Goal: Task Accomplishment & Management: Complete application form

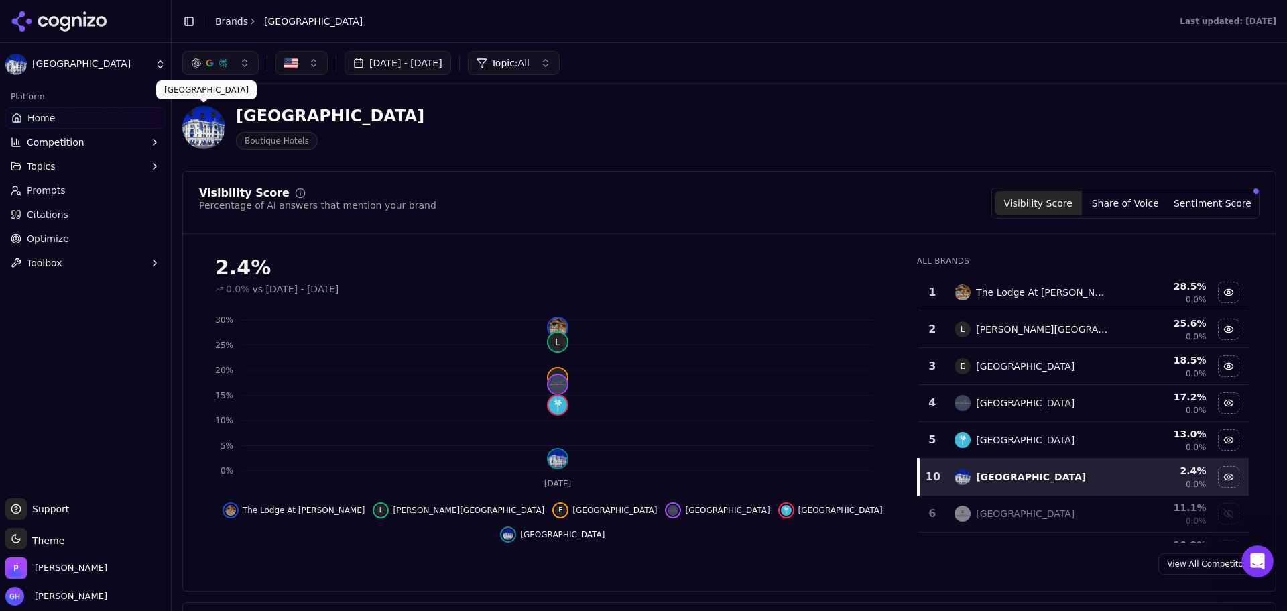
scroll to position [53, 0]
click at [111, 34] on div at bounding box center [85, 21] width 171 height 43
click at [82, 21] on icon at bounding box center [59, 21] width 97 height 20
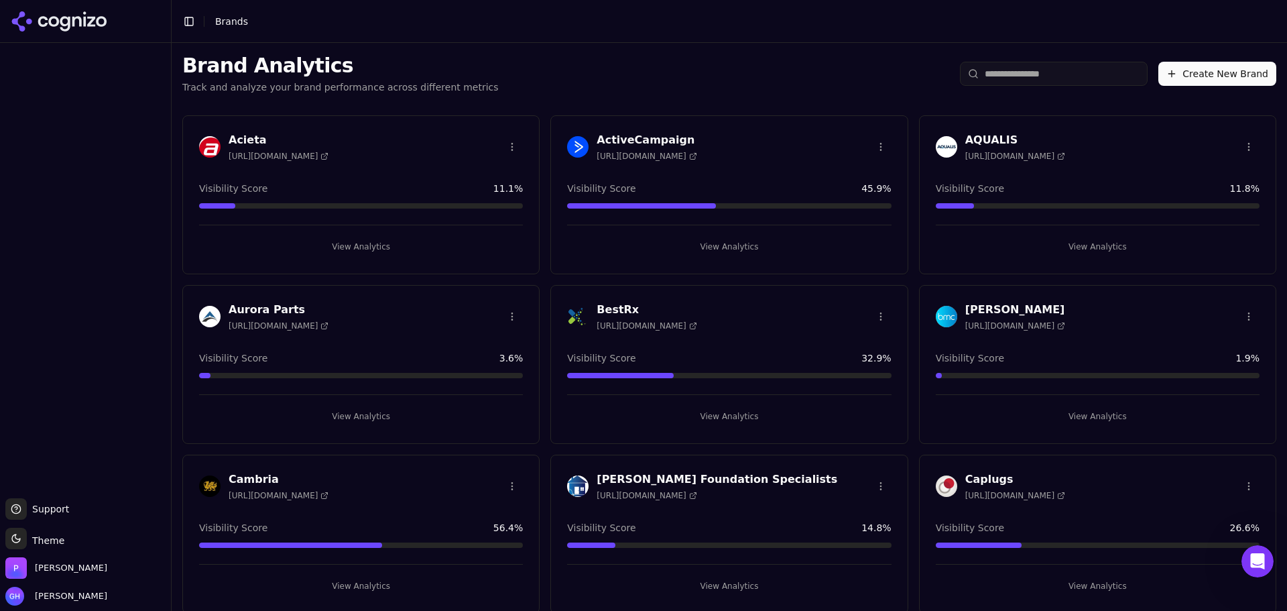
click at [1182, 103] on div "Brand Analytics Track and analyze your brand performance across different metri…" at bounding box center [729, 74] width 1115 height 62
click at [1195, 75] on button "Create New Brand" at bounding box center [1217, 74] width 118 height 24
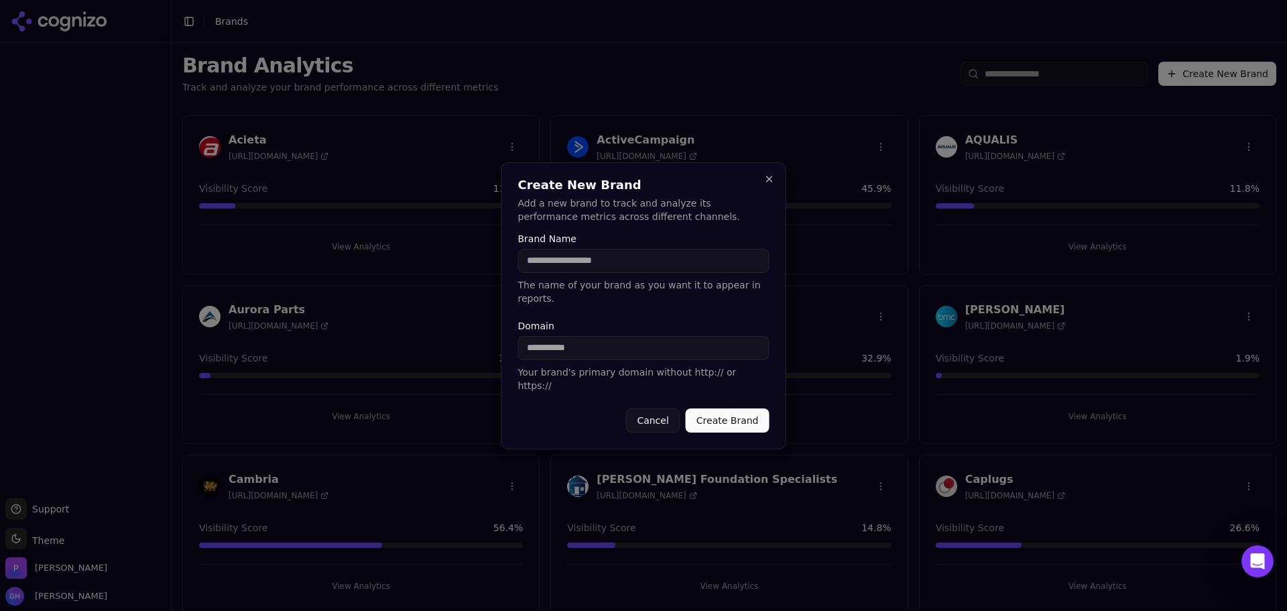
click at [585, 273] on input "Brand Name" at bounding box center [643, 261] width 251 height 24
click at [578, 273] on input "Brand Name" at bounding box center [643, 261] width 251 height 24
click at [538, 273] on input "Brand Name" at bounding box center [643, 261] width 251 height 24
type input "**********"
click at [585, 347] on input "Domain" at bounding box center [643, 348] width 251 height 24
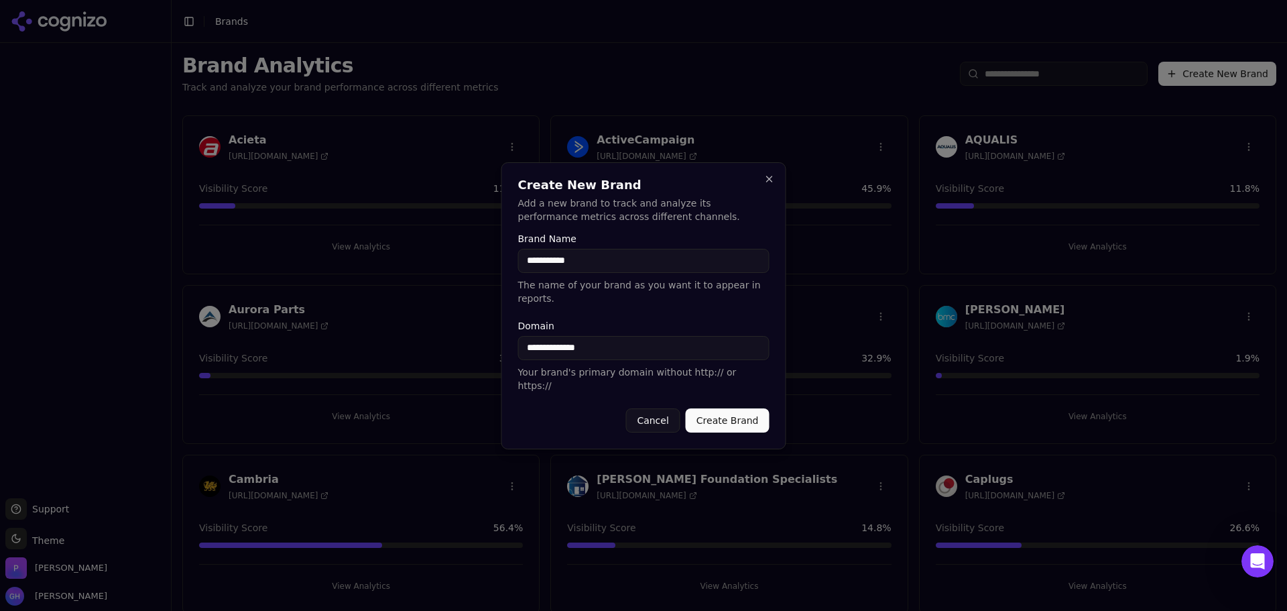
type input "**********"
click at [729, 412] on button "Create Brand" at bounding box center [728, 420] width 84 height 24
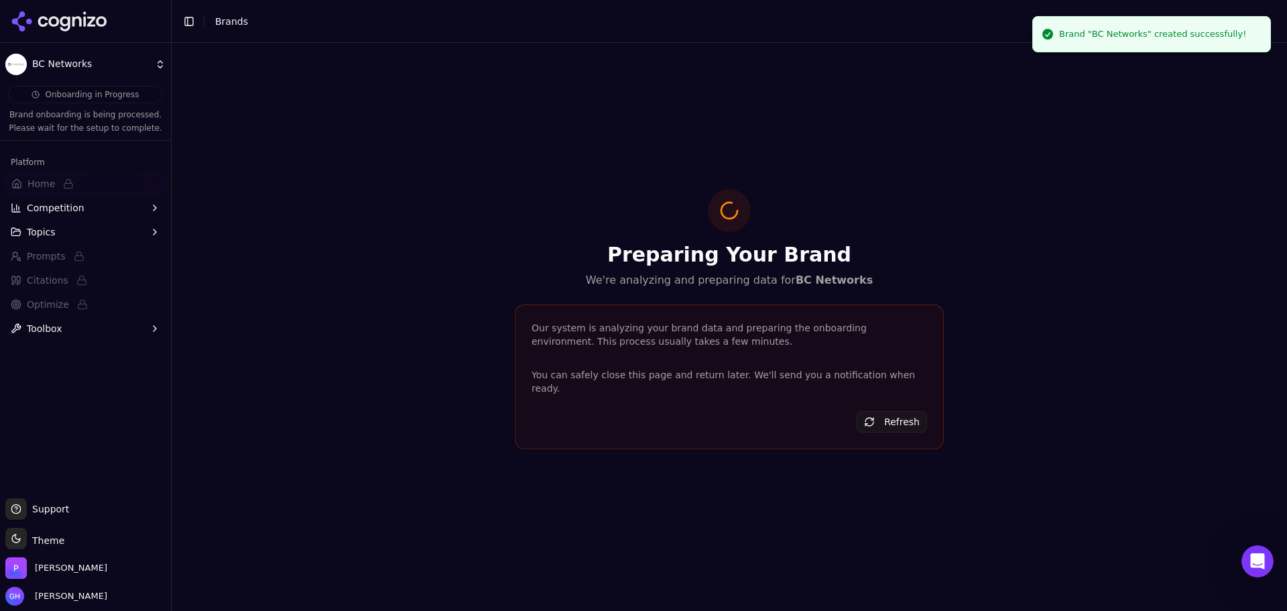
click at [55, 13] on icon at bounding box center [59, 21] width 97 height 20
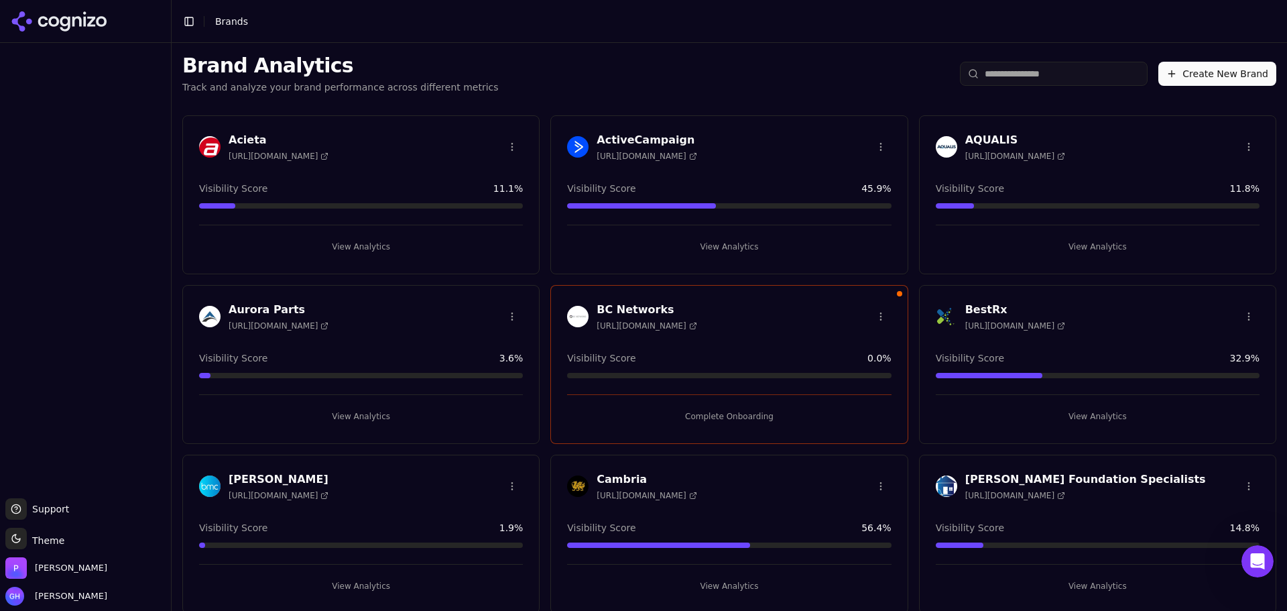
click at [1188, 74] on button "Create New Brand" at bounding box center [1217, 74] width 118 height 24
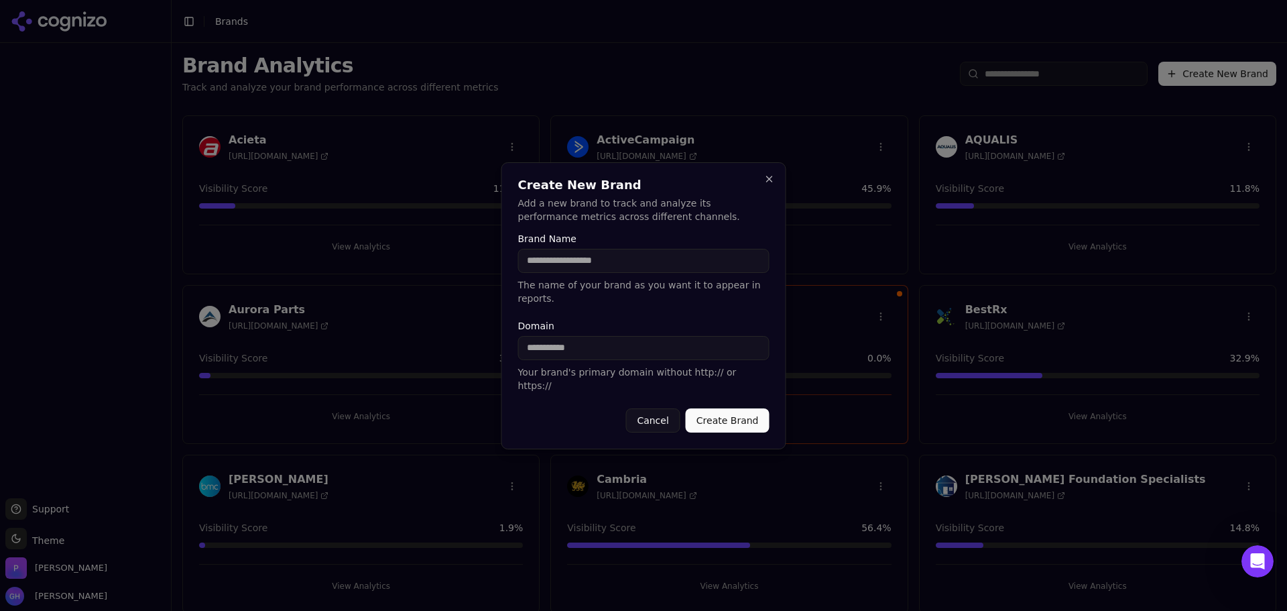
click at [597, 273] on input "Brand Name" at bounding box center [643, 261] width 251 height 24
type input "*******"
click at [593, 347] on input "Domain" at bounding box center [643, 348] width 251 height 24
click at [609, 344] on input "*********" at bounding box center [643, 348] width 251 height 24
type input "**********"
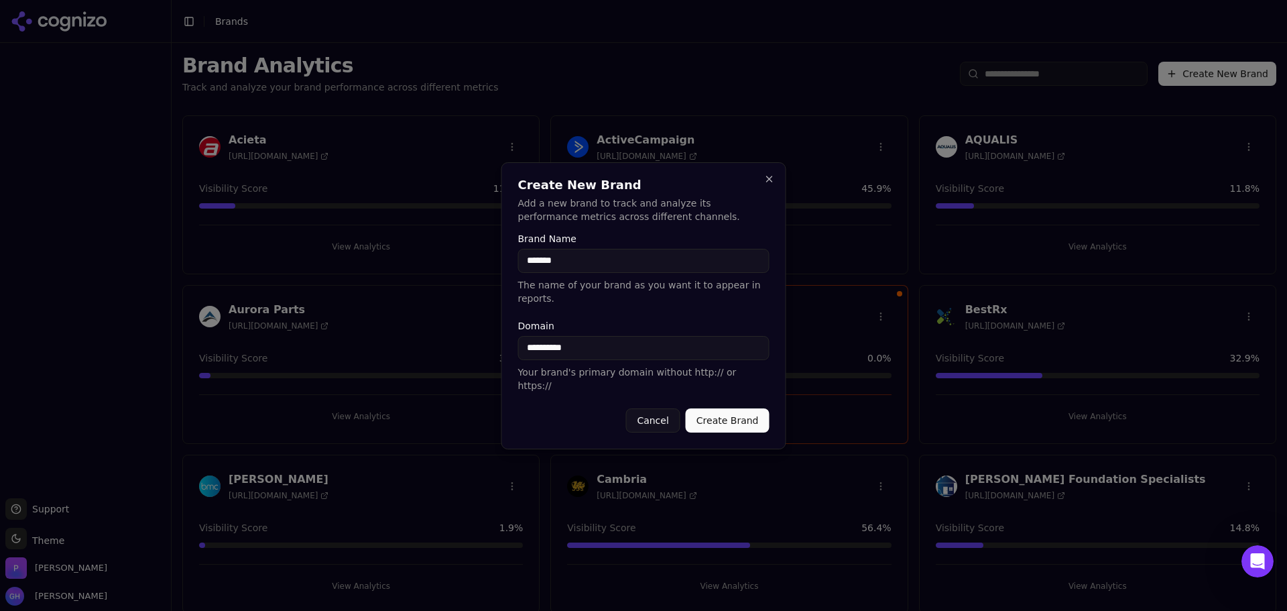
click at [715, 408] on button "Create Brand" at bounding box center [728, 420] width 84 height 24
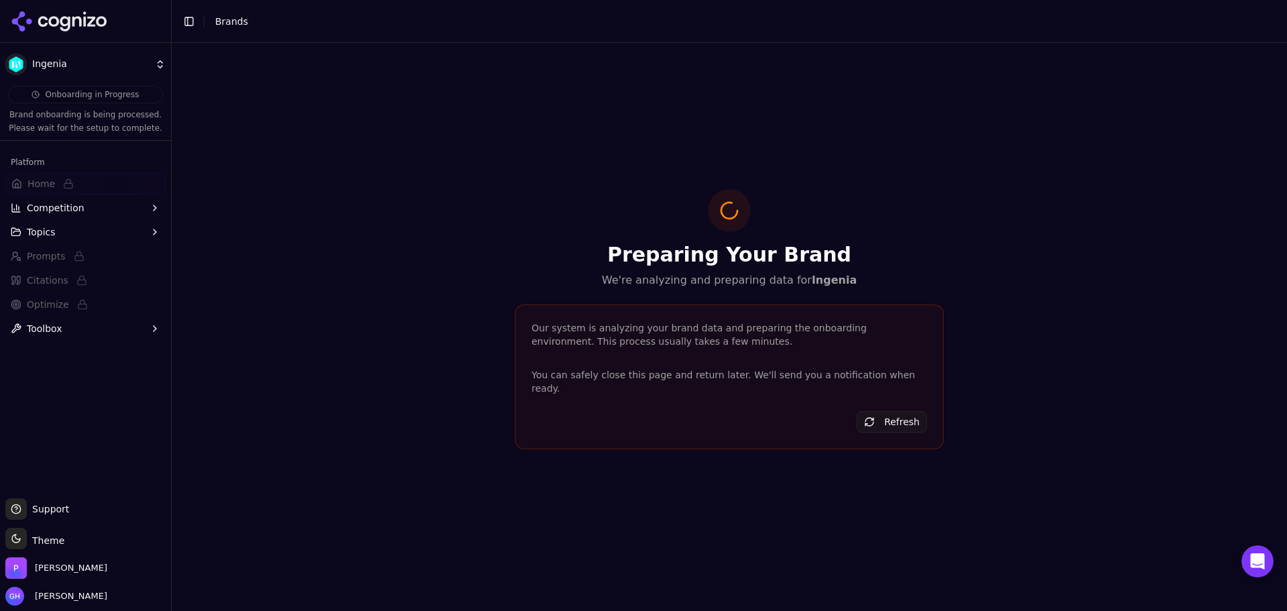
drag, startPoint x: 94, startPoint y: 21, endPoint x: 44, endPoint y: 11, distance: 51.1
click at [94, 21] on icon at bounding box center [59, 21] width 97 height 20
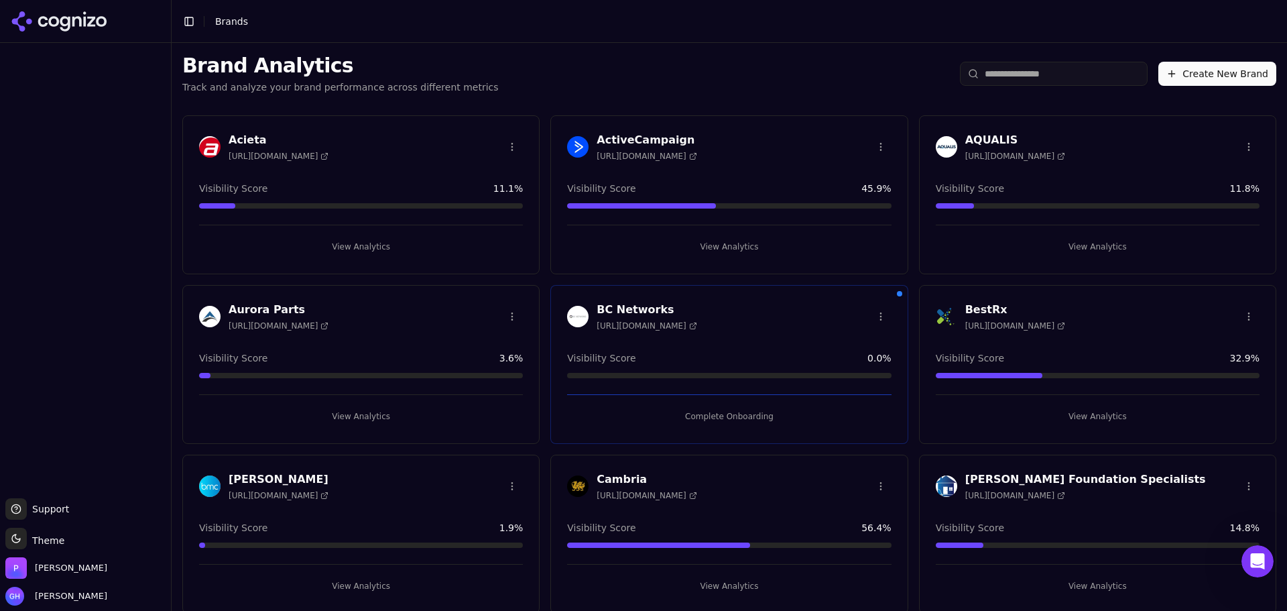
click at [1176, 79] on button "Create New Brand" at bounding box center [1217, 74] width 118 height 24
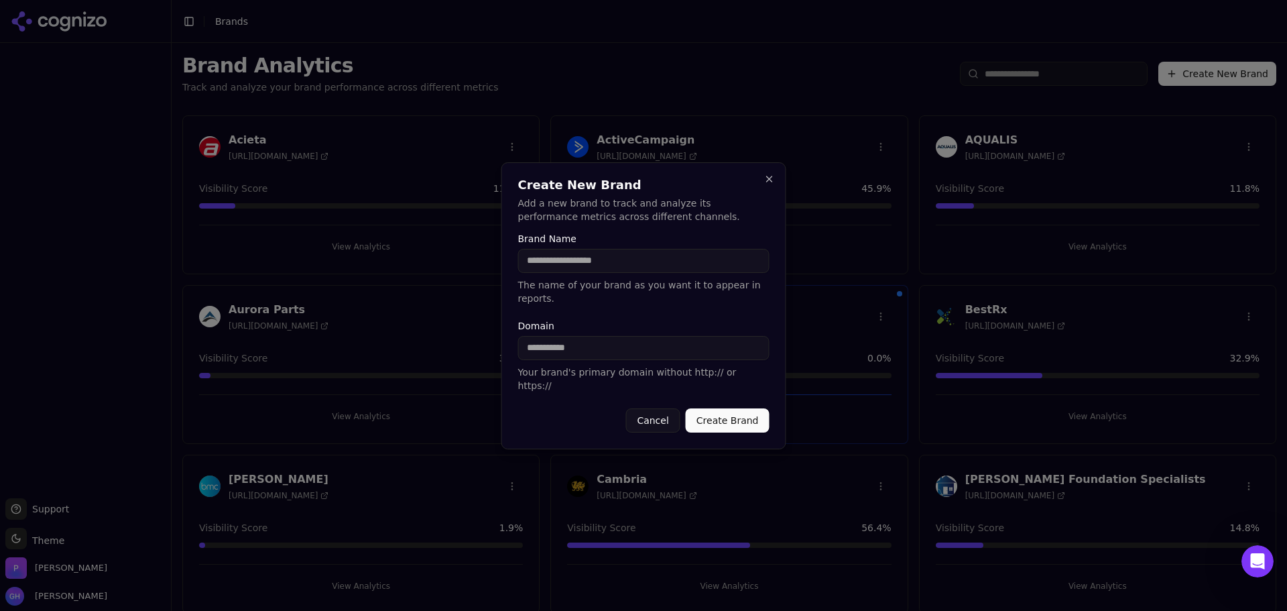
click at [570, 273] on input "Brand Name" at bounding box center [643, 261] width 251 height 24
type input "*******"
click at [596, 357] on input "Domain" at bounding box center [643, 348] width 251 height 24
type input "**********"
click at [735, 408] on button "Create Brand" at bounding box center [728, 420] width 84 height 24
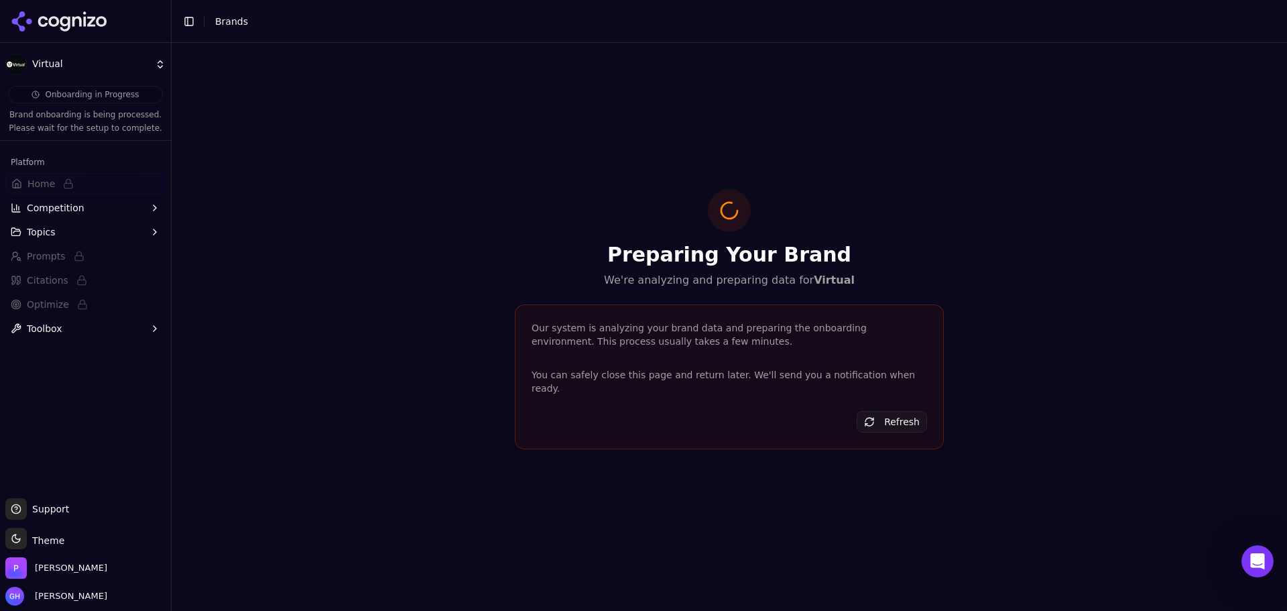
click at [63, 22] on icon at bounding box center [59, 21] width 97 height 20
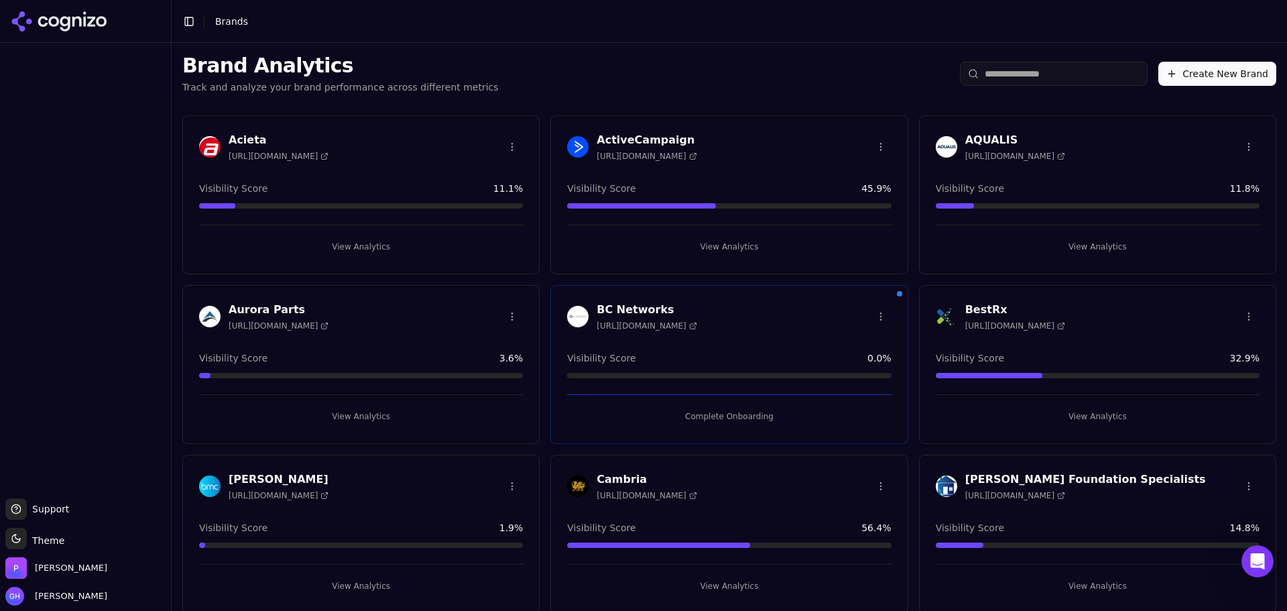
click at [1217, 78] on button "Create New Brand" at bounding box center [1217, 74] width 118 height 24
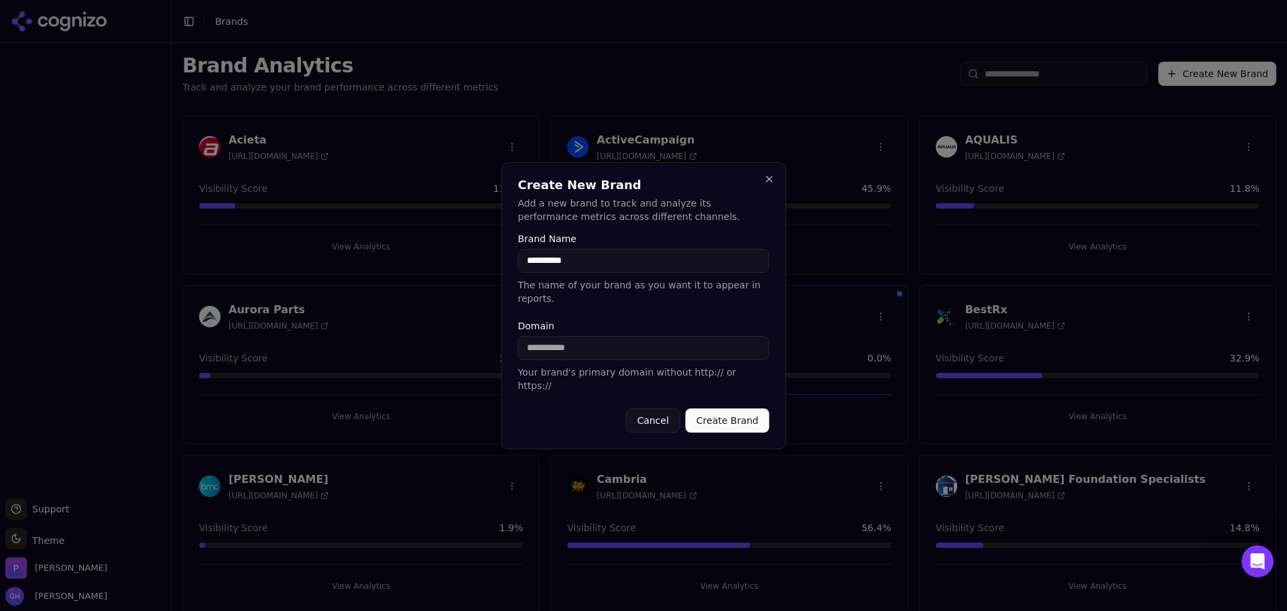
type input "**********"
click at [528, 345] on input "Domain" at bounding box center [643, 348] width 251 height 24
type input "**********"
drag, startPoint x: 545, startPoint y: 271, endPoint x: 435, endPoint y: 271, distance: 109.9
click at [435, 271] on body "Support Support Toggle theme Theme [PERSON_NAME] [PERSON_NAME] Toggle Sidebar B…" at bounding box center [643, 305] width 1287 height 611
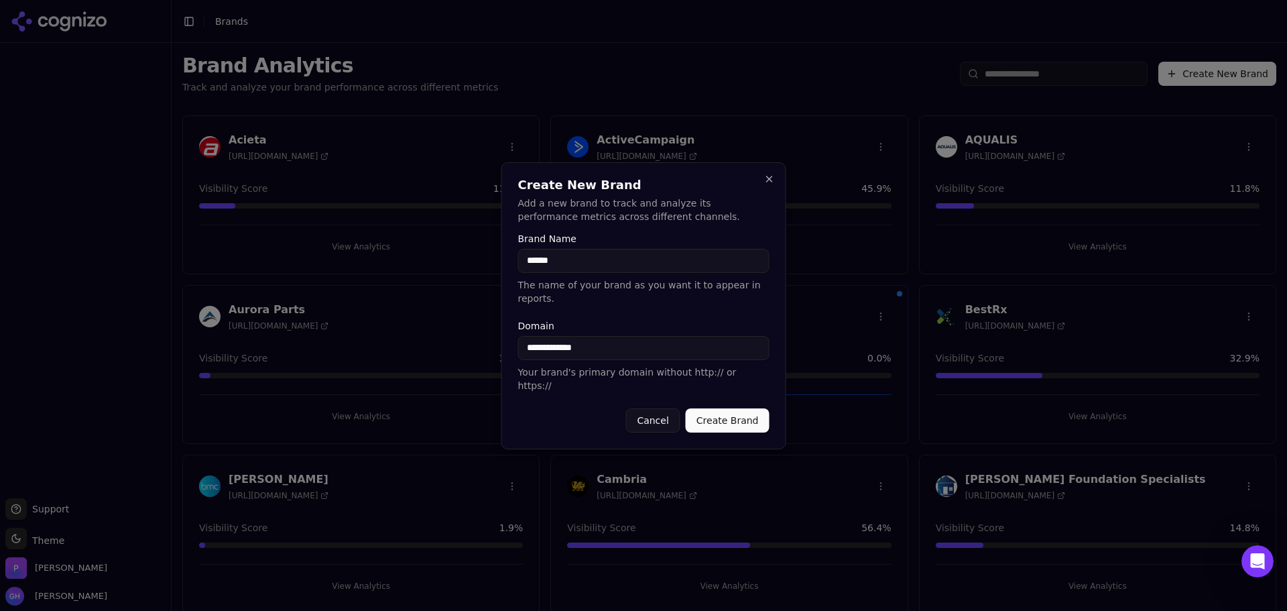
type input "******"
click at [714, 408] on button "Create Brand" at bounding box center [728, 420] width 84 height 24
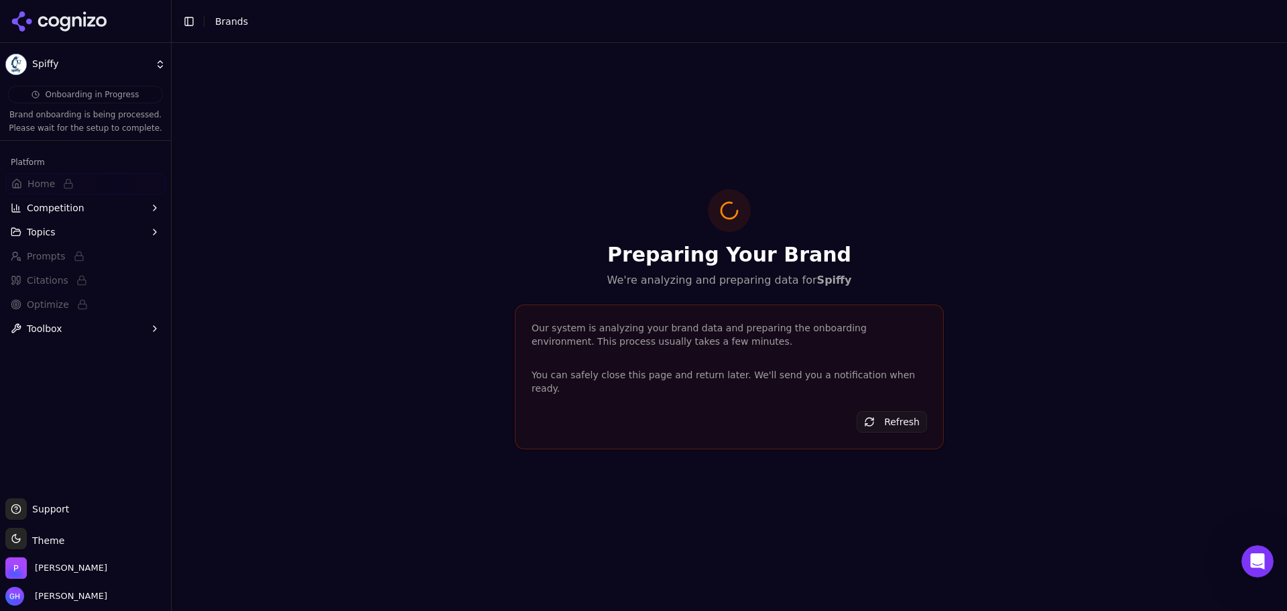
click at [389, 119] on div "Preparing Your Brand We're analyzing and preparing data for Spiffy Our system i…" at bounding box center [729, 327] width 1115 height 568
click at [78, 12] on icon at bounding box center [59, 21] width 97 height 20
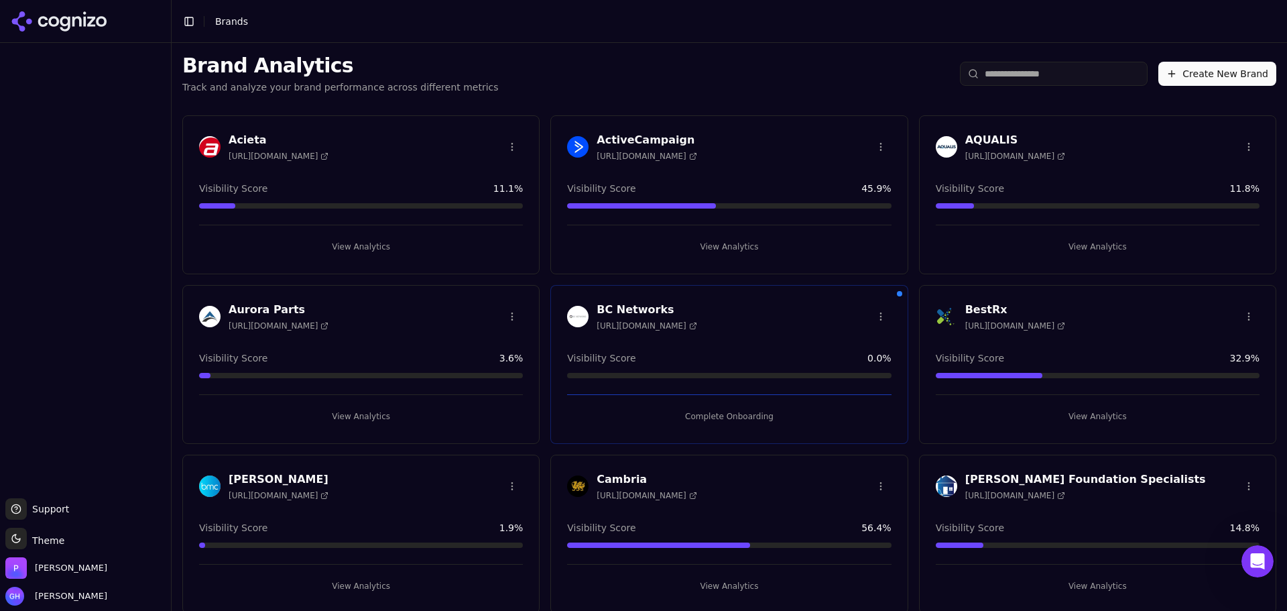
click at [721, 424] on button "Complete Onboarding" at bounding box center [729, 416] width 324 height 21
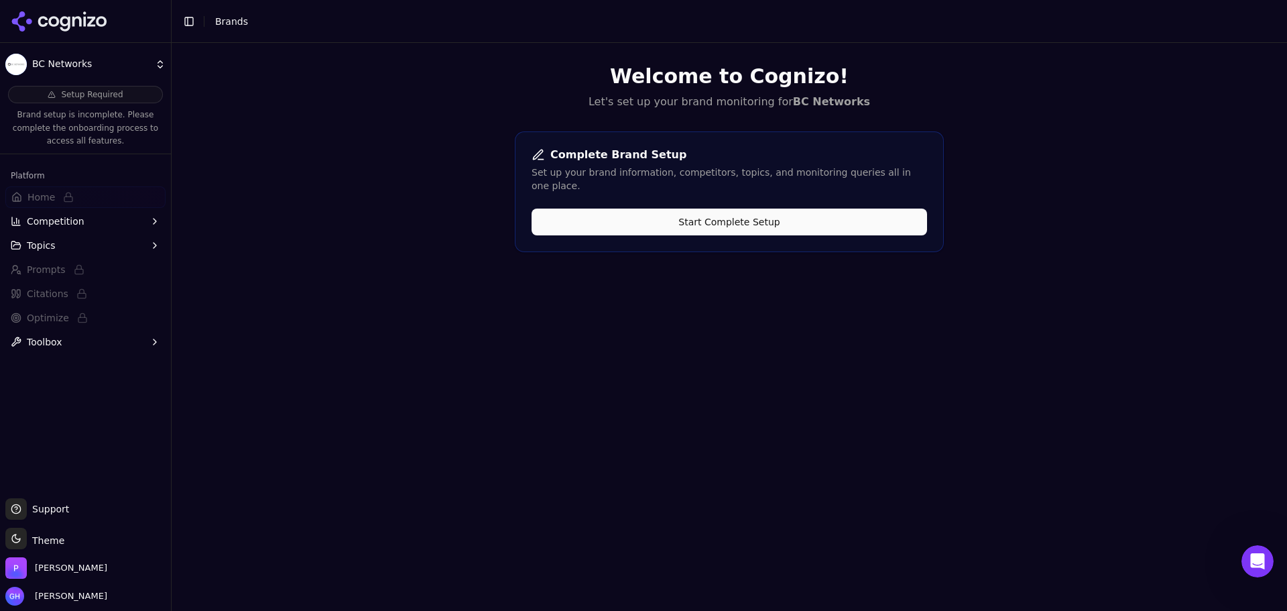
click at [622, 210] on button "Start Complete Setup" at bounding box center [729, 221] width 395 height 27
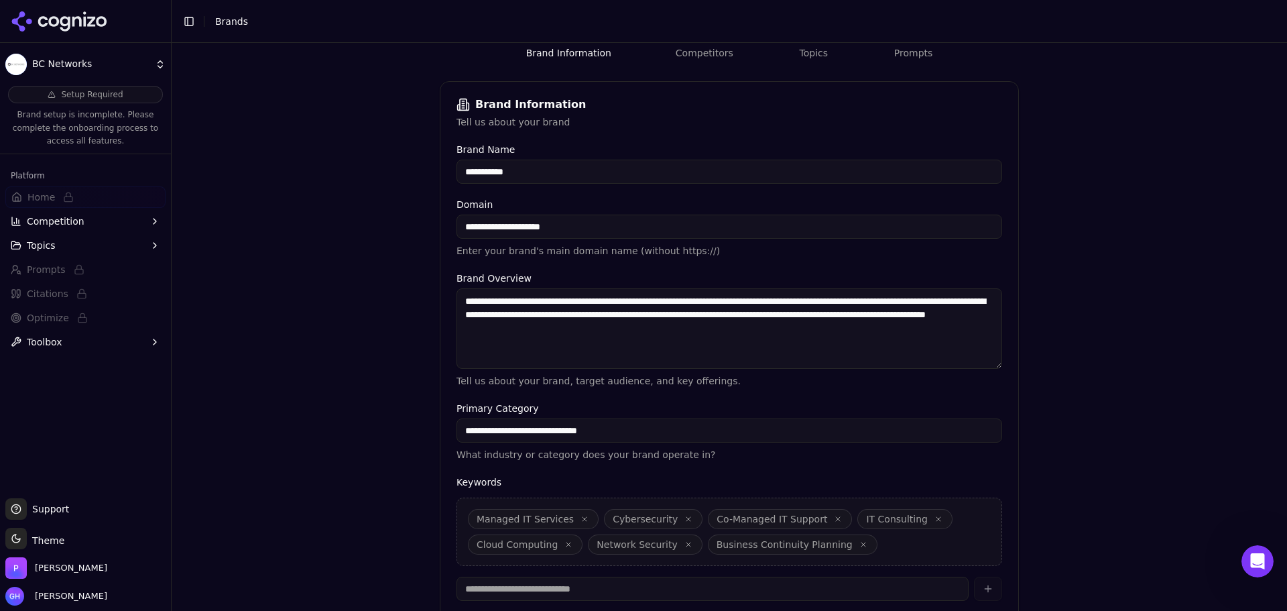
scroll to position [255, 0]
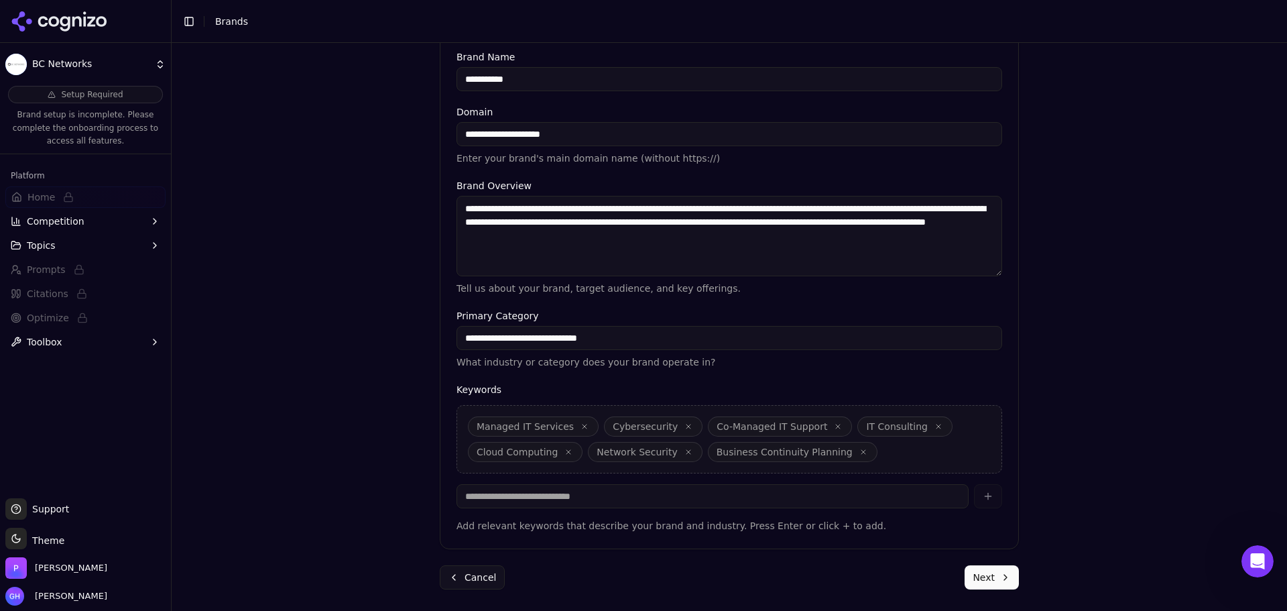
click at [992, 572] on button "Next" at bounding box center [992, 577] width 54 height 24
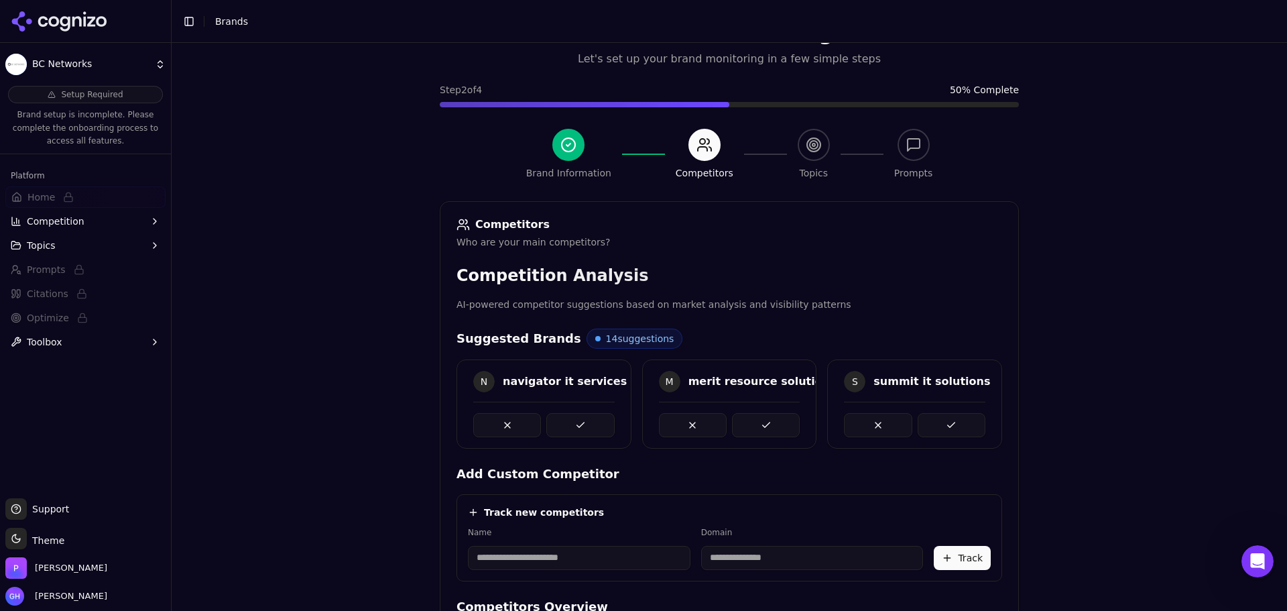
scroll to position [253, 0]
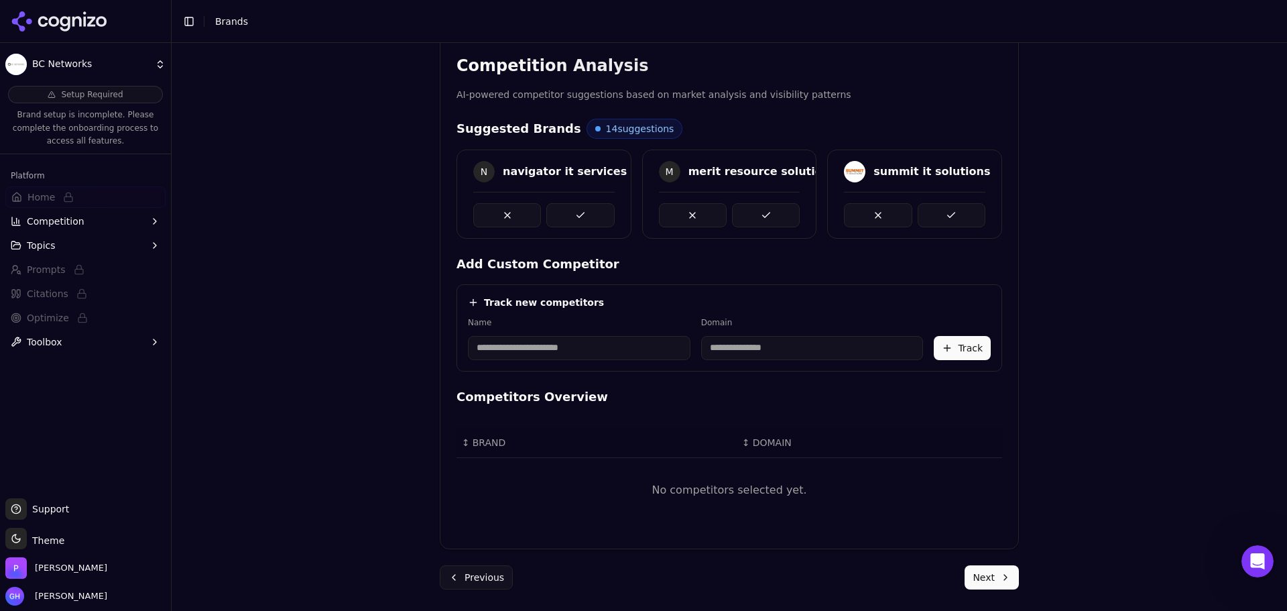
click at [1053, 440] on div "Brand Onboarding Let's set up your brand monitoring in a few simple steps Step …" at bounding box center [729, 327] width 1115 height 568
click at [611, 355] on input at bounding box center [579, 348] width 223 height 24
type input "*******"
click at [420, 357] on div "Brand Onboarding Let's set up your brand monitoring in a few simple steps Step …" at bounding box center [729, 95] width 1115 height 611
type input "**********"
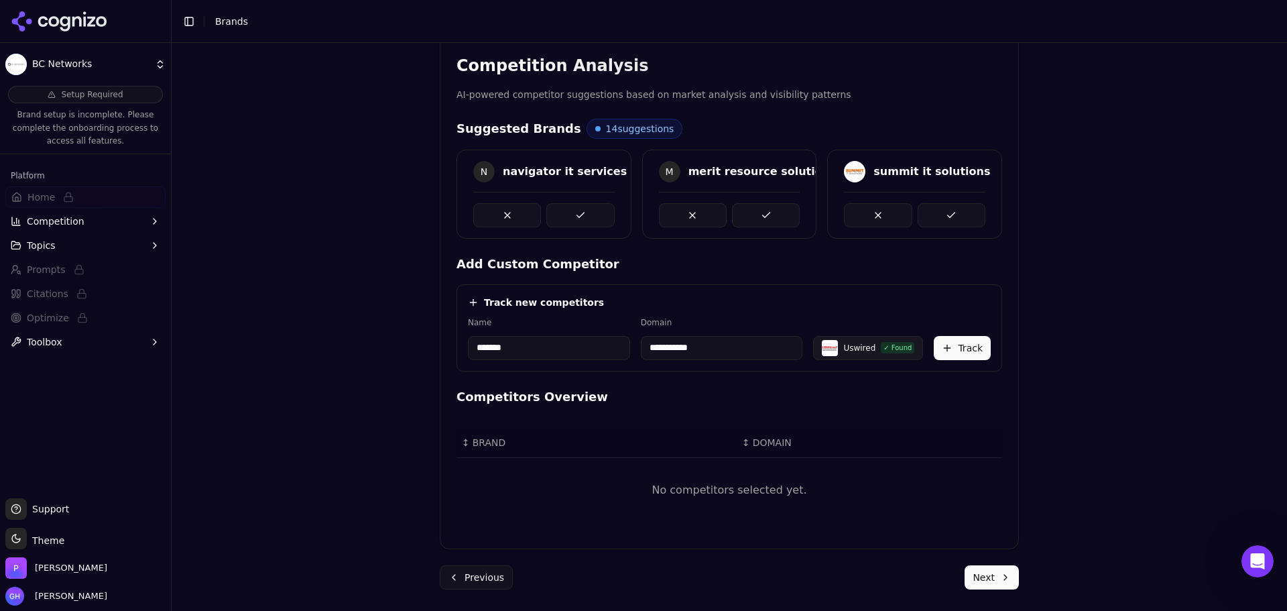
click at [981, 339] on button "Track" at bounding box center [962, 348] width 57 height 24
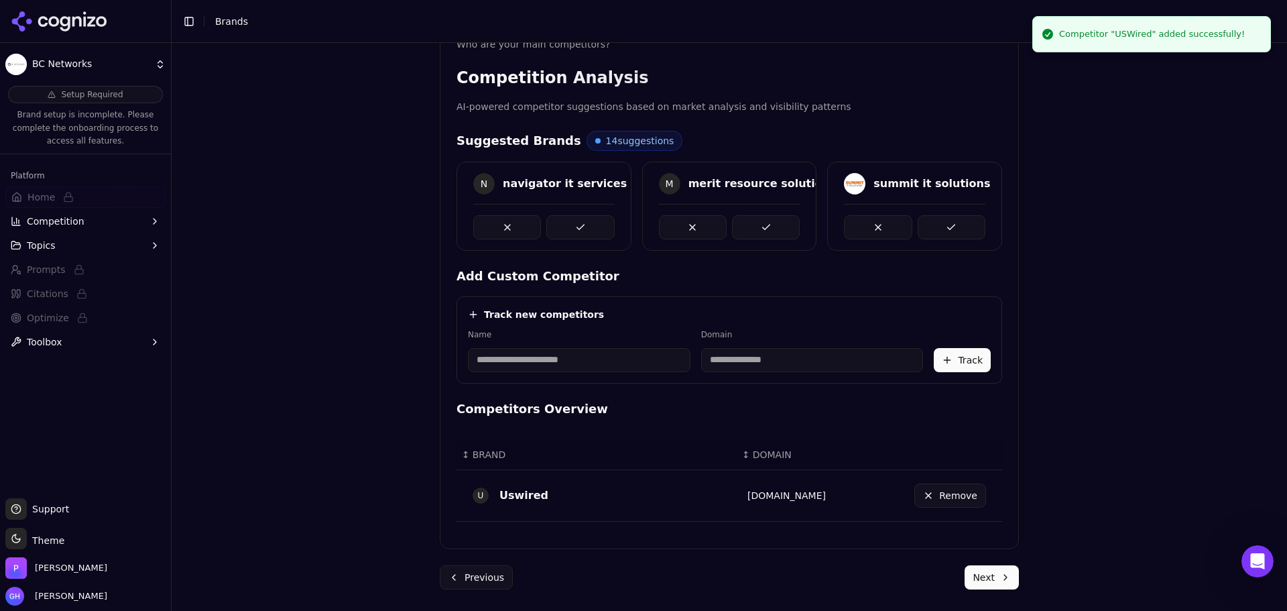
scroll to position [241, 0]
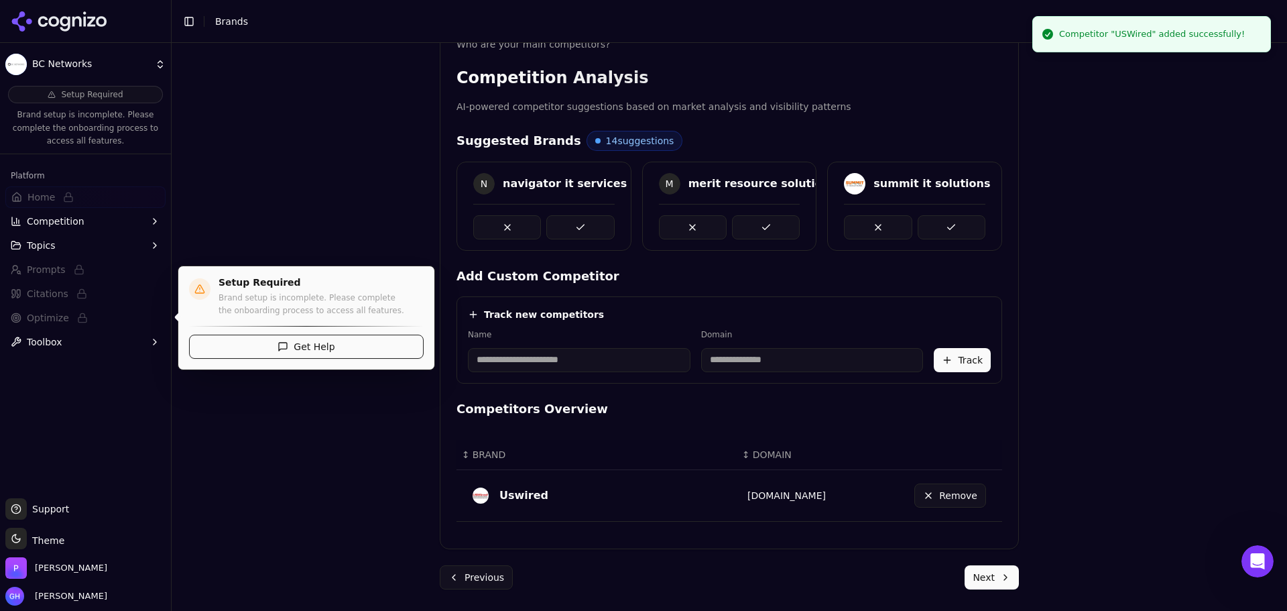
click at [523, 357] on input at bounding box center [579, 360] width 223 height 24
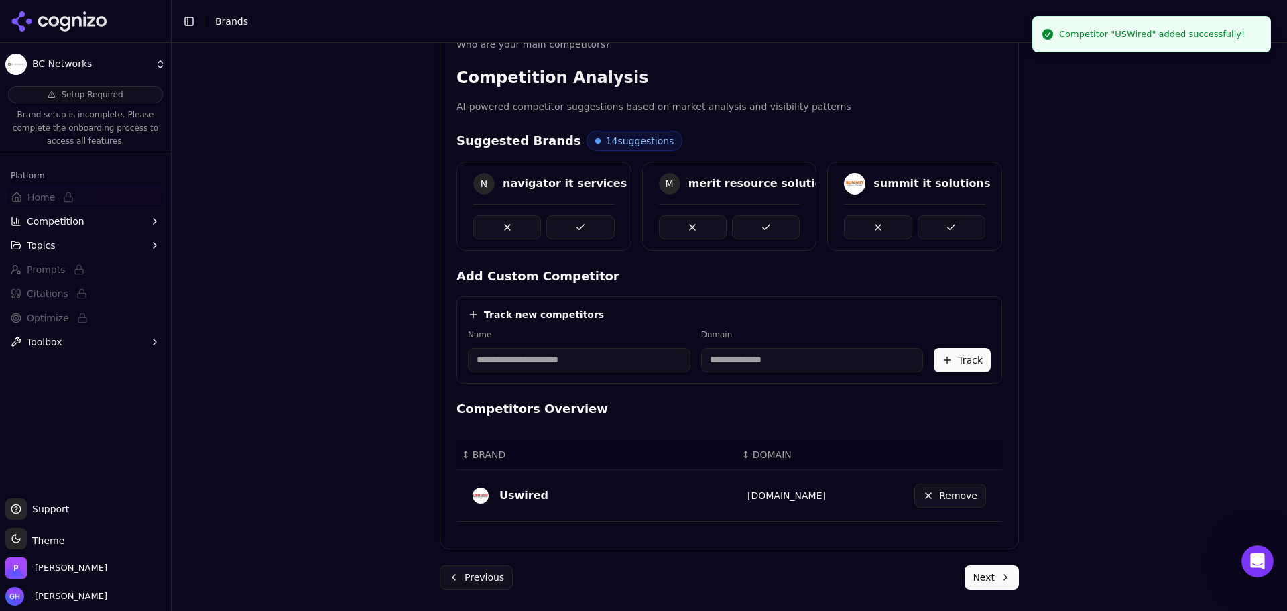
type input "*"
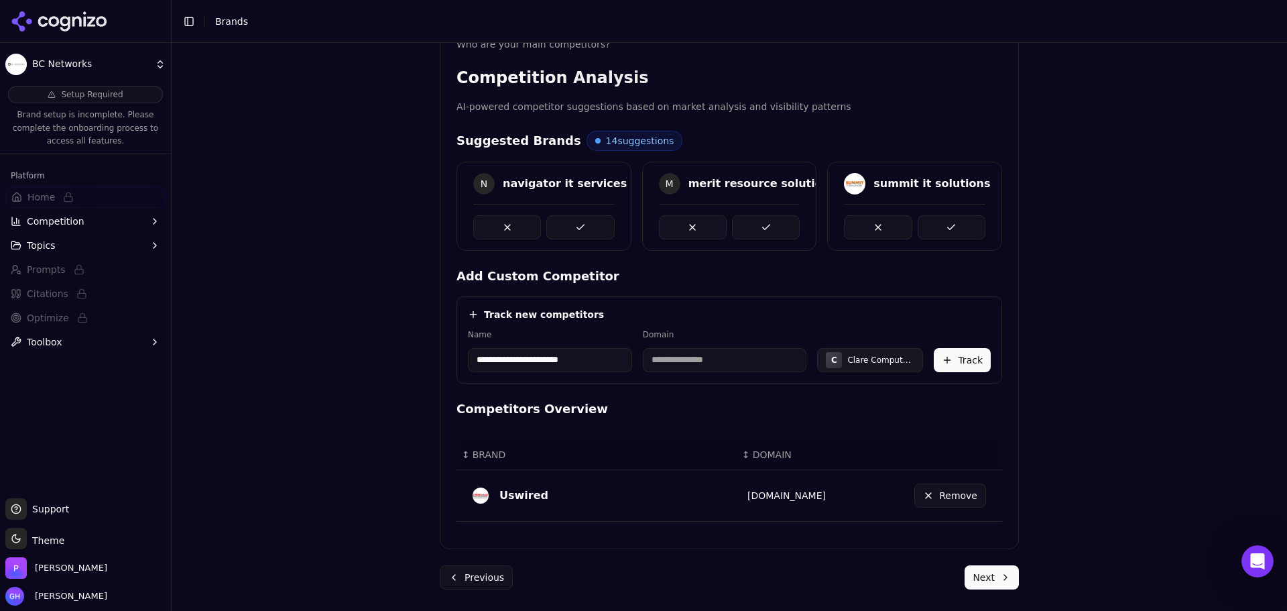
type input "**********"
click at [561, 301] on div "**********" at bounding box center [729, 339] width 546 height 87
click at [713, 341] on div "Domain" at bounding box center [725, 350] width 164 height 43
click at [700, 359] on input at bounding box center [725, 360] width 164 height 24
click at [697, 299] on div "**********" at bounding box center [729, 339] width 546 height 87
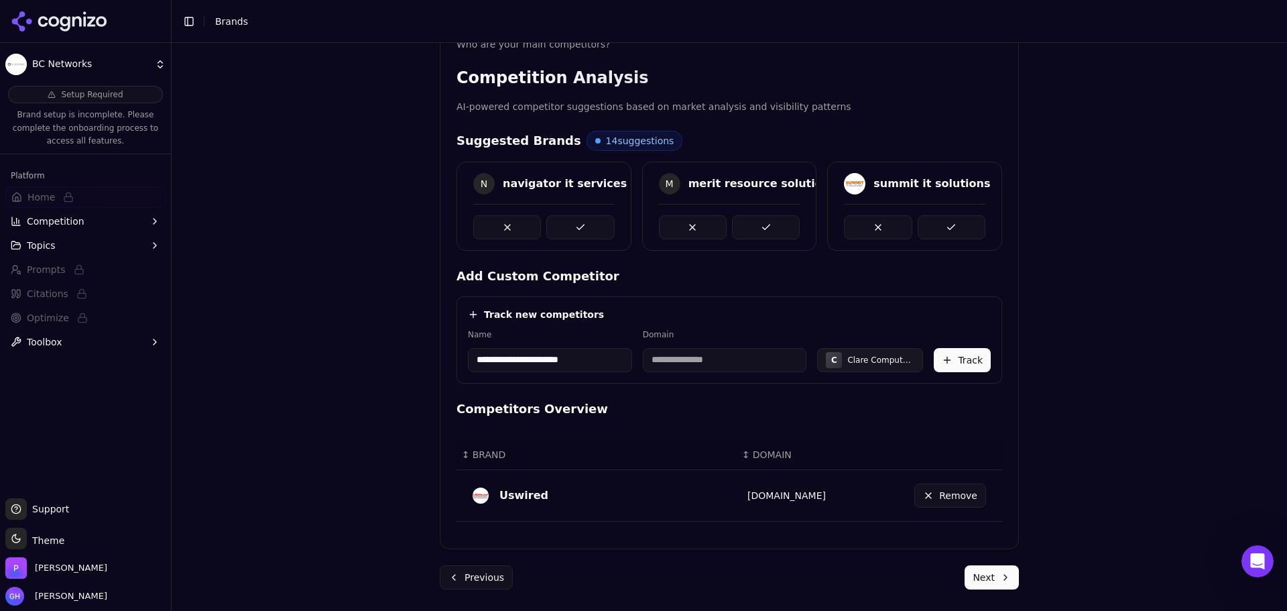
click at [709, 361] on input at bounding box center [725, 360] width 164 height 24
type input "**********"
click at [961, 369] on button "Track" at bounding box center [962, 360] width 57 height 24
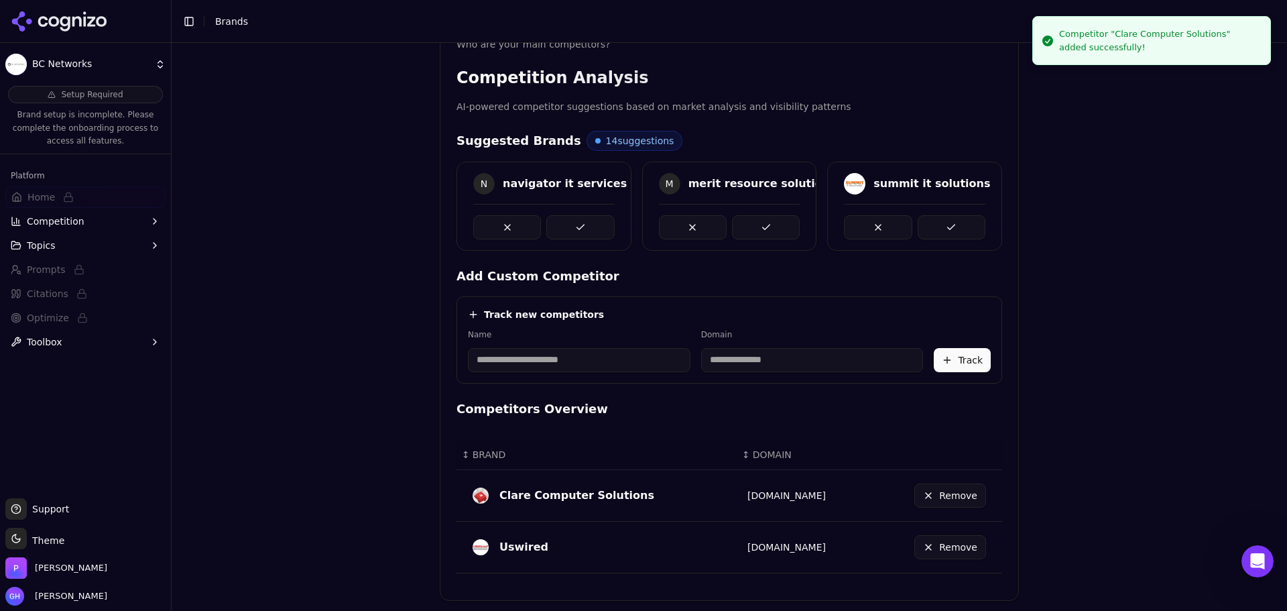
click at [613, 365] on input at bounding box center [579, 360] width 223 height 24
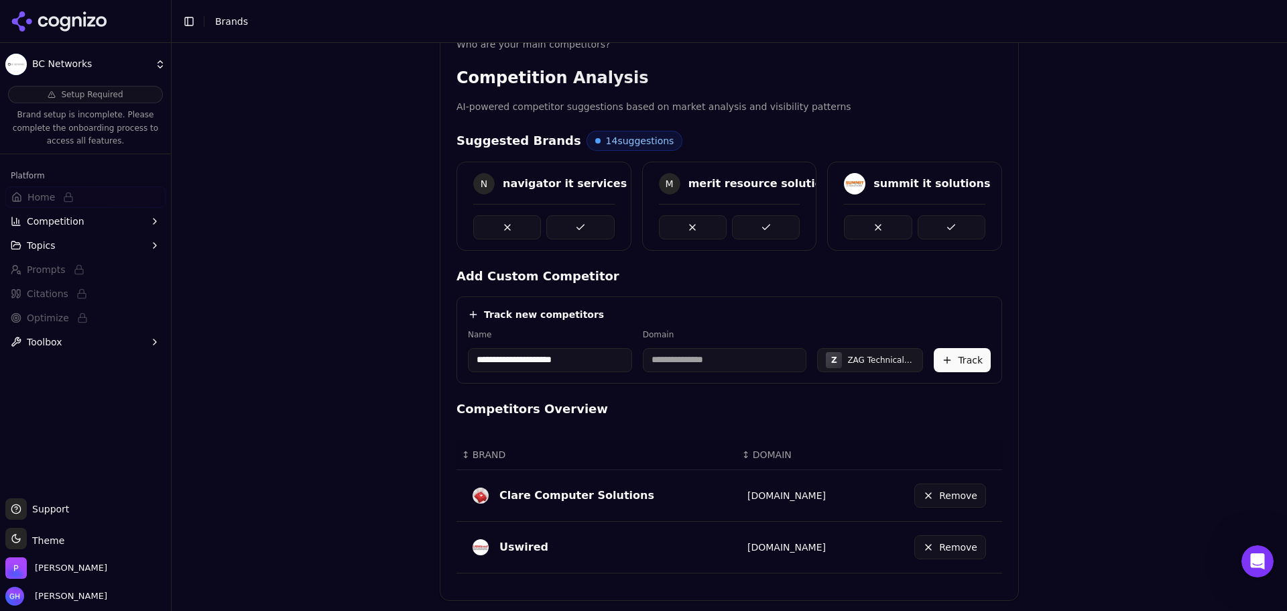
type input "**********"
click at [631, 313] on div "Track new competitors" at bounding box center [729, 314] width 523 height 13
type input "**********"
click at [977, 355] on button "Track" at bounding box center [962, 360] width 57 height 24
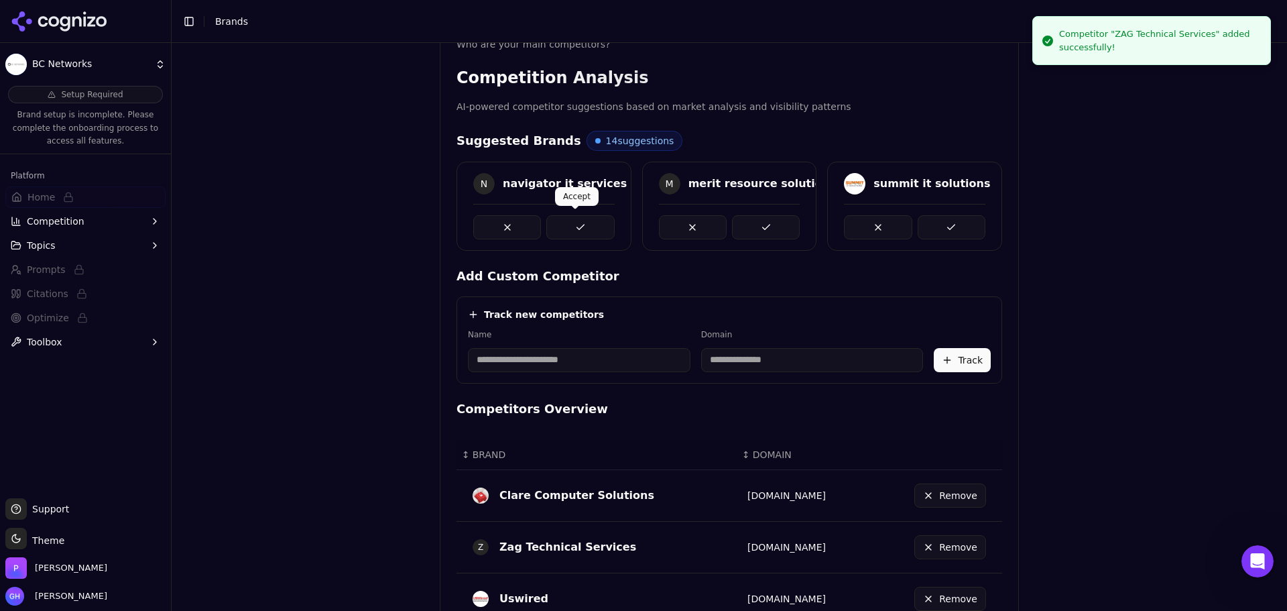
click at [588, 231] on button at bounding box center [580, 227] width 68 height 24
click at [755, 221] on button at bounding box center [766, 227] width 68 height 24
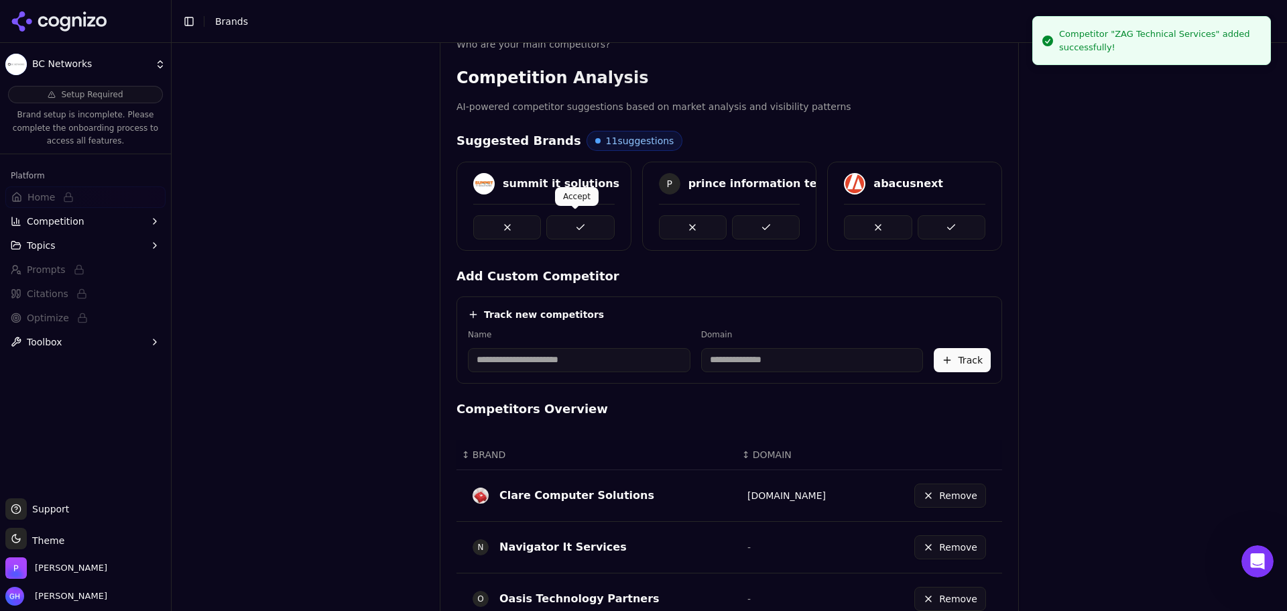
click at [570, 216] on button at bounding box center [580, 227] width 68 height 24
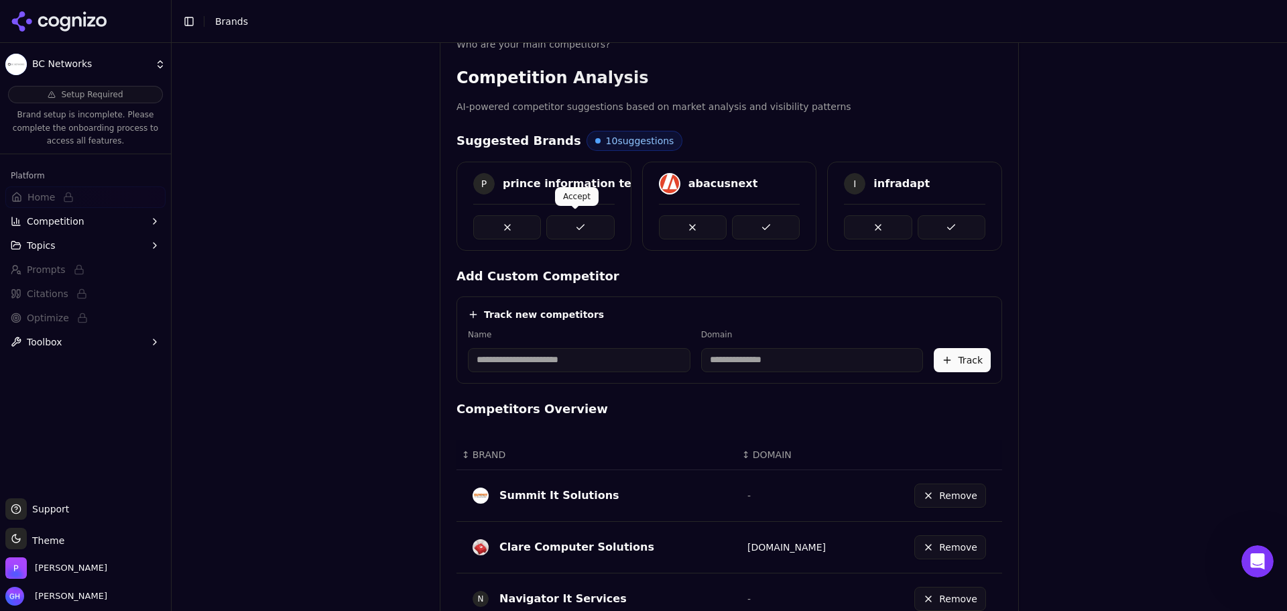
click at [582, 221] on button at bounding box center [580, 227] width 68 height 24
drag, startPoint x: 780, startPoint y: 229, endPoint x: 790, endPoint y: 229, distance: 10.1
click at [782, 229] on button at bounding box center [766, 227] width 68 height 24
click at [943, 229] on button at bounding box center [952, 227] width 68 height 24
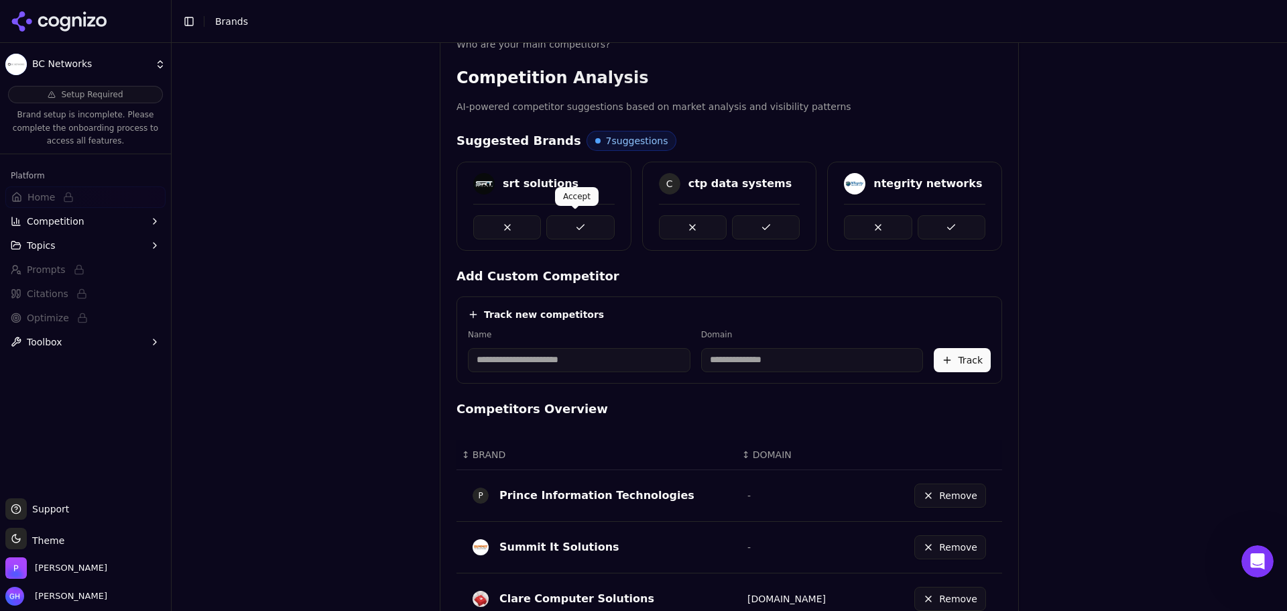
click at [570, 231] on button at bounding box center [580, 227] width 68 height 24
click at [761, 230] on button at bounding box center [766, 227] width 68 height 24
click at [944, 219] on button at bounding box center [952, 227] width 68 height 24
click at [577, 218] on button at bounding box center [580, 227] width 68 height 24
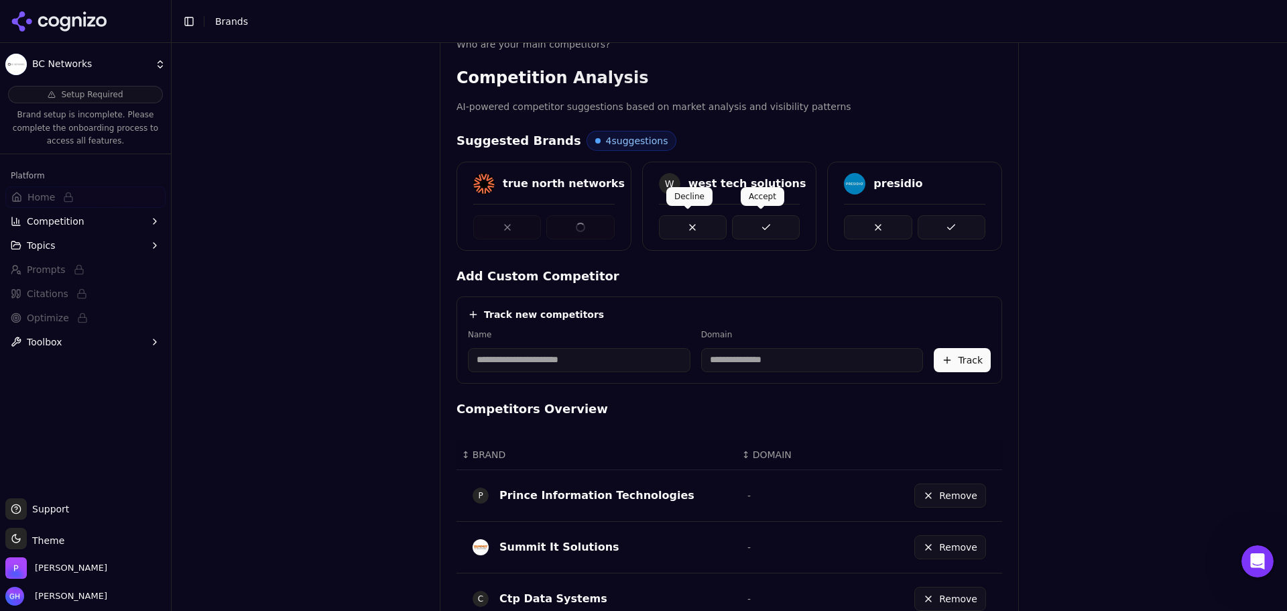
click at [773, 210] on div at bounding box center [729, 222] width 141 height 36
click at [575, 225] on button at bounding box center [580, 227] width 68 height 24
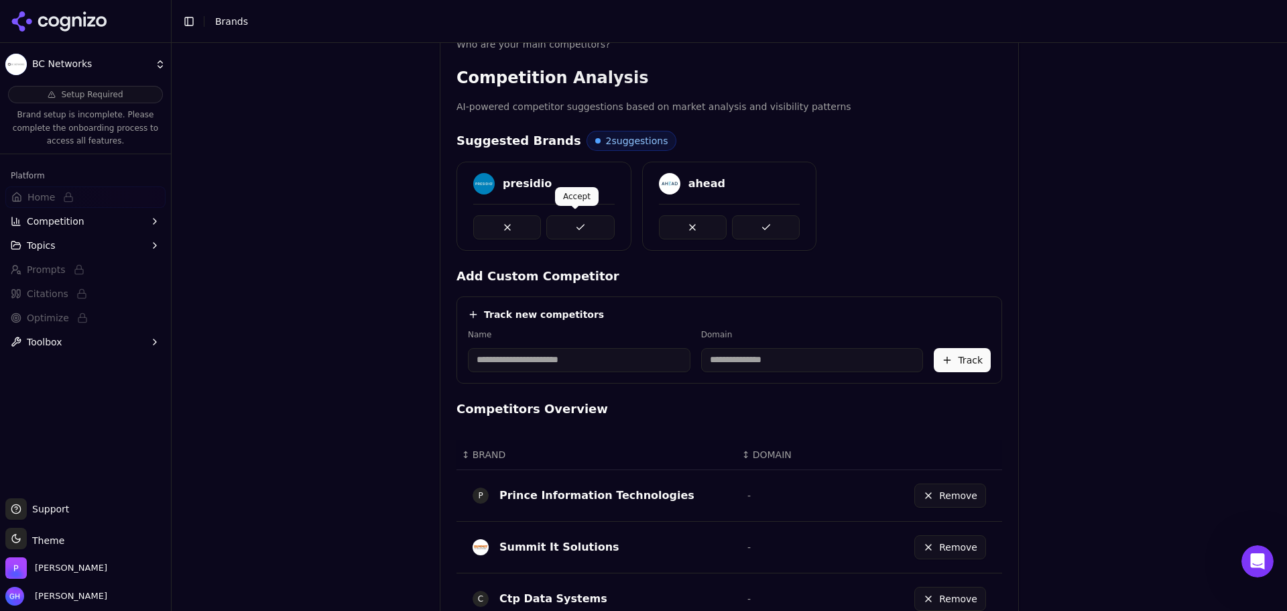
click at [570, 225] on button at bounding box center [580, 227] width 68 height 24
click at [740, 227] on button at bounding box center [766, 227] width 68 height 24
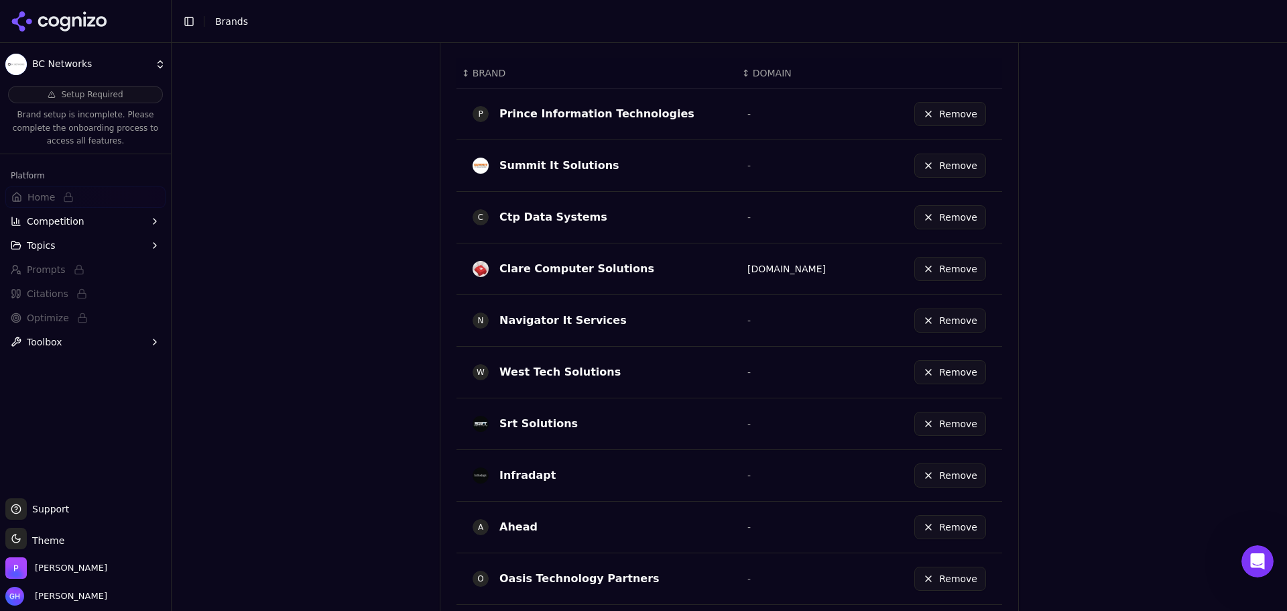
scroll to position [741, 0]
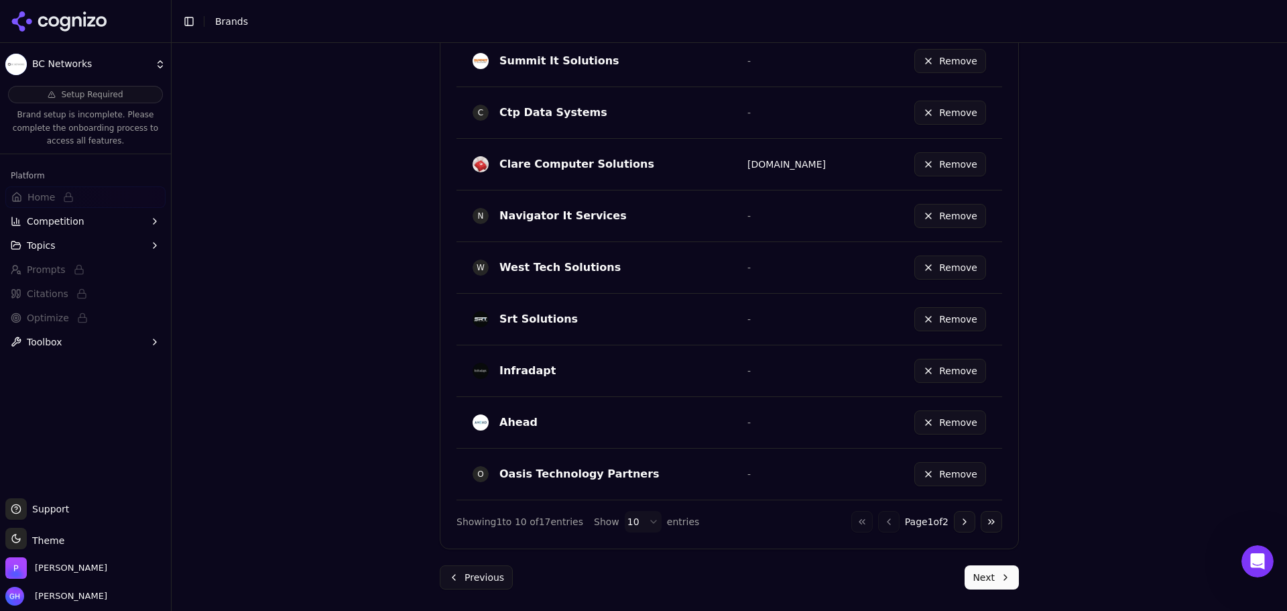
click at [981, 583] on button "Next" at bounding box center [992, 577] width 54 height 24
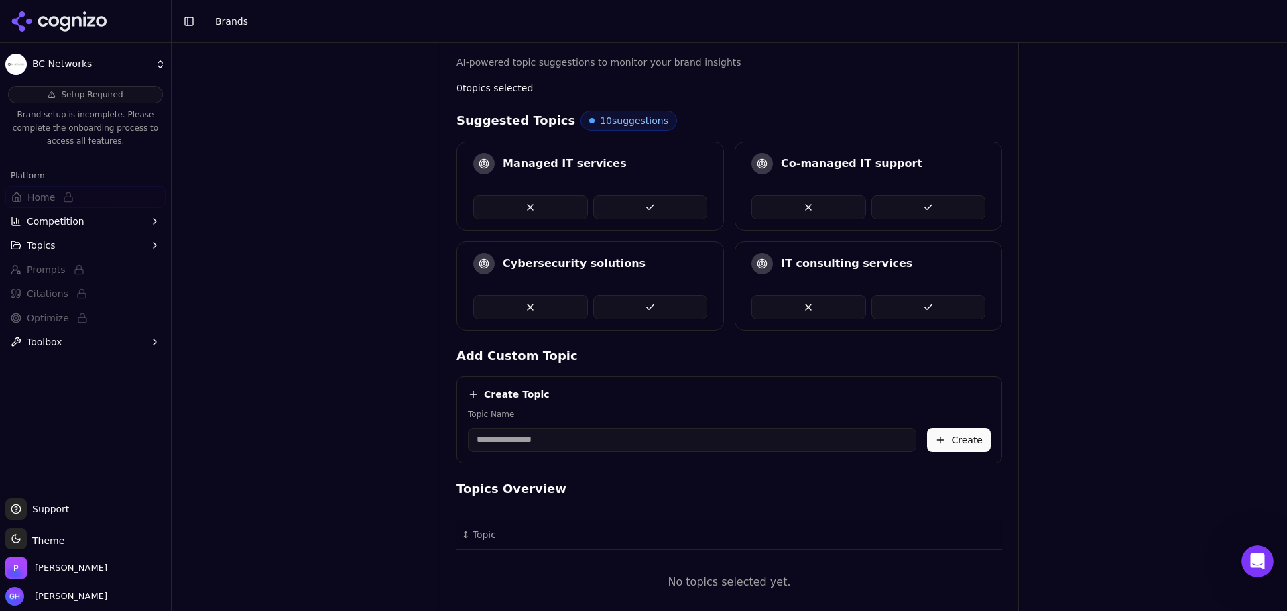
scroll to position [243, 0]
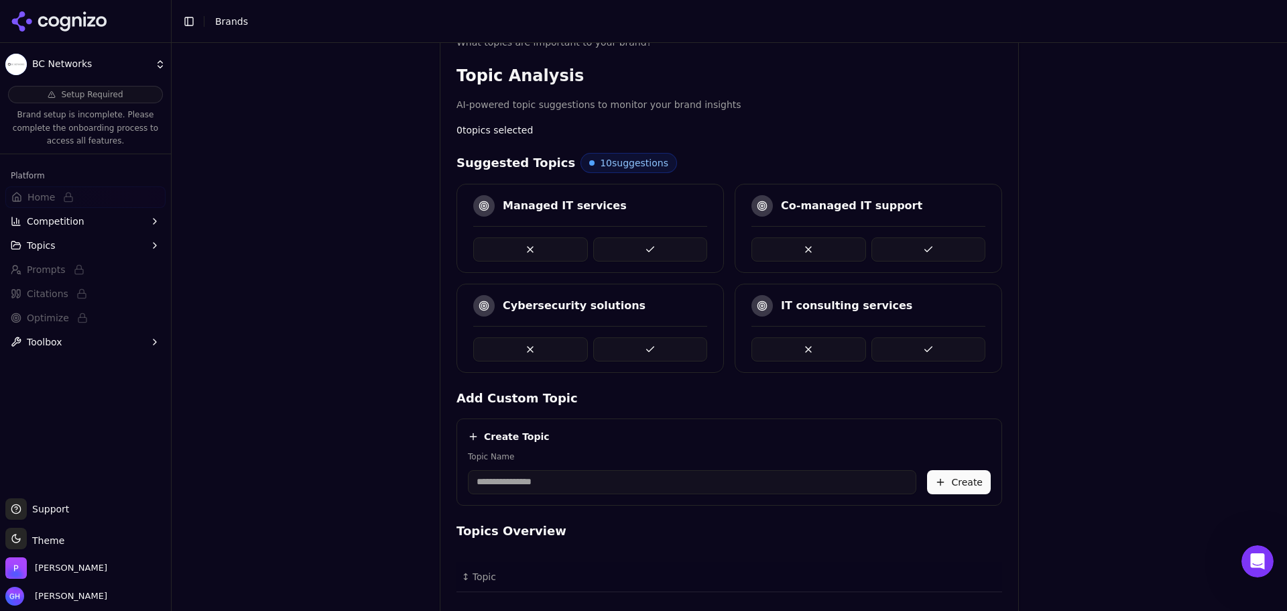
click at [630, 333] on div at bounding box center [590, 344] width 234 height 36
click at [636, 349] on button at bounding box center [650, 349] width 115 height 24
click at [660, 243] on button at bounding box center [650, 249] width 115 height 24
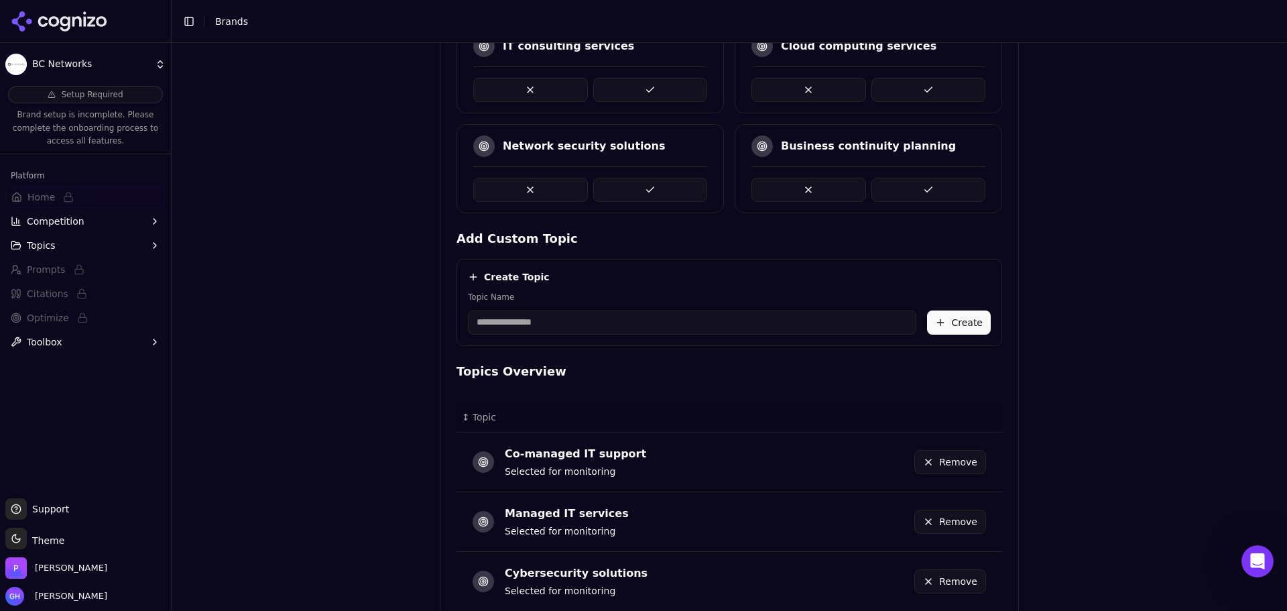
scroll to position [492, 0]
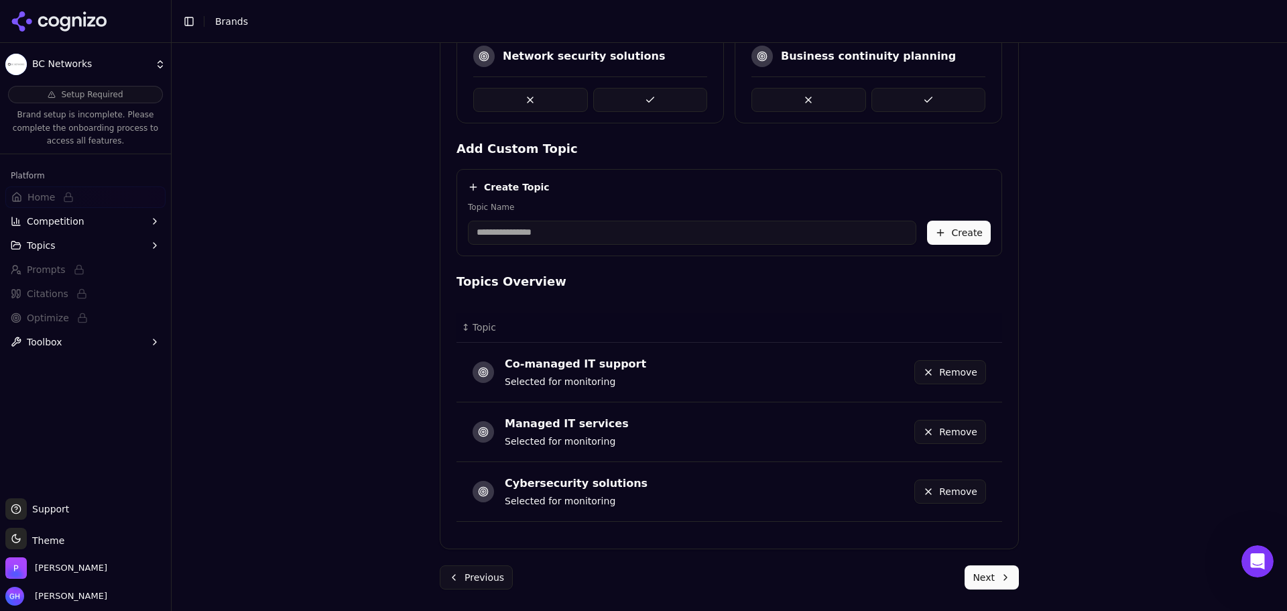
click at [529, 243] on input "Topic Name" at bounding box center [692, 233] width 448 height 24
drag, startPoint x: 690, startPoint y: 236, endPoint x: 633, endPoint y: 236, distance: 57.0
click at [633, 236] on input "**********" at bounding box center [692, 233] width 448 height 24
click at [662, 227] on input "**********" at bounding box center [692, 233] width 448 height 24
drag, startPoint x: 614, startPoint y: 237, endPoint x: 621, endPoint y: 239, distance: 7.6
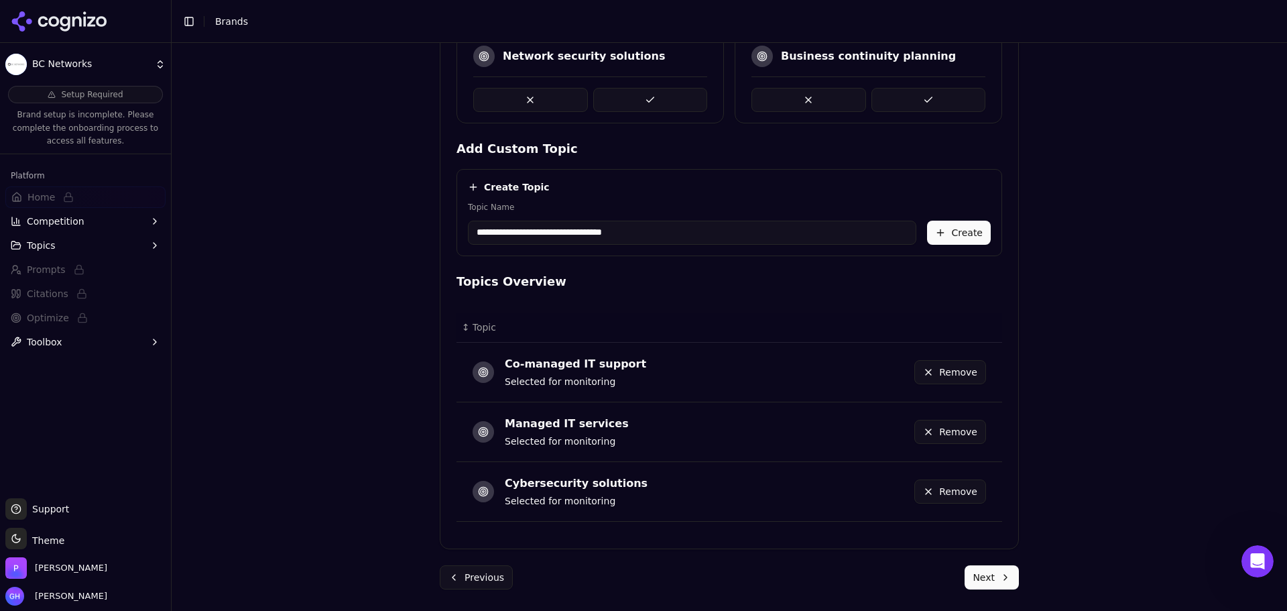
click at [621, 239] on input "**********" at bounding box center [692, 233] width 448 height 24
click at [631, 231] on input "**********" at bounding box center [692, 233] width 448 height 24
click at [692, 231] on input "**********" at bounding box center [692, 233] width 448 height 24
drag, startPoint x: 690, startPoint y: 241, endPoint x: 572, endPoint y: 235, distance: 118.1
click at [572, 235] on input "**********" at bounding box center [692, 233] width 448 height 24
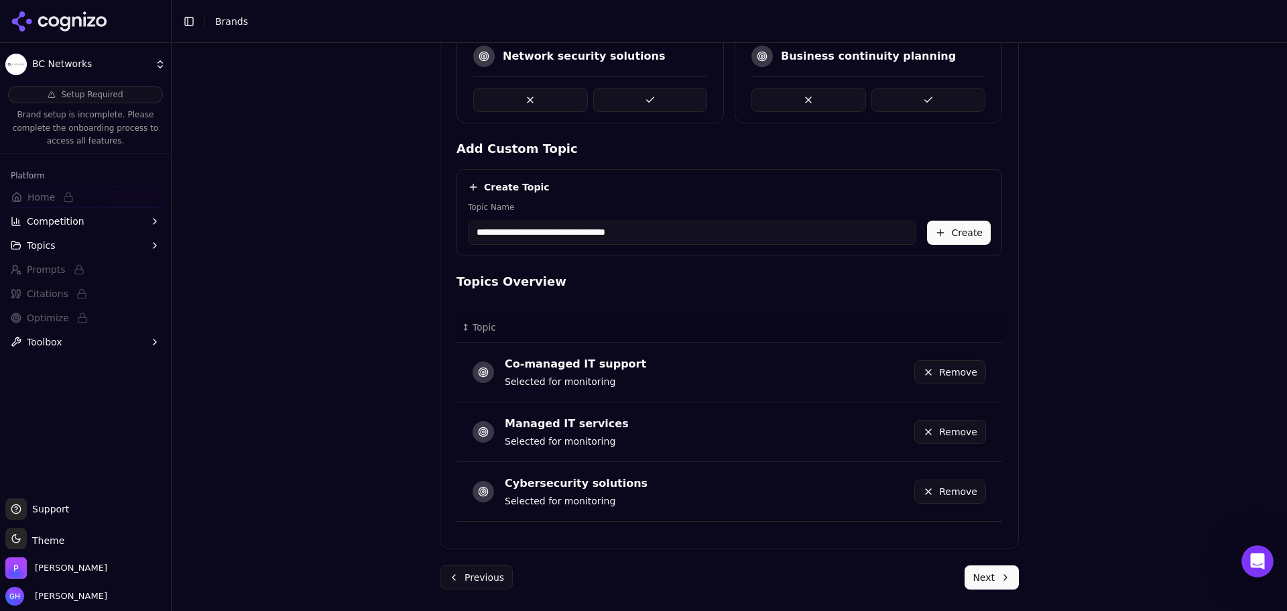
click at [598, 233] on input "**********" at bounding box center [692, 233] width 448 height 24
click at [595, 232] on input "**********" at bounding box center [692, 233] width 448 height 24
type input "**********"
click at [947, 239] on button "Create" at bounding box center [959, 233] width 64 height 24
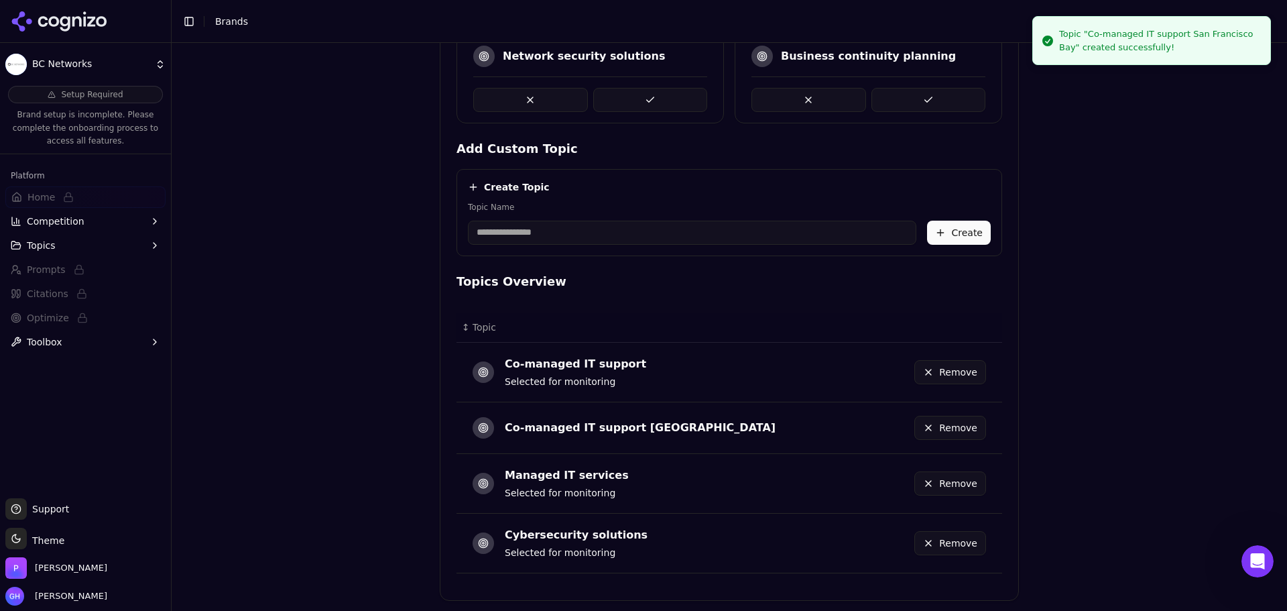
click at [948, 372] on button "Remove" at bounding box center [950, 372] width 72 height 24
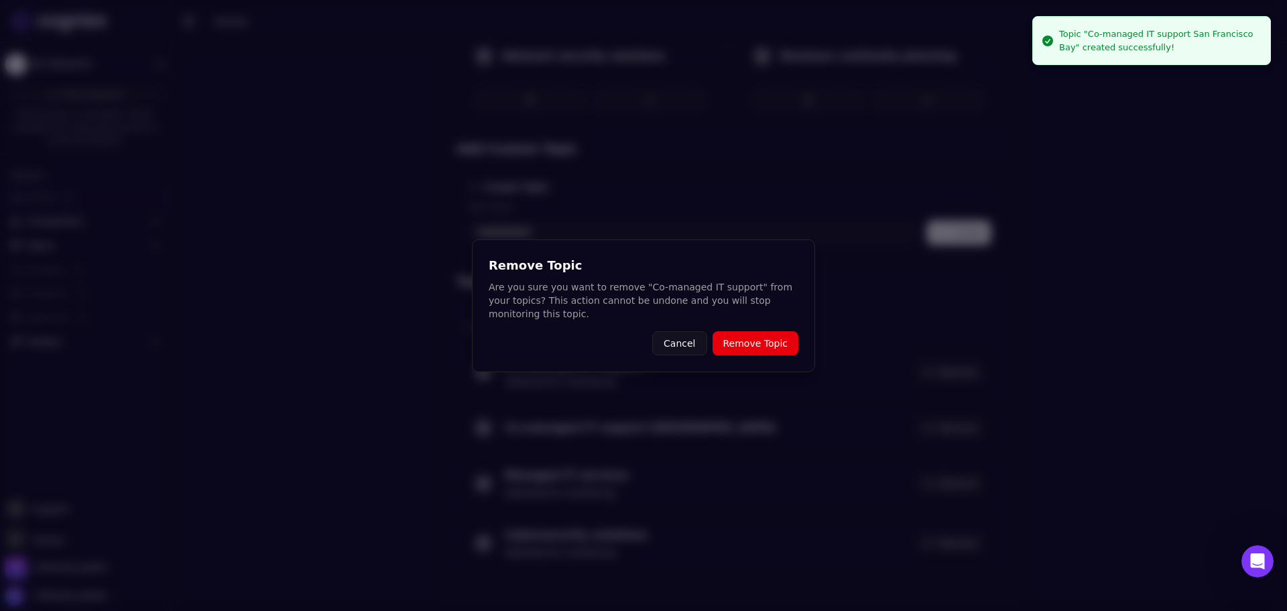
click at [755, 334] on button "Remove Topic" at bounding box center [756, 343] width 86 height 24
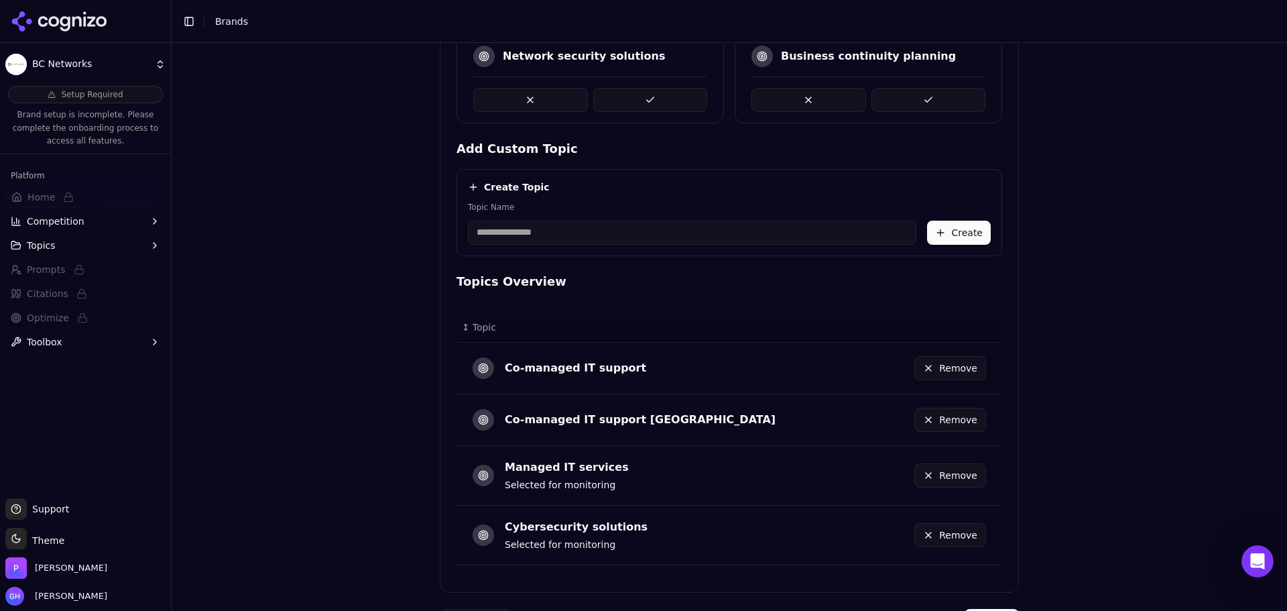
scroll to position [484, 0]
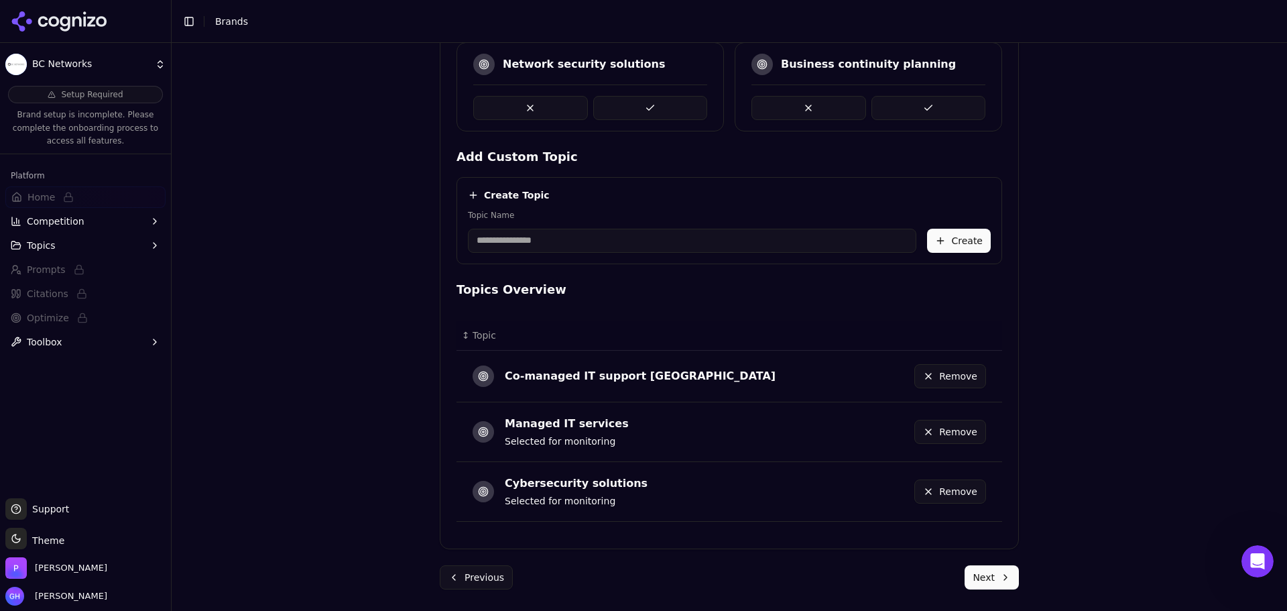
click at [572, 247] on input "Topic Name" at bounding box center [692, 241] width 448 height 24
type input "**********"
click at [930, 244] on button "Create" at bounding box center [959, 241] width 64 height 24
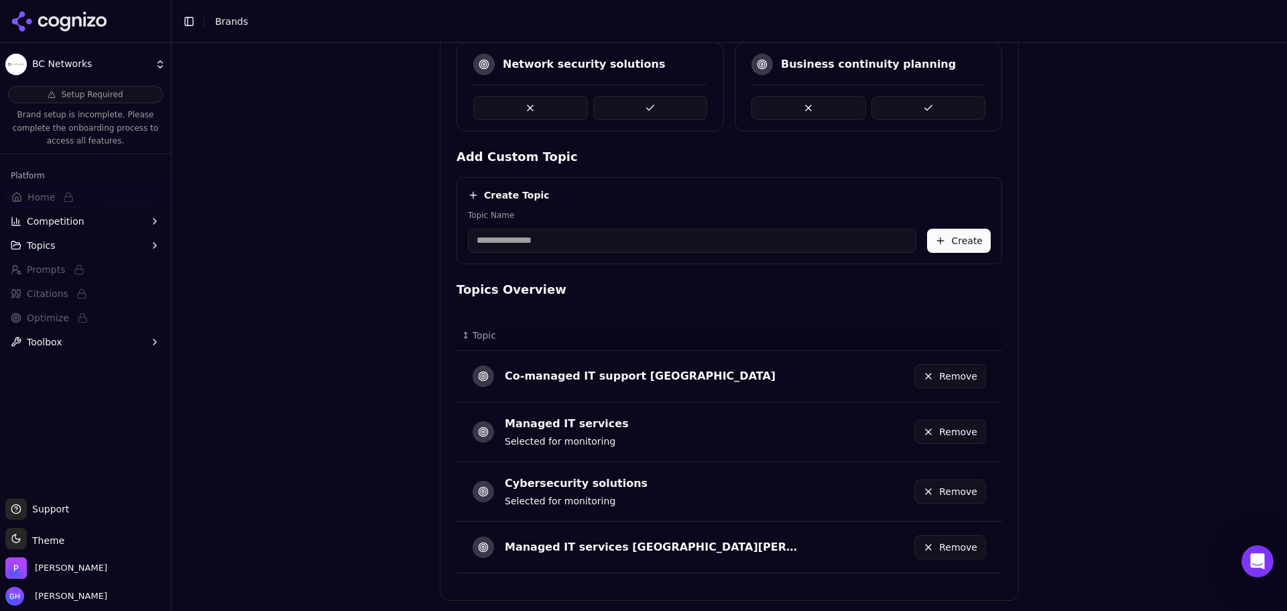
click at [568, 245] on input "Topic Name" at bounding box center [692, 241] width 448 height 24
type input "*"
type input "**********"
click at [944, 249] on button "Create" at bounding box center [959, 241] width 64 height 24
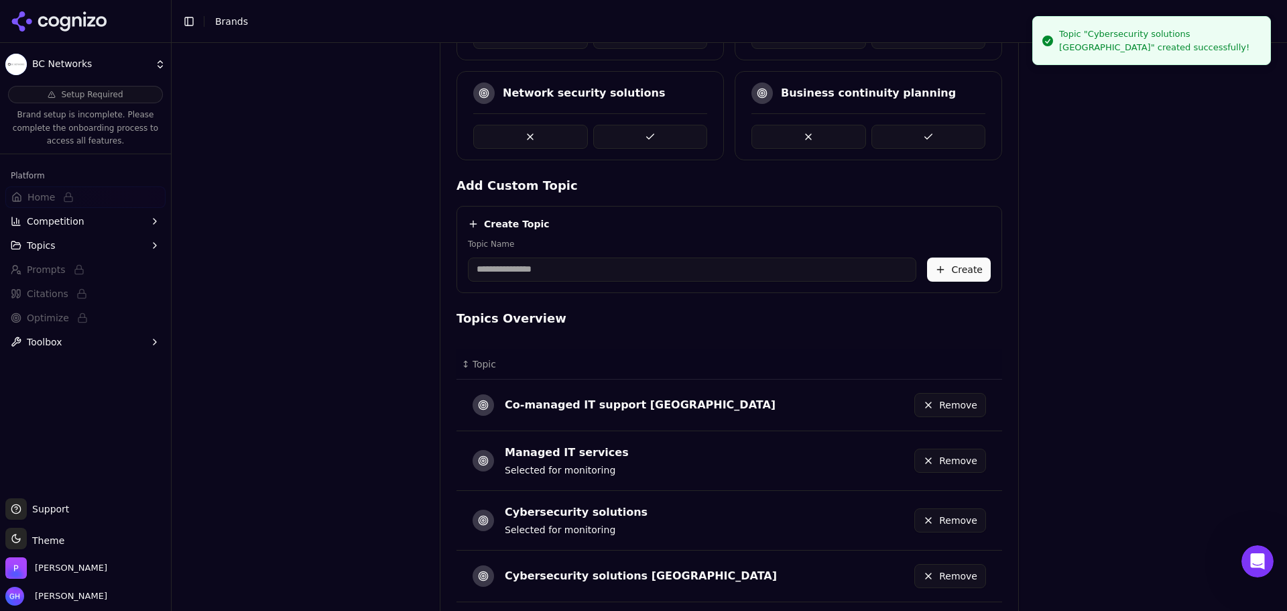
scroll to position [453, 0]
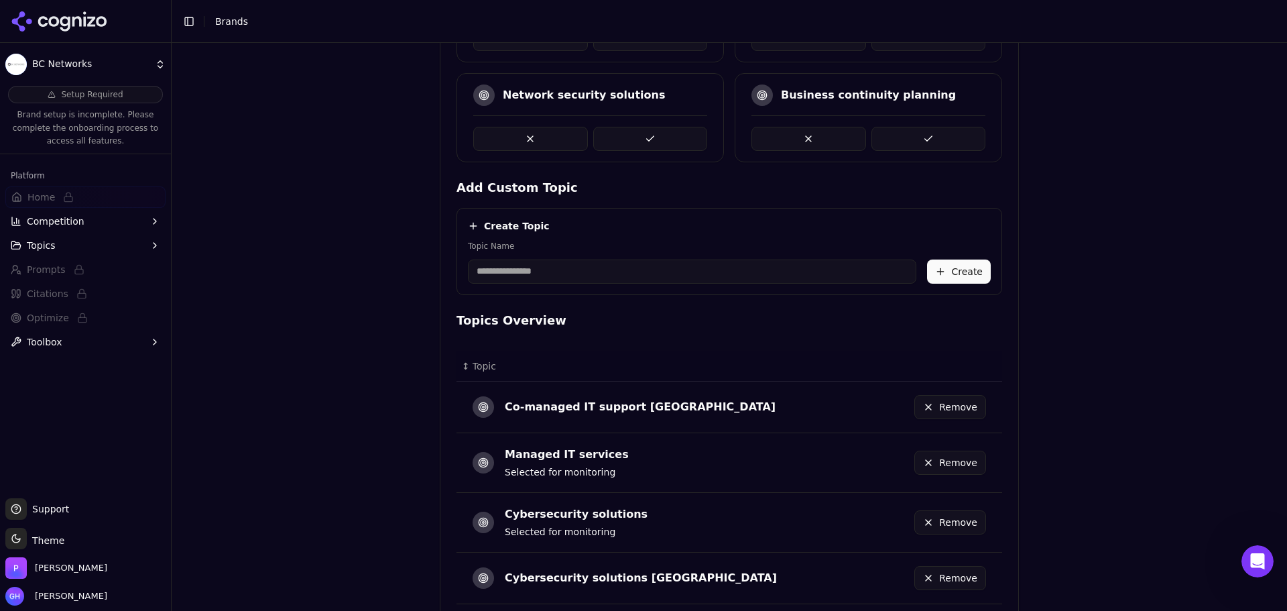
click at [538, 276] on input "Topic Name" at bounding box center [692, 271] width 448 height 24
type input "**********"
click at [961, 270] on button "Create" at bounding box center [959, 271] width 64 height 24
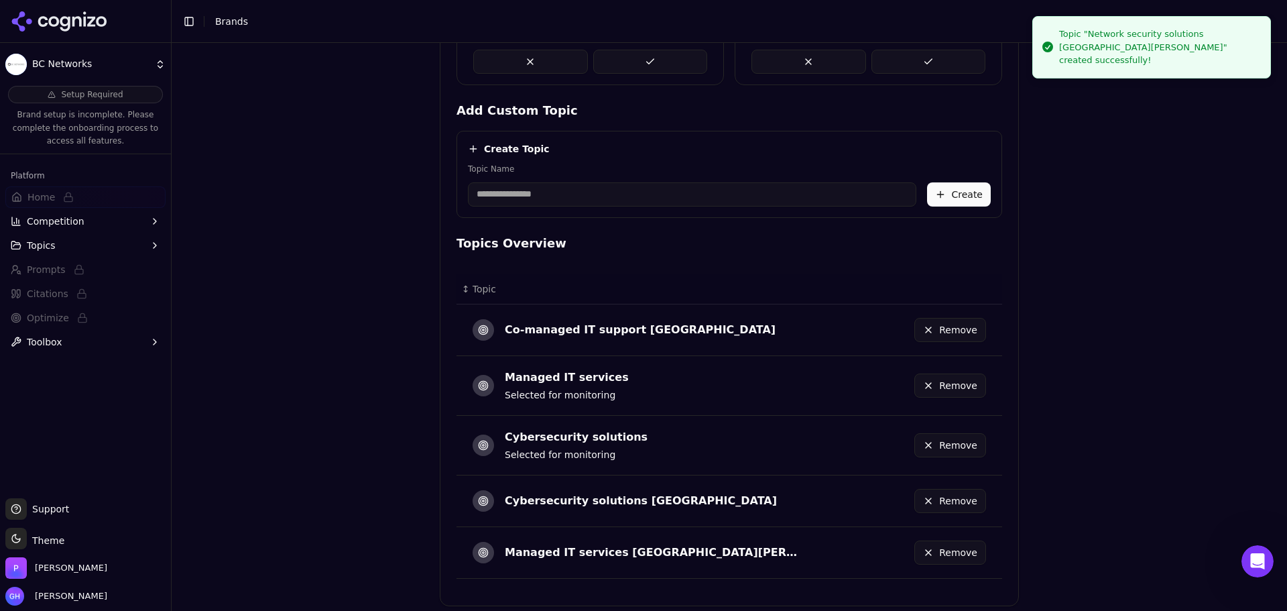
scroll to position [587, 0]
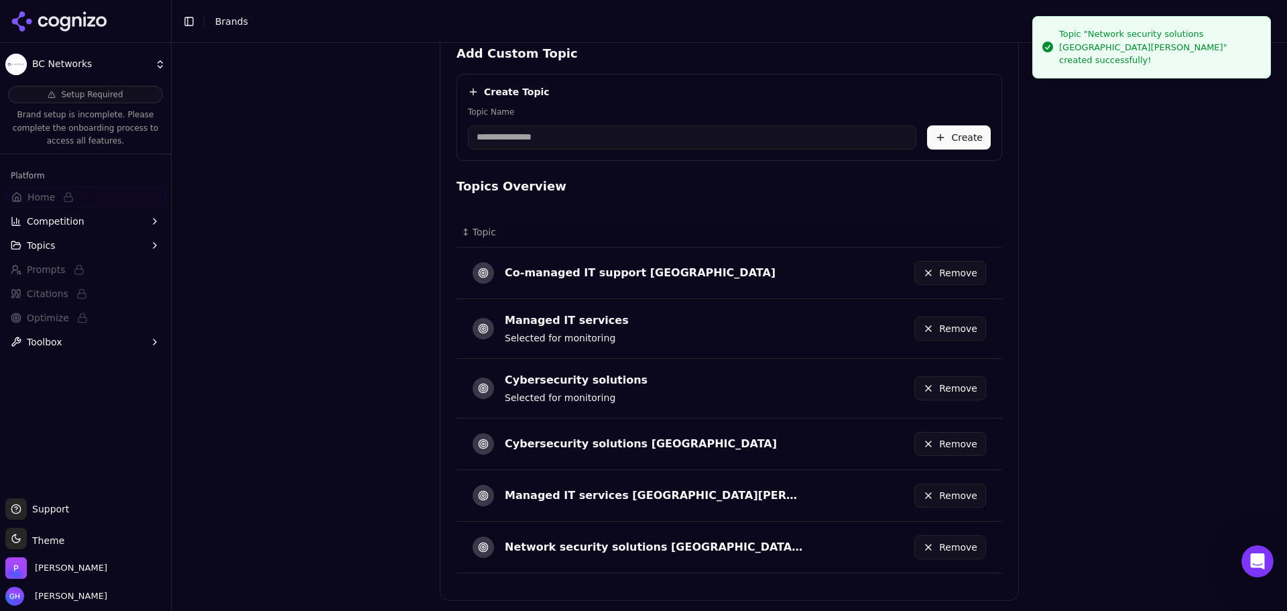
click at [947, 321] on button "Remove" at bounding box center [950, 328] width 72 height 24
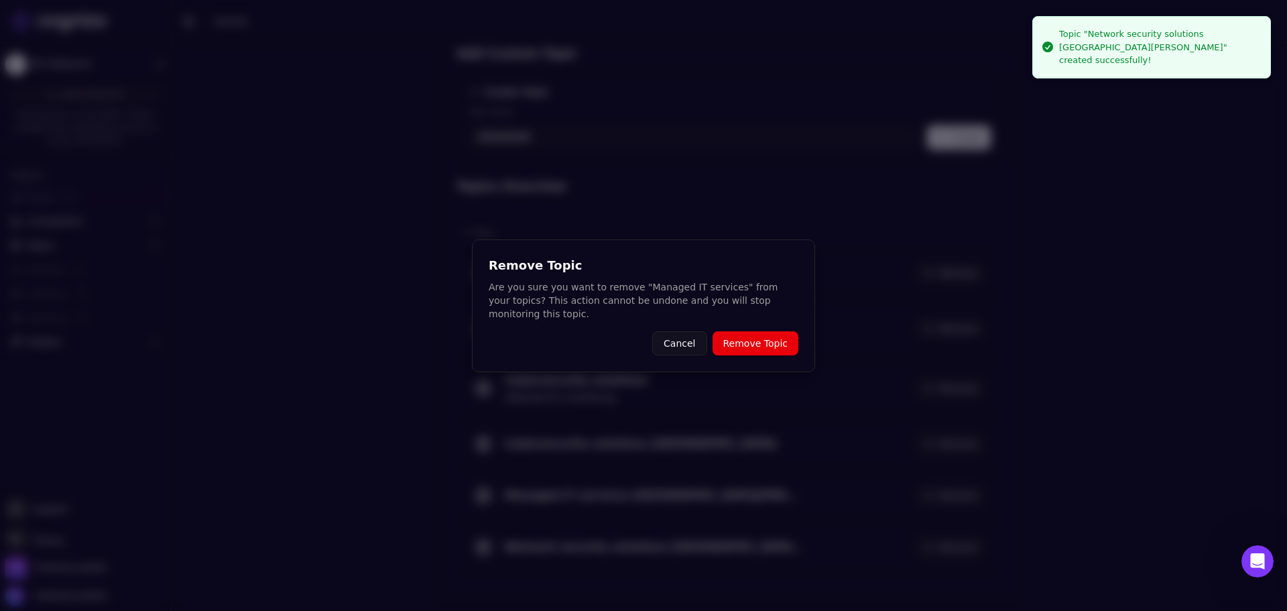
click at [733, 335] on button "Remove Topic" at bounding box center [756, 343] width 86 height 24
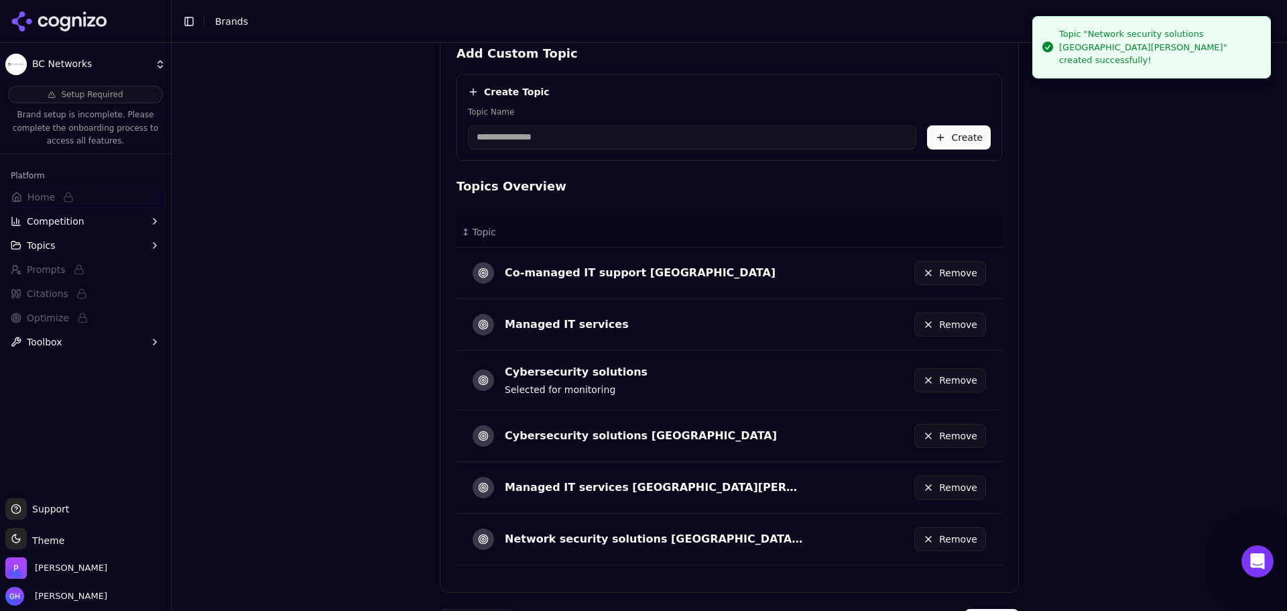
click at [948, 393] on div "Remove" at bounding box center [906, 379] width 162 height 29
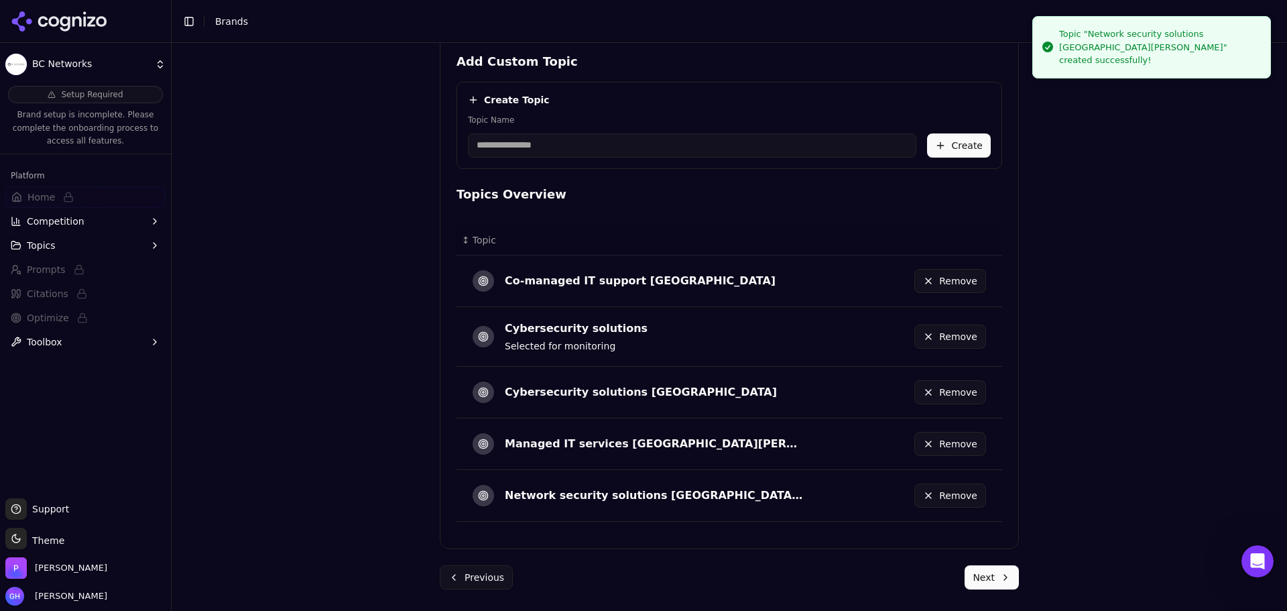
scroll to position [579, 0]
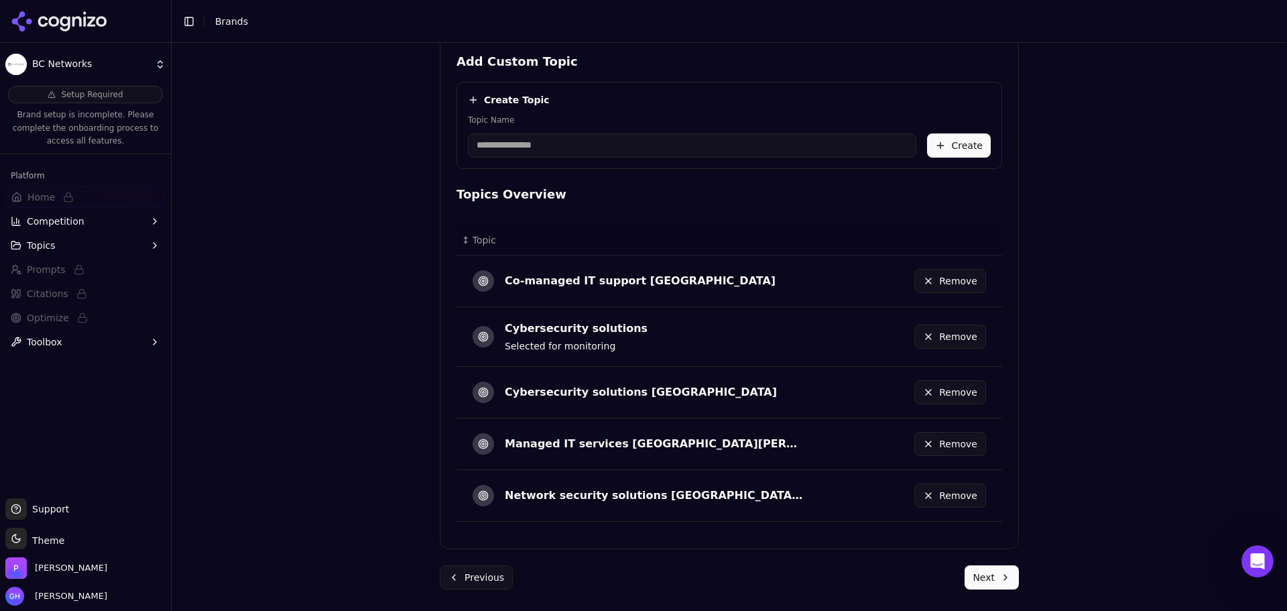
click at [944, 341] on button "Remove" at bounding box center [950, 336] width 72 height 24
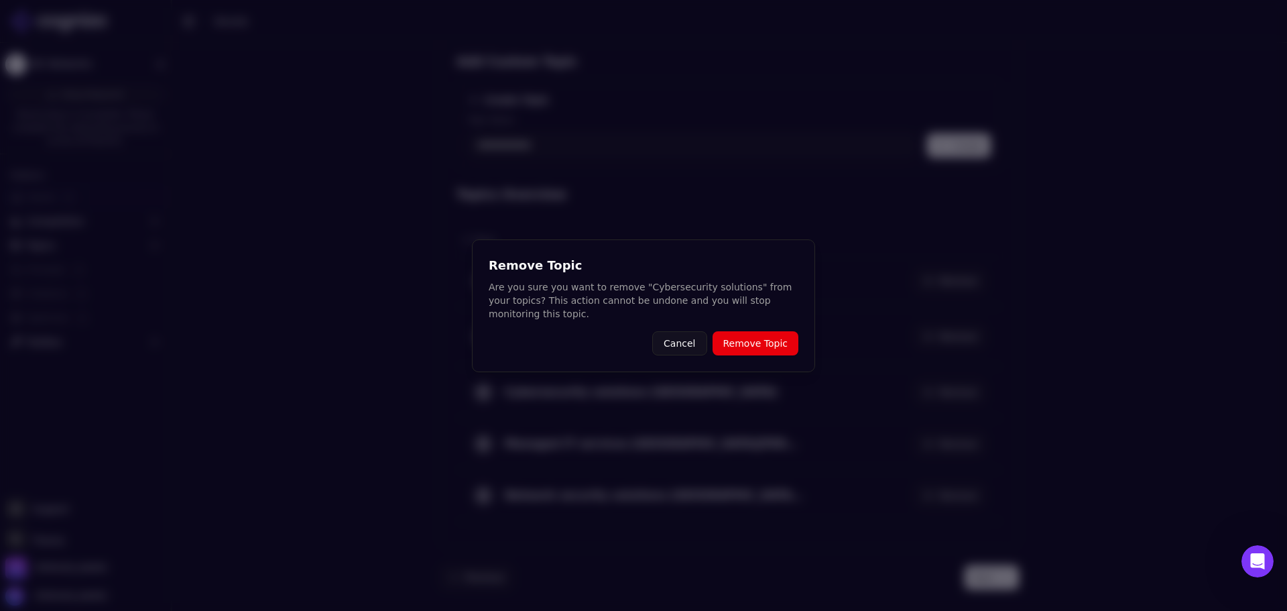
click at [780, 351] on button "Remove Topic" at bounding box center [756, 343] width 86 height 24
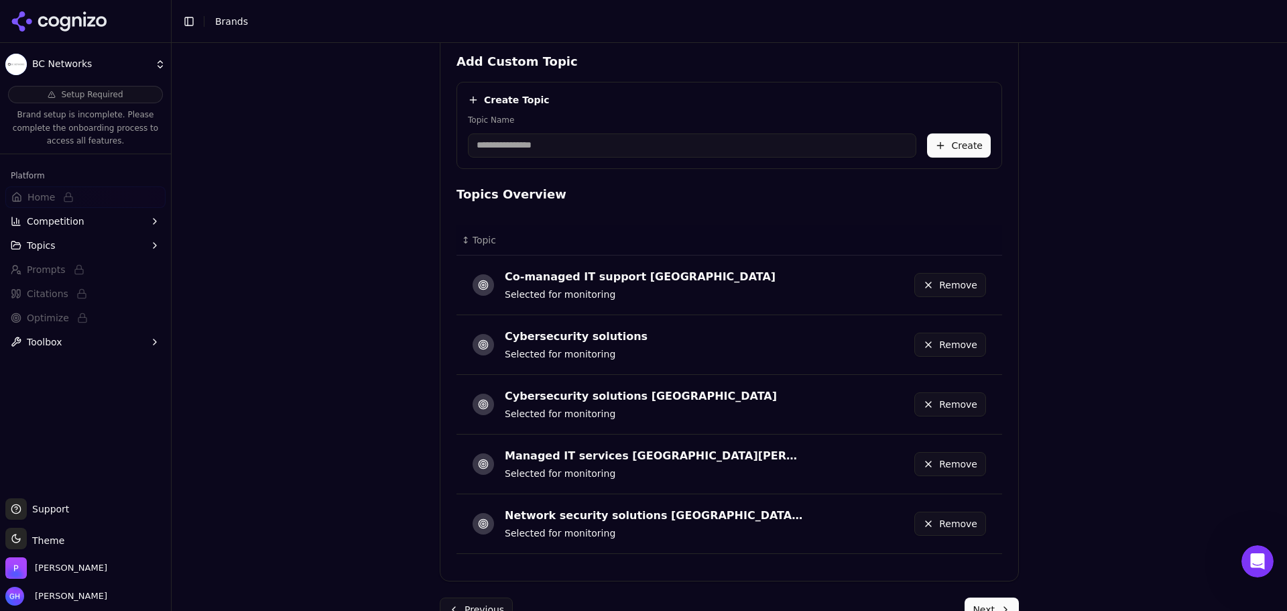
scroll to position [552, 0]
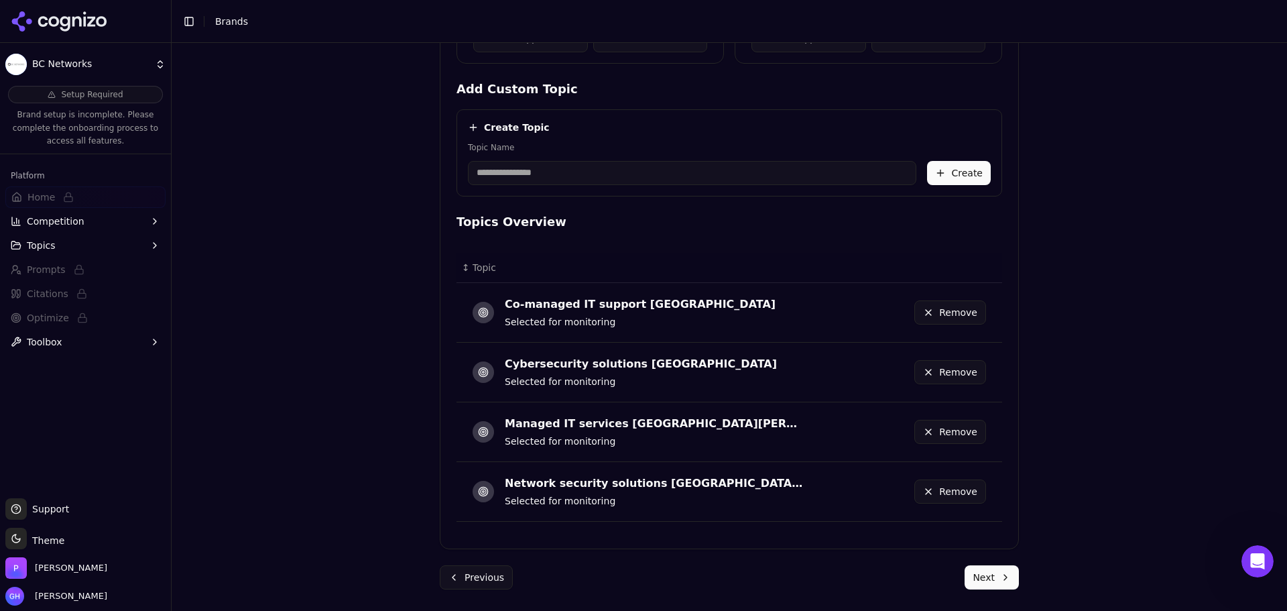
click at [976, 573] on button "Next" at bounding box center [992, 577] width 54 height 24
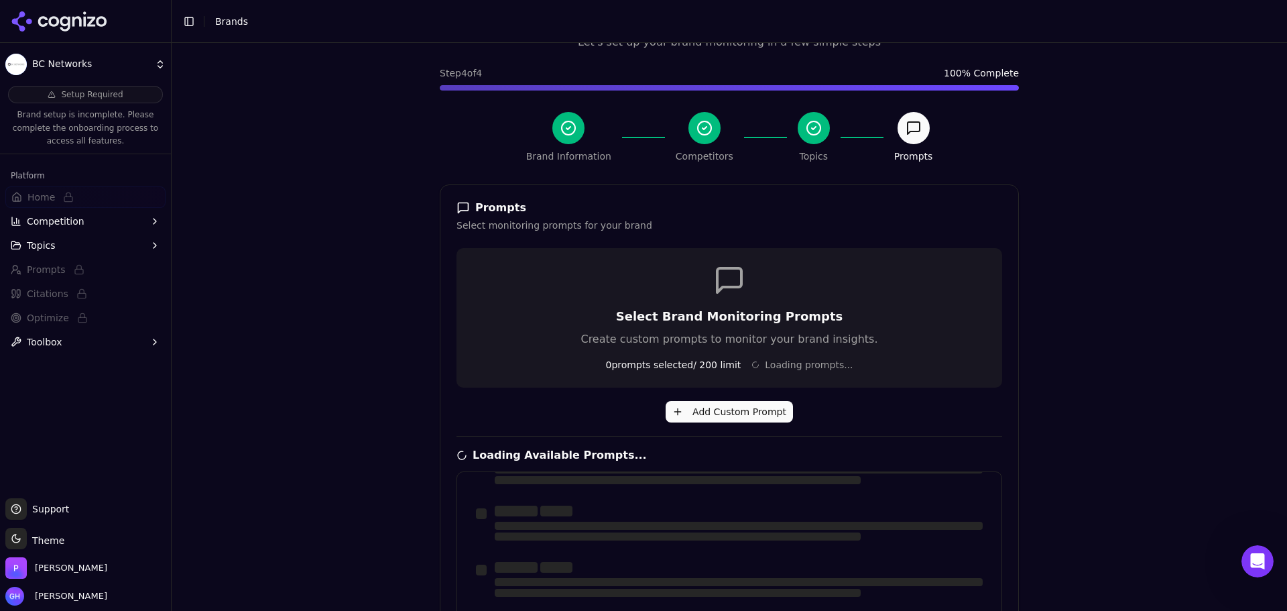
scroll to position [52, 0]
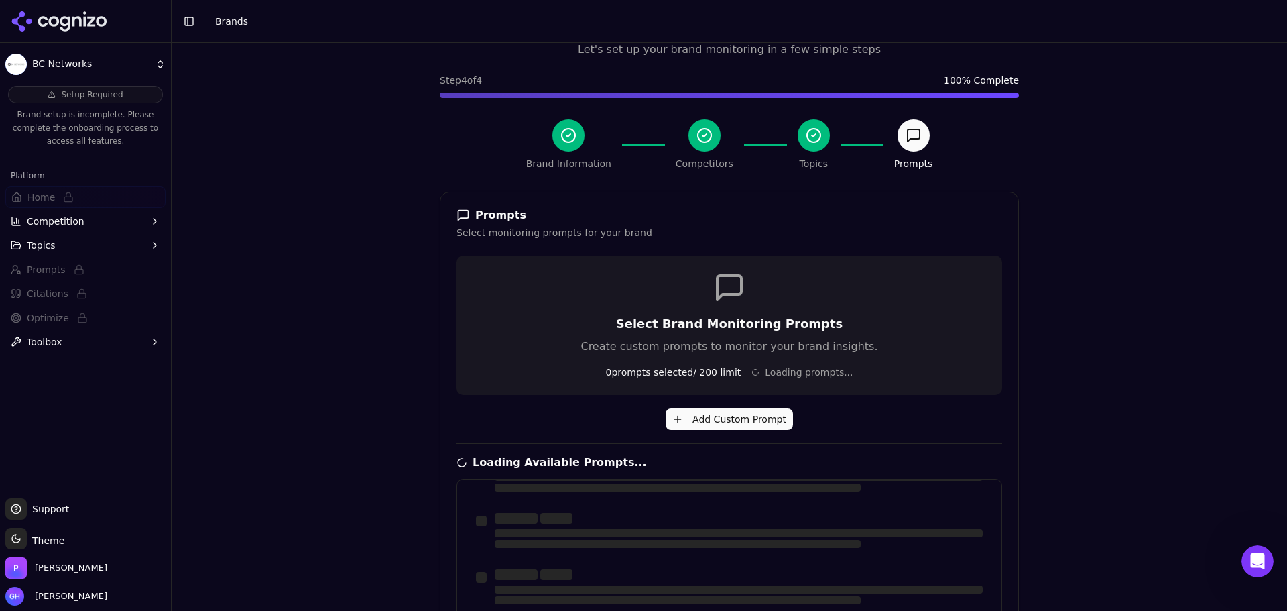
click at [1277, 191] on div "Brand Onboarding Let's set up your brand monitoring in a few simple steps Step …" at bounding box center [729, 327] width 1115 height 568
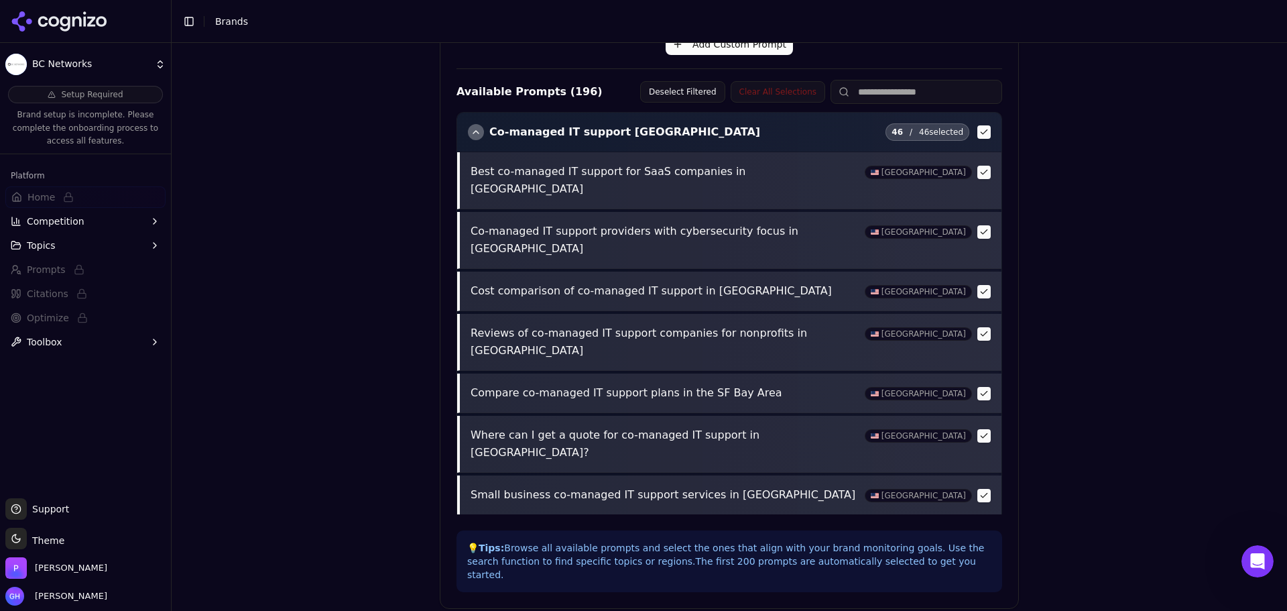
scroll to position [473, 0]
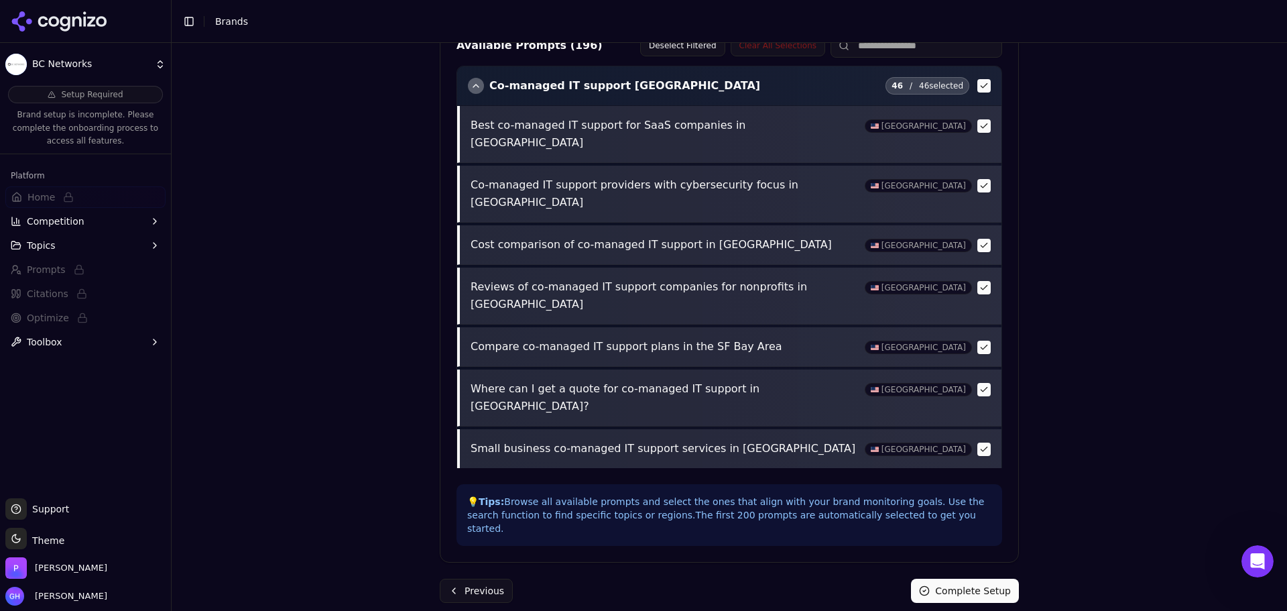
drag, startPoint x: 976, startPoint y: 576, endPoint x: 1073, endPoint y: 544, distance: 101.5
click at [976, 578] on button "Complete Setup" at bounding box center [965, 590] width 108 height 24
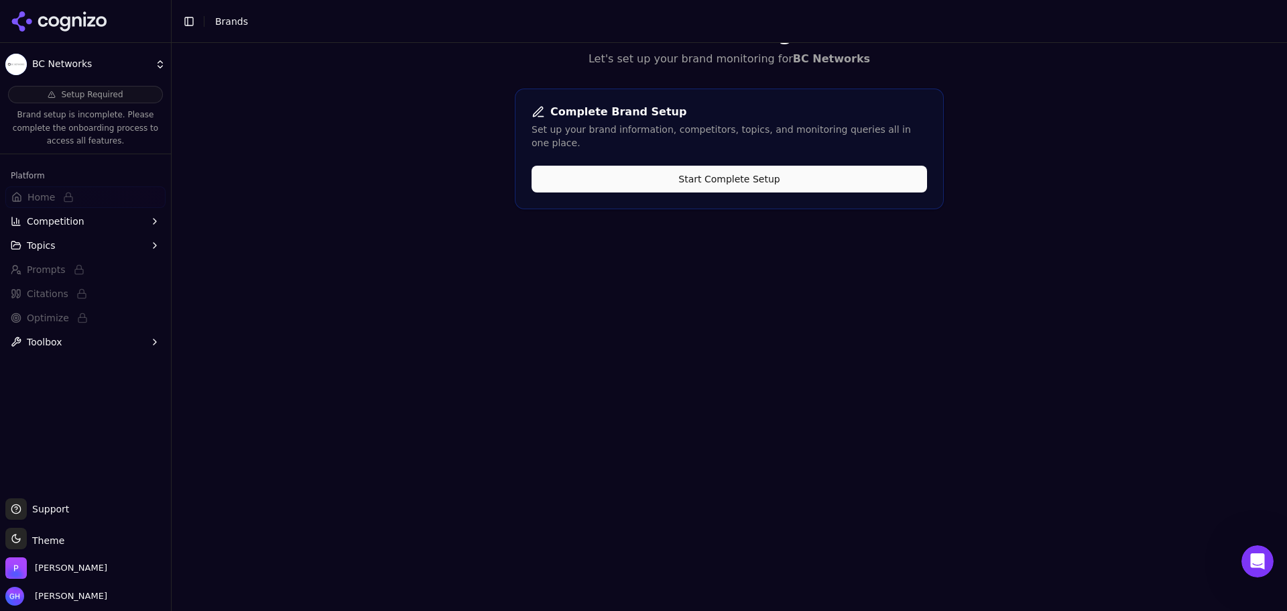
scroll to position [0, 0]
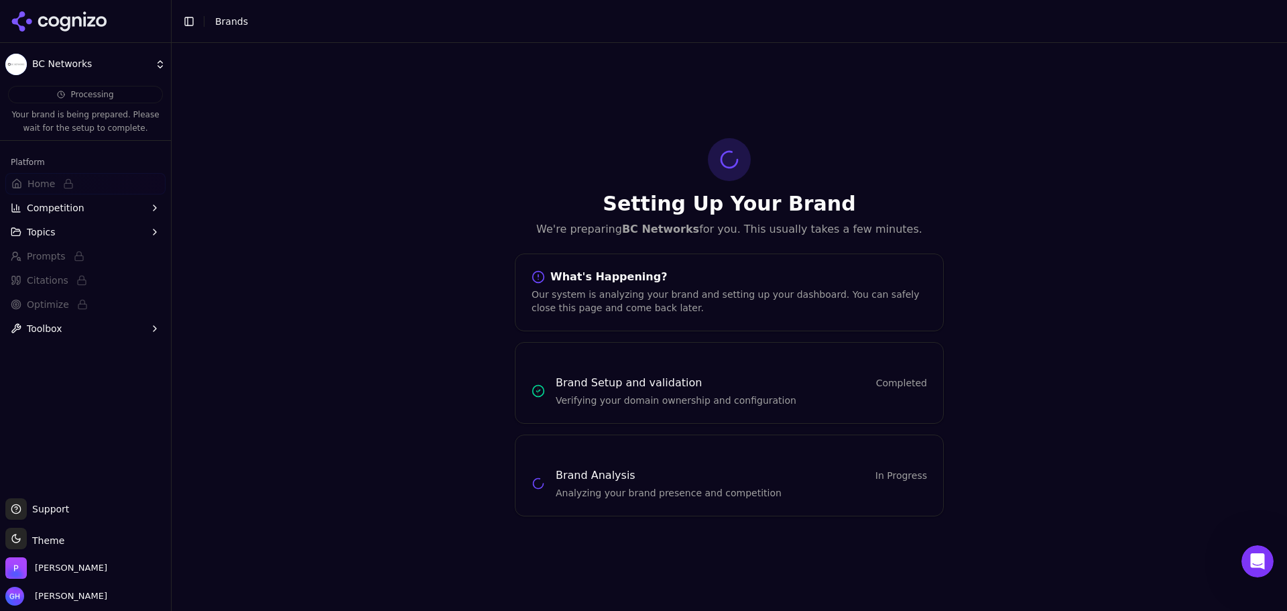
click at [60, 12] on icon at bounding box center [59, 21] width 97 height 20
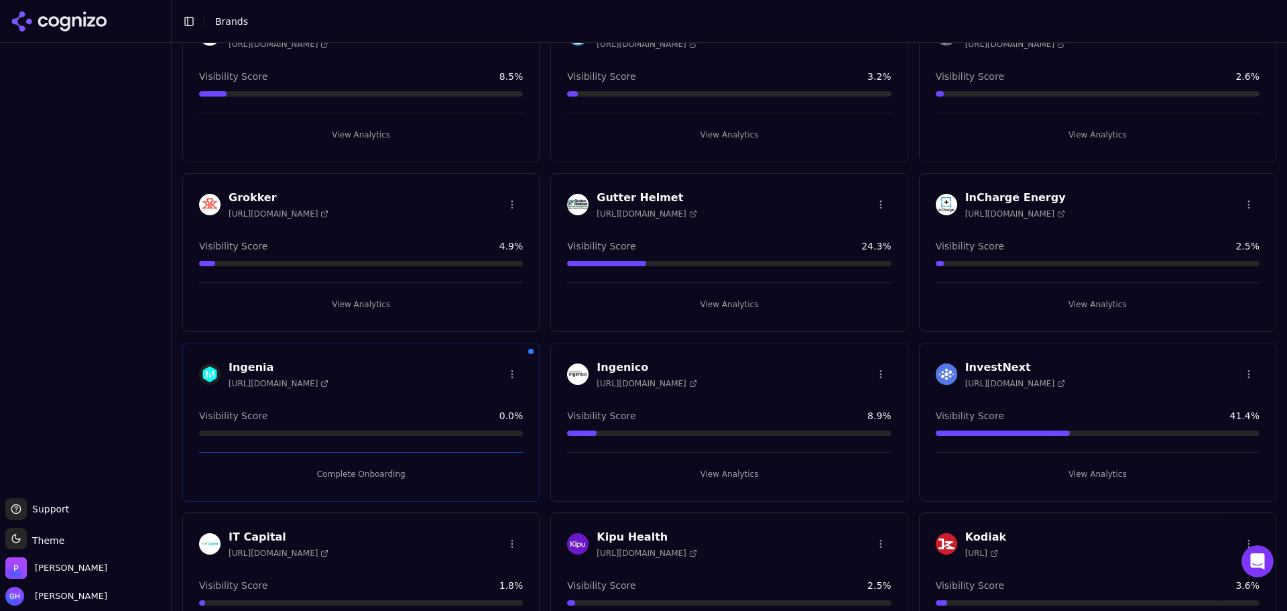
scroll to position [1676, 0]
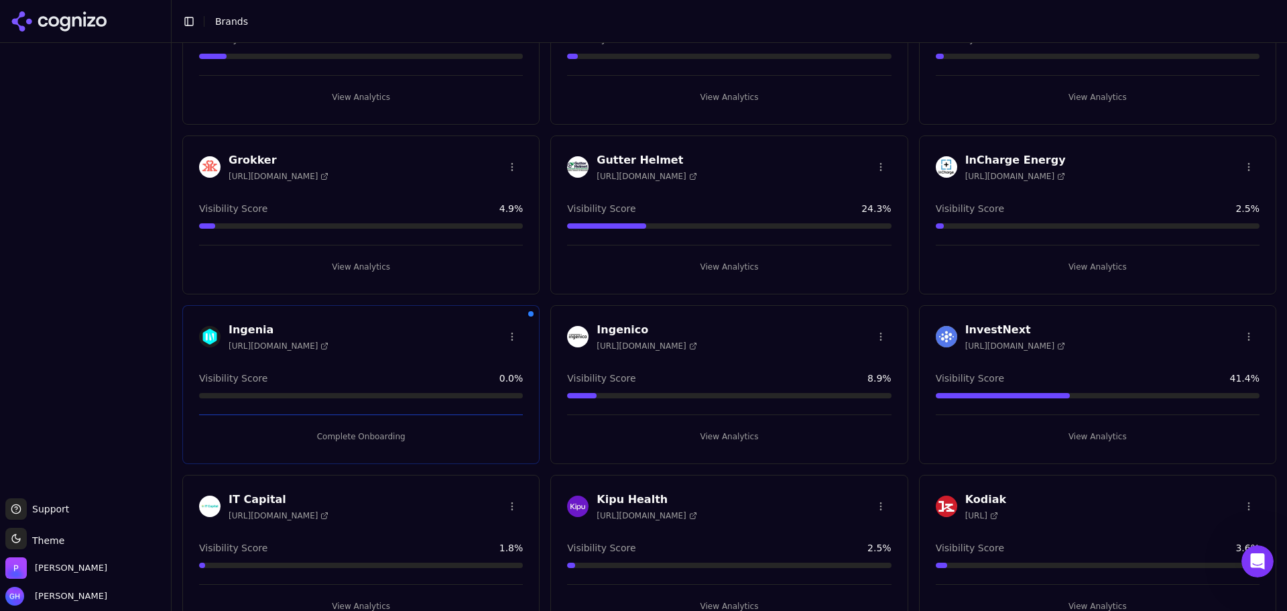
click at [336, 441] on button "Complete Onboarding" at bounding box center [361, 436] width 324 height 21
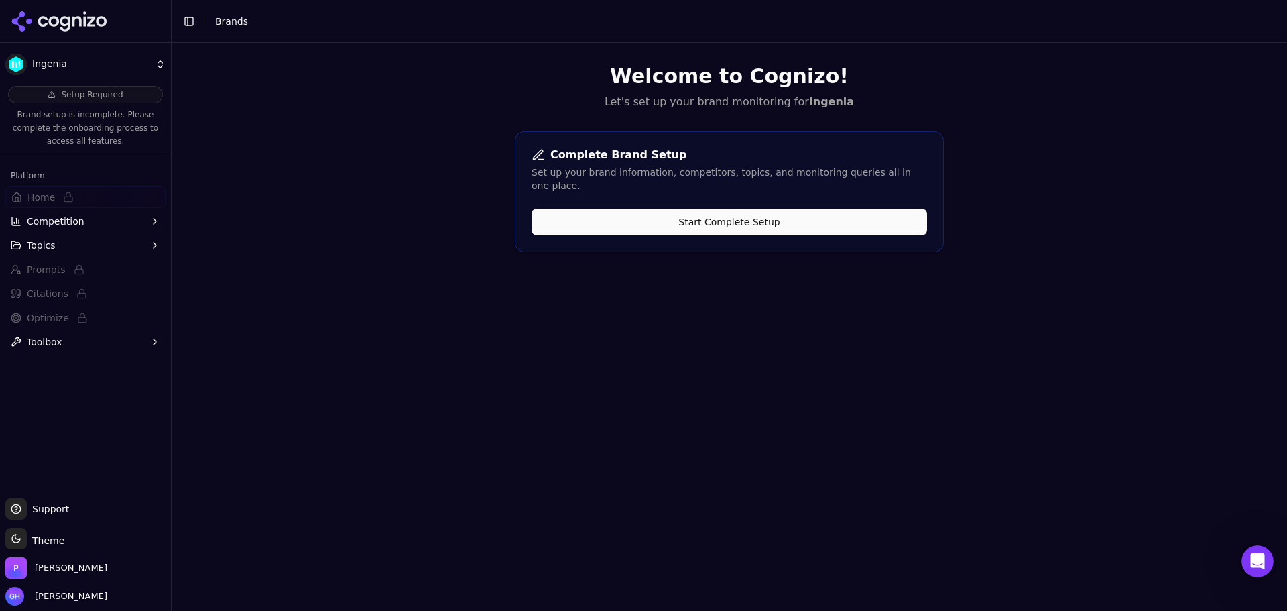
click at [733, 208] on button "Start Complete Setup" at bounding box center [729, 221] width 395 height 27
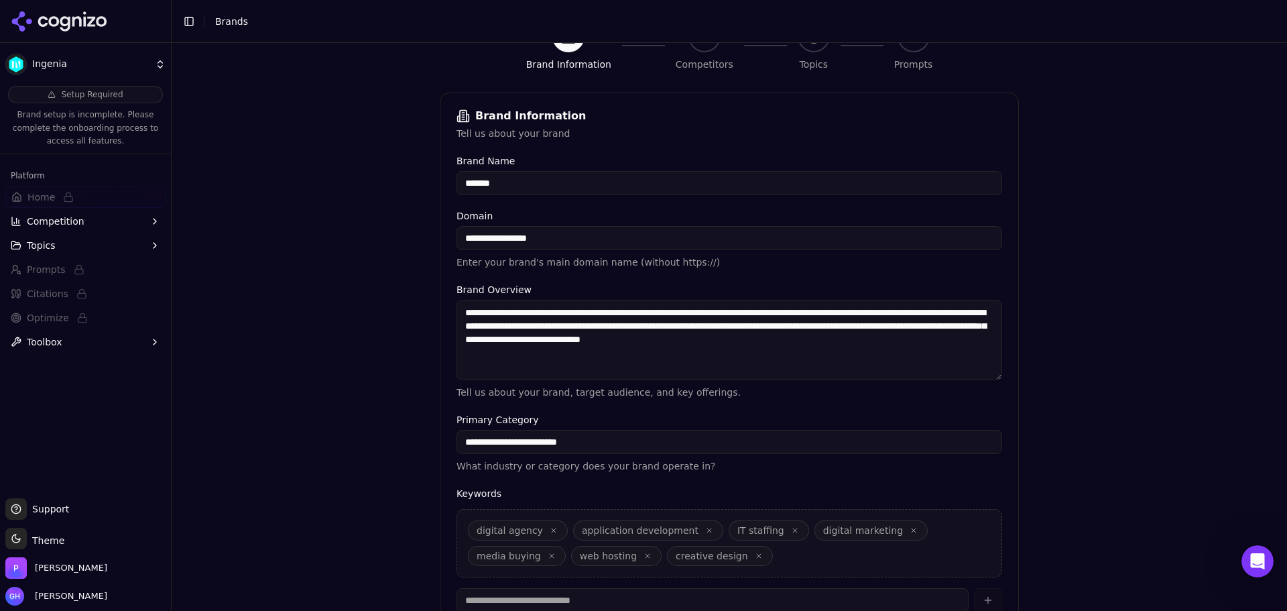
scroll to position [255, 0]
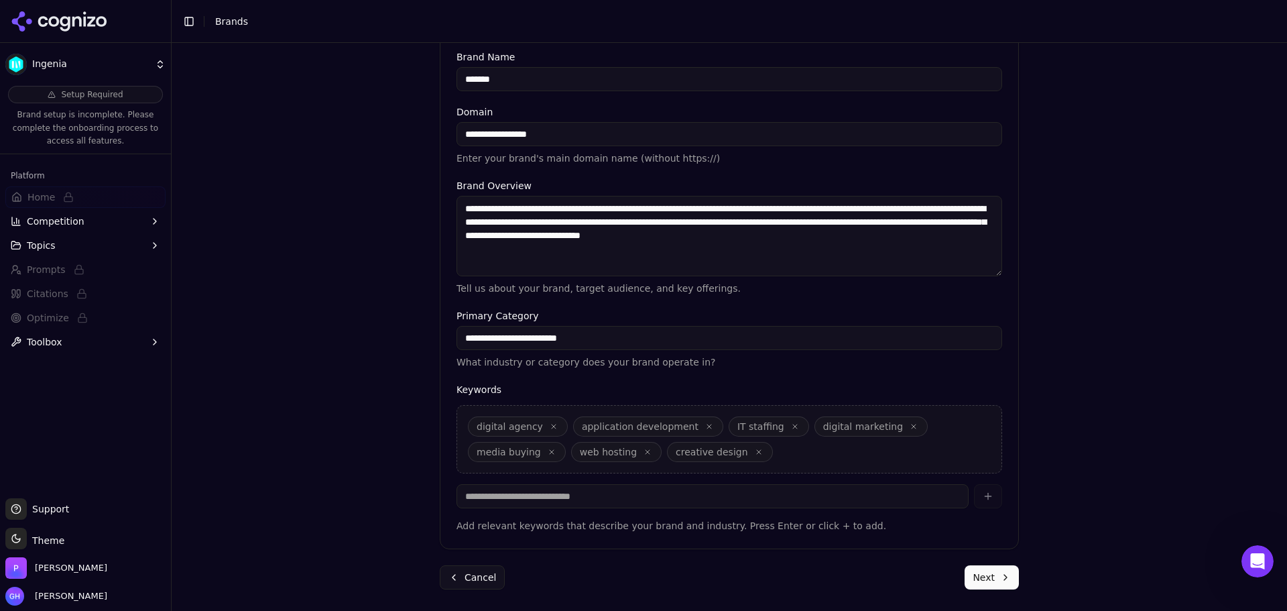
click at [990, 578] on button "Next" at bounding box center [992, 577] width 54 height 24
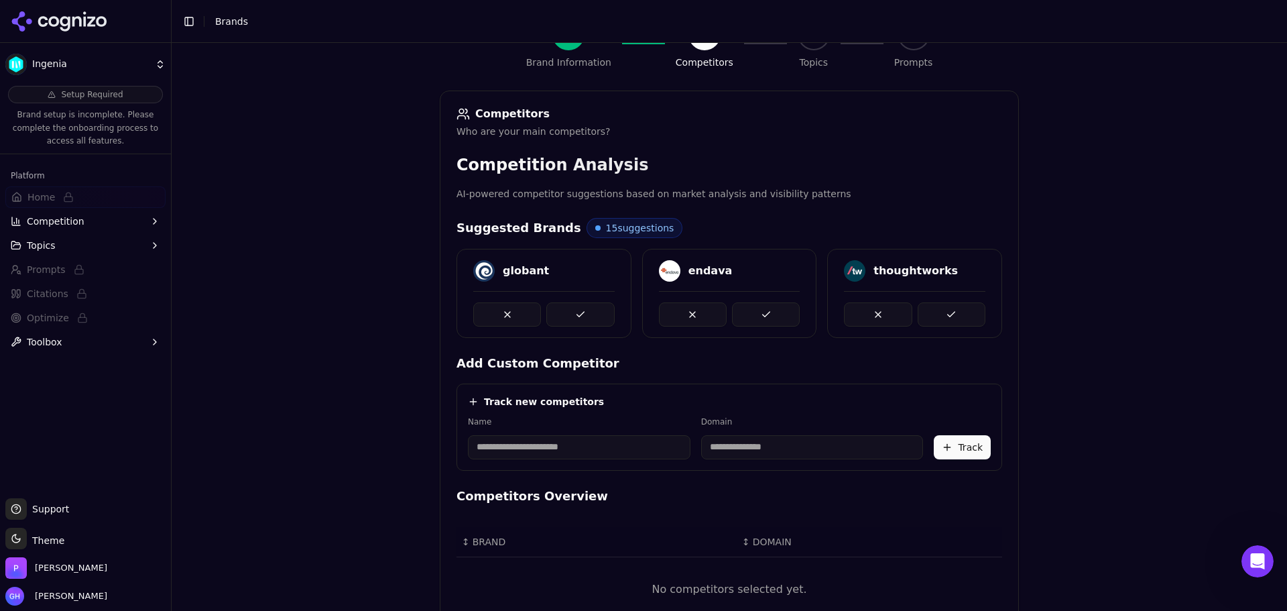
scroll to position [253, 0]
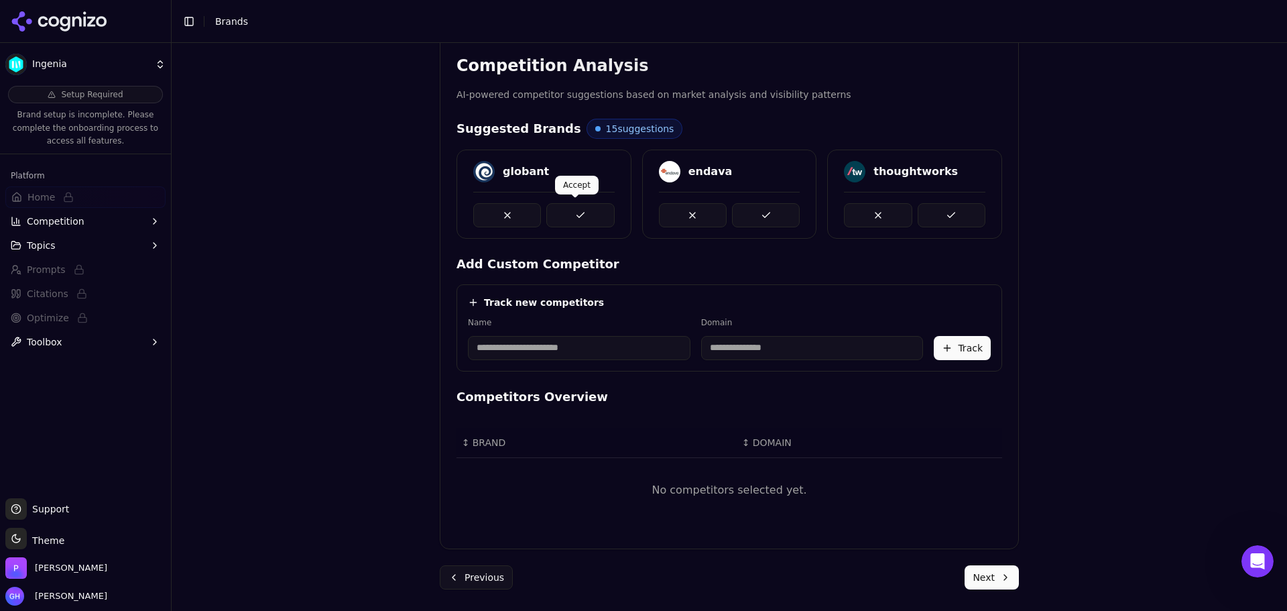
click at [577, 203] on button at bounding box center [580, 215] width 68 height 24
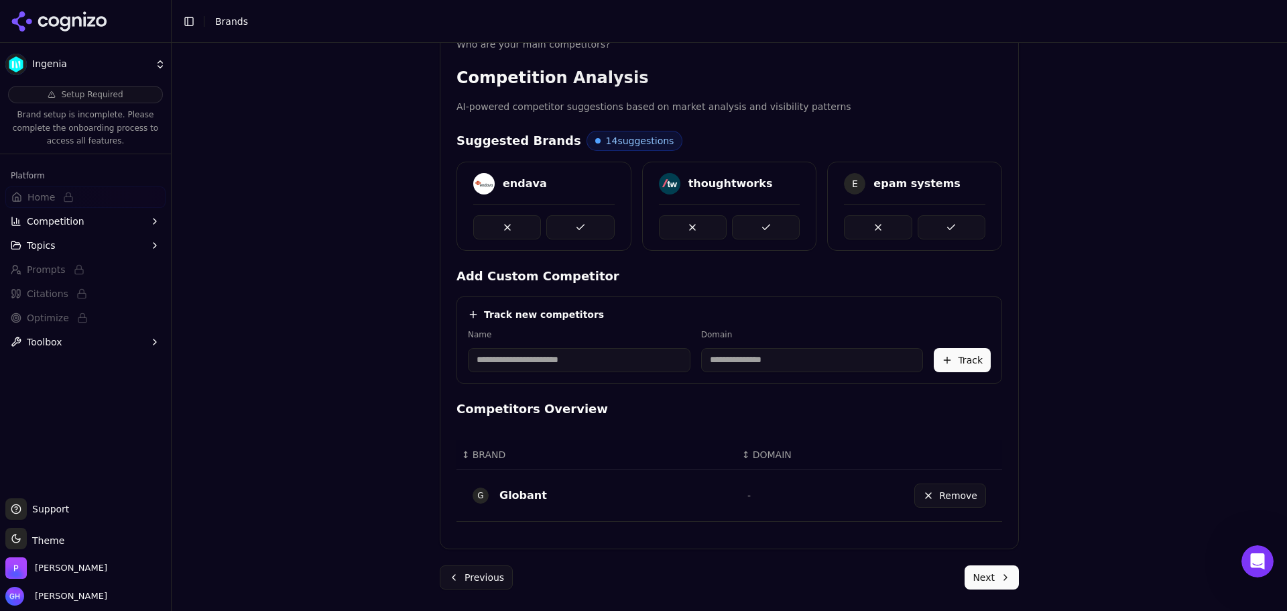
scroll to position [241, 0]
click at [560, 364] on input at bounding box center [579, 360] width 223 height 24
type input "*********"
click at [630, 322] on div "Track new competitors Name ********* Domain A Accenture Track" at bounding box center [729, 339] width 546 height 87
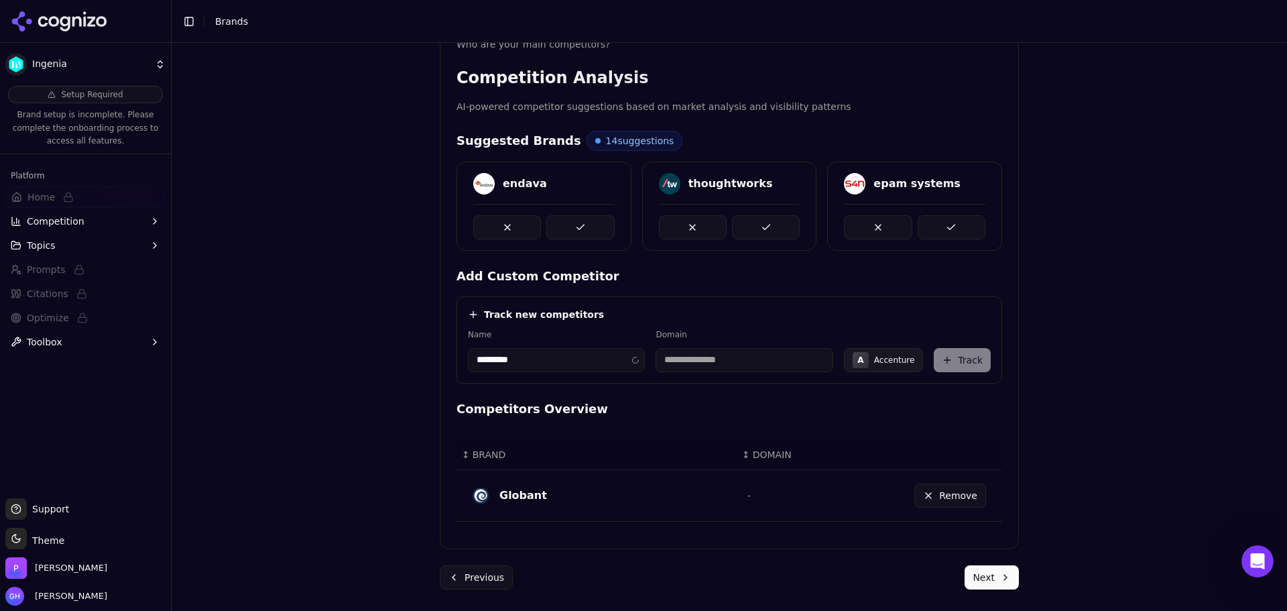
type input "**********"
click at [973, 354] on button "Track" at bounding box center [962, 360] width 57 height 24
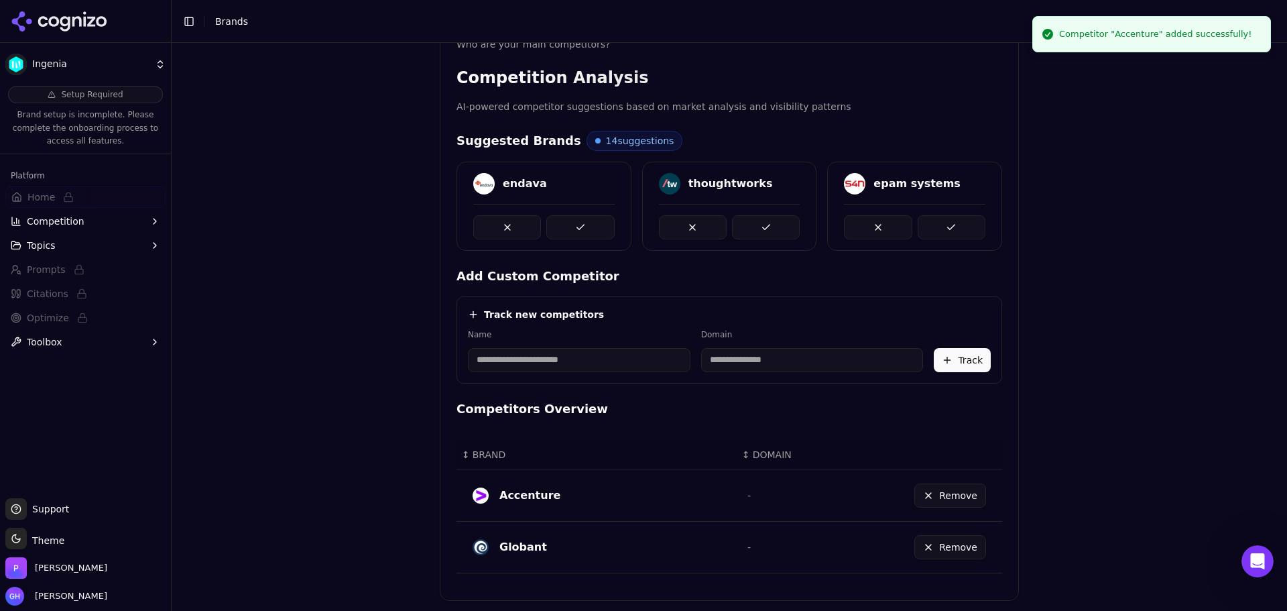
click at [532, 361] on input at bounding box center [579, 360] width 223 height 24
type input "***"
click at [639, 310] on div "Track new competitors" at bounding box center [729, 314] width 523 height 13
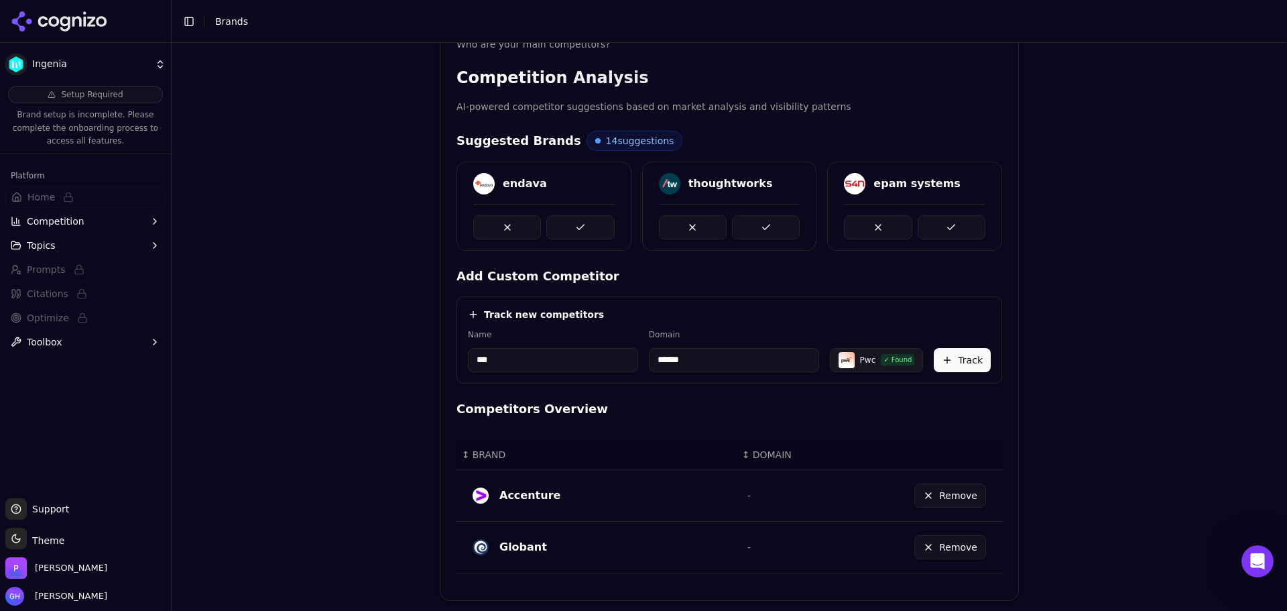
click at [772, 362] on input "******" at bounding box center [734, 360] width 170 height 24
drag, startPoint x: 696, startPoint y: 360, endPoint x: 672, endPoint y: 360, distance: 24.1
click at [672, 360] on input "******" at bounding box center [734, 360] width 170 height 24
click at [734, 355] on input "******" at bounding box center [734, 360] width 170 height 24
type input "*******"
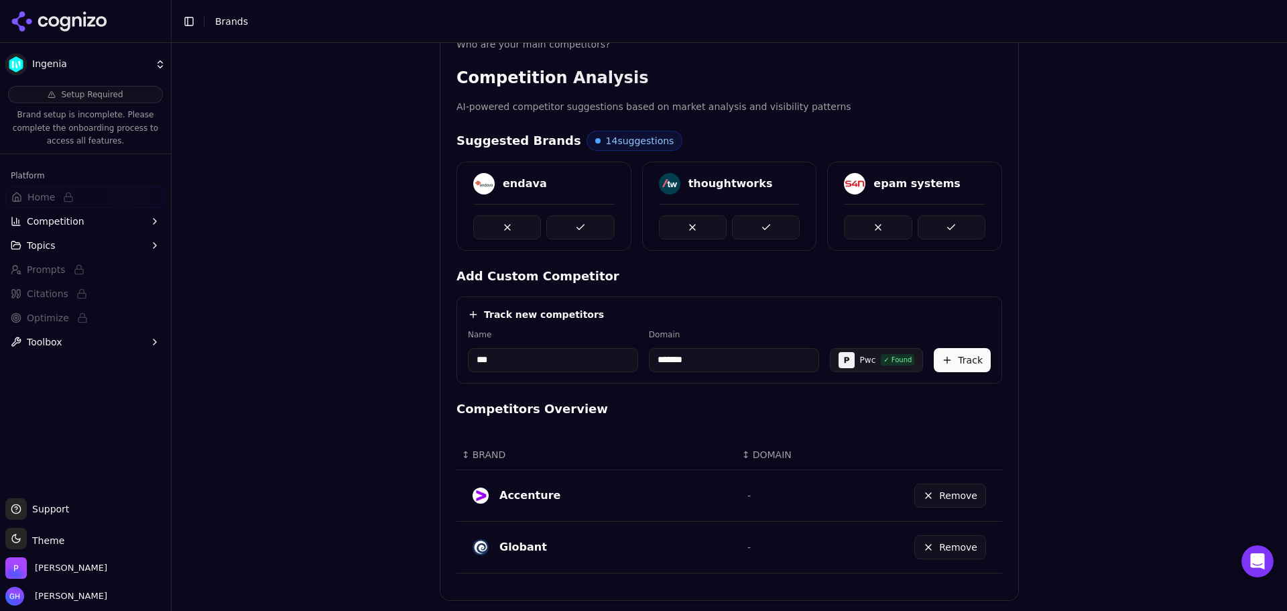
click at [949, 359] on button "Track" at bounding box center [962, 360] width 57 height 24
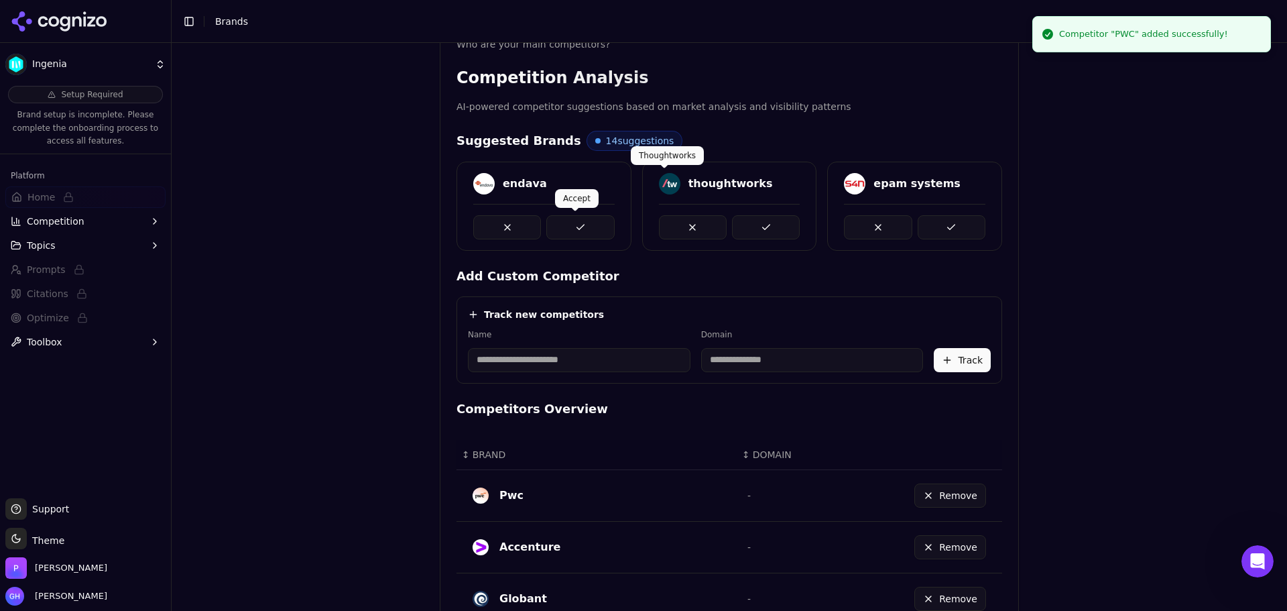
click at [592, 229] on button at bounding box center [580, 227] width 68 height 24
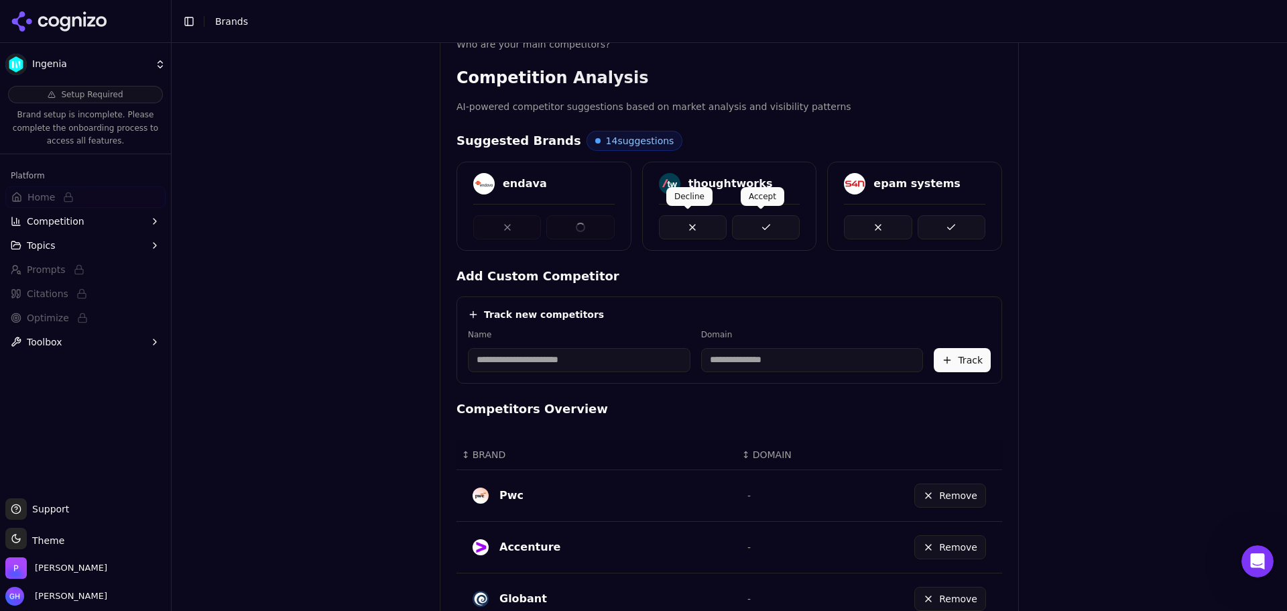
click at [762, 221] on button at bounding box center [766, 227] width 68 height 24
click at [918, 221] on button at bounding box center [952, 227] width 68 height 24
click at [575, 221] on button at bounding box center [580, 227] width 68 height 24
click at [791, 233] on button at bounding box center [766, 227] width 68 height 24
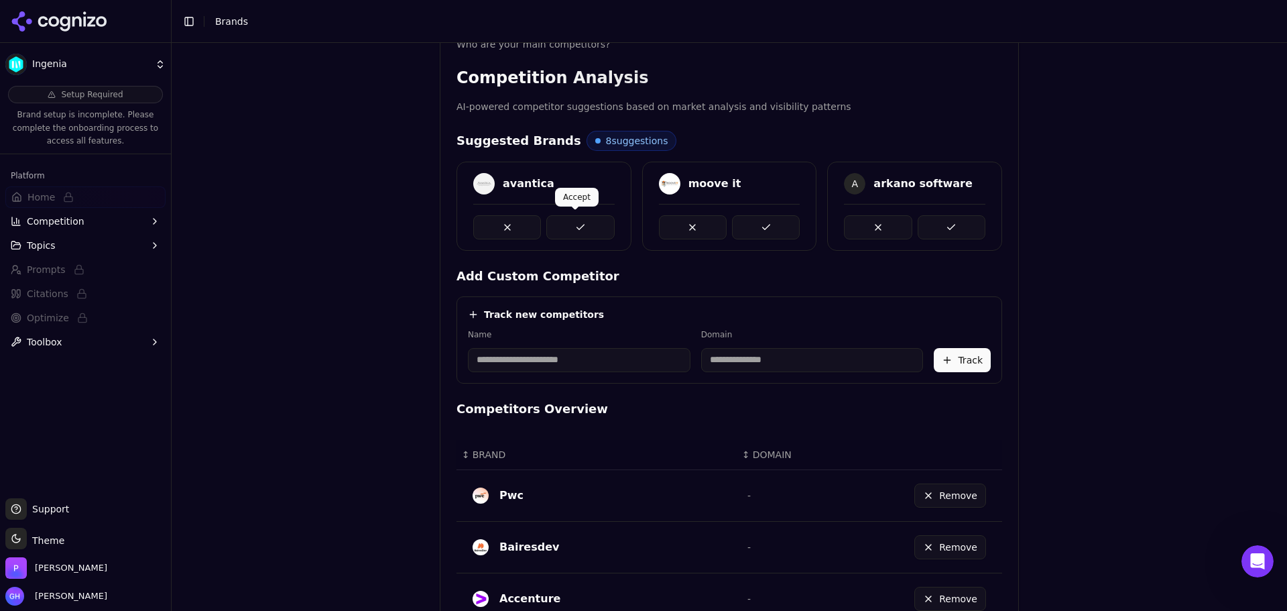
click at [558, 229] on button at bounding box center [580, 227] width 68 height 24
click at [814, 234] on div "avantica moove it A arkano software" at bounding box center [729, 206] width 546 height 89
click at [944, 225] on button at bounding box center [952, 227] width 68 height 24
click at [801, 225] on div at bounding box center [730, 222] width 174 height 36
click at [578, 233] on button at bounding box center [580, 227] width 68 height 24
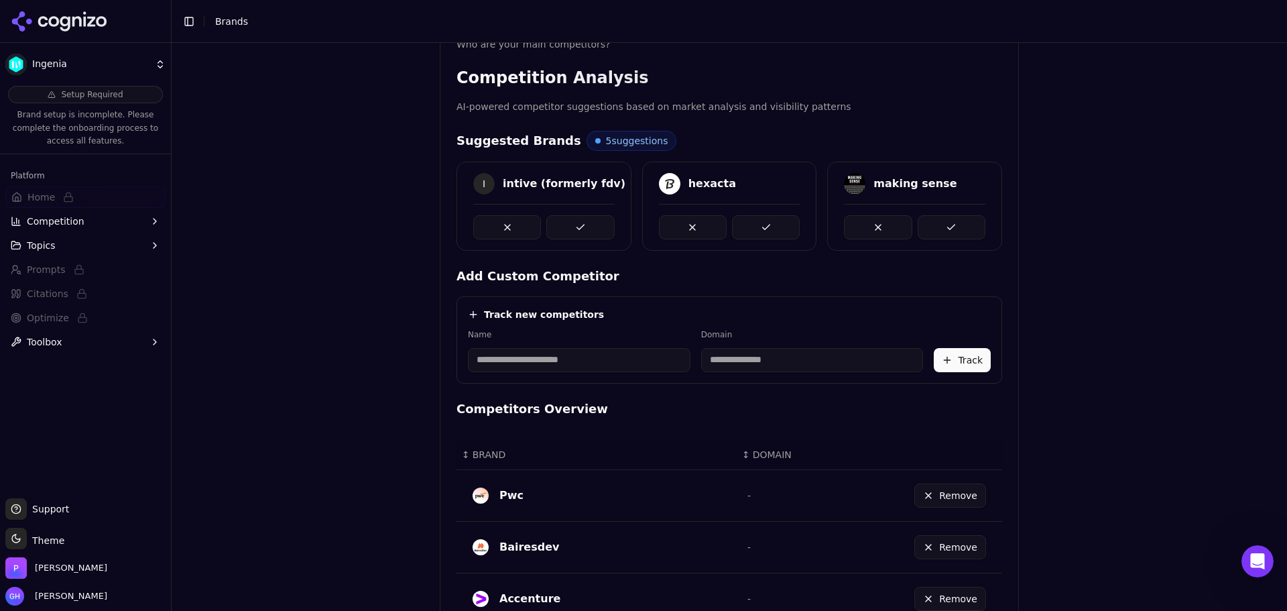
click at [572, 231] on button at bounding box center [580, 227] width 68 height 24
click at [782, 225] on button at bounding box center [766, 227] width 68 height 24
click at [977, 225] on button at bounding box center [952, 227] width 68 height 24
click at [586, 229] on button at bounding box center [580, 227] width 68 height 24
click at [774, 212] on div at bounding box center [729, 222] width 141 height 36
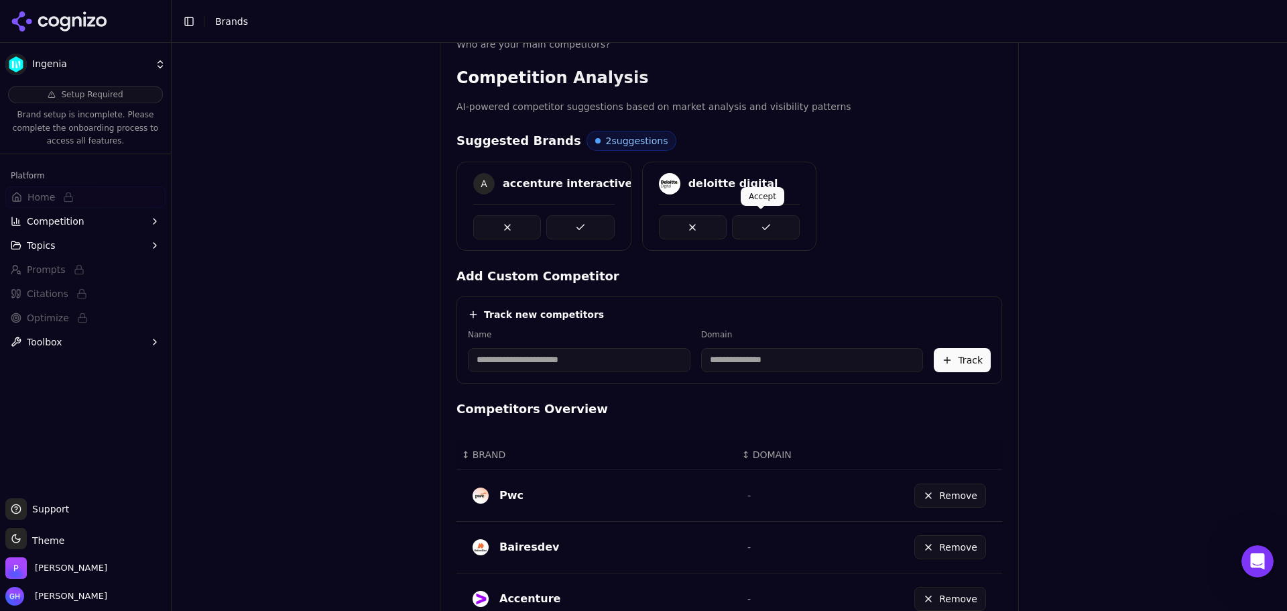
click at [762, 222] on div "A accenture interactive deloitte digital" at bounding box center [729, 206] width 546 height 89
click at [583, 239] on div "deloitte digital" at bounding box center [543, 206] width 175 height 89
click at [603, 223] on button at bounding box center [580, 227] width 68 height 24
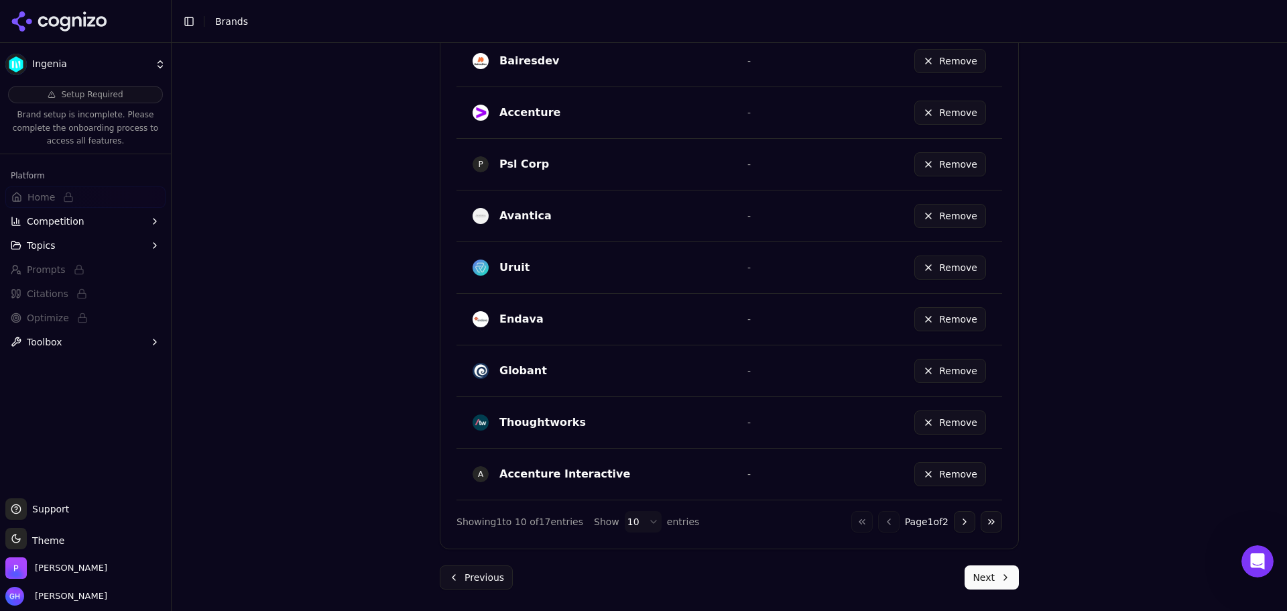
click at [987, 575] on button "Next" at bounding box center [992, 577] width 54 height 24
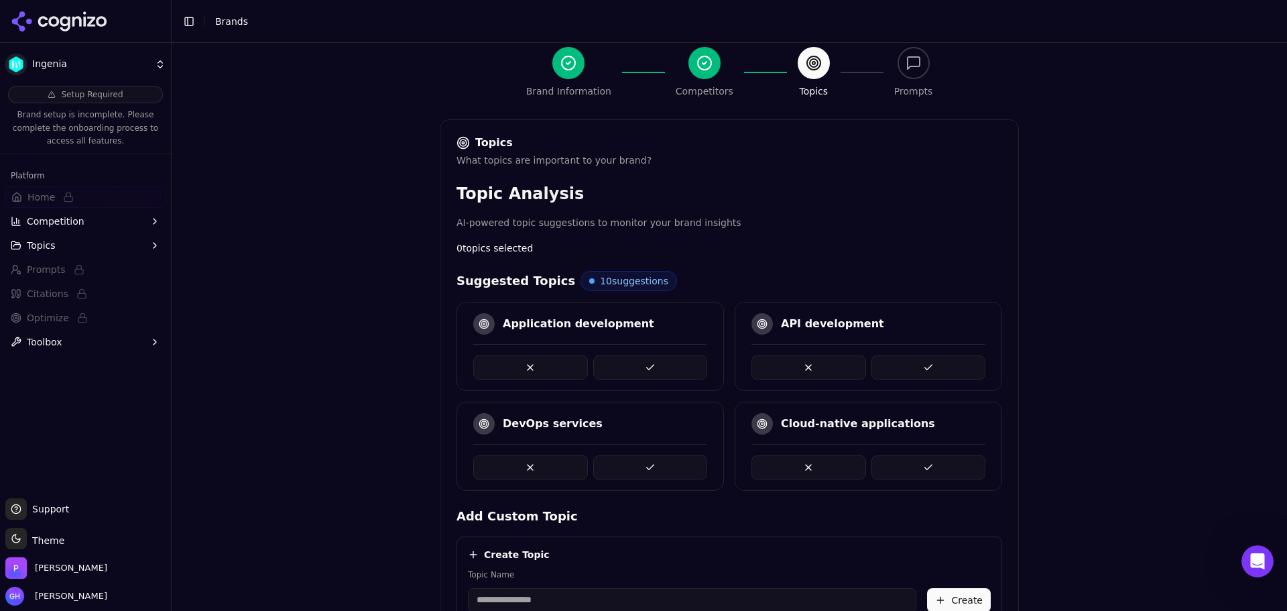
scroll to position [268, 0]
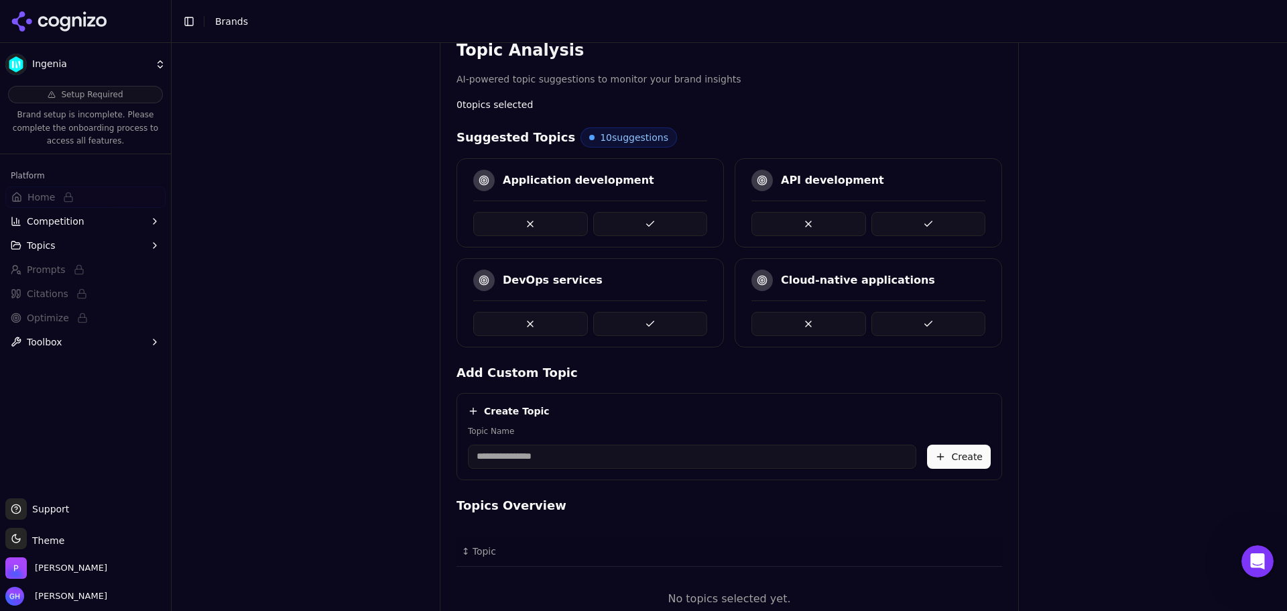
click at [653, 319] on button at bounding box center [650, 324] width 115 height 24
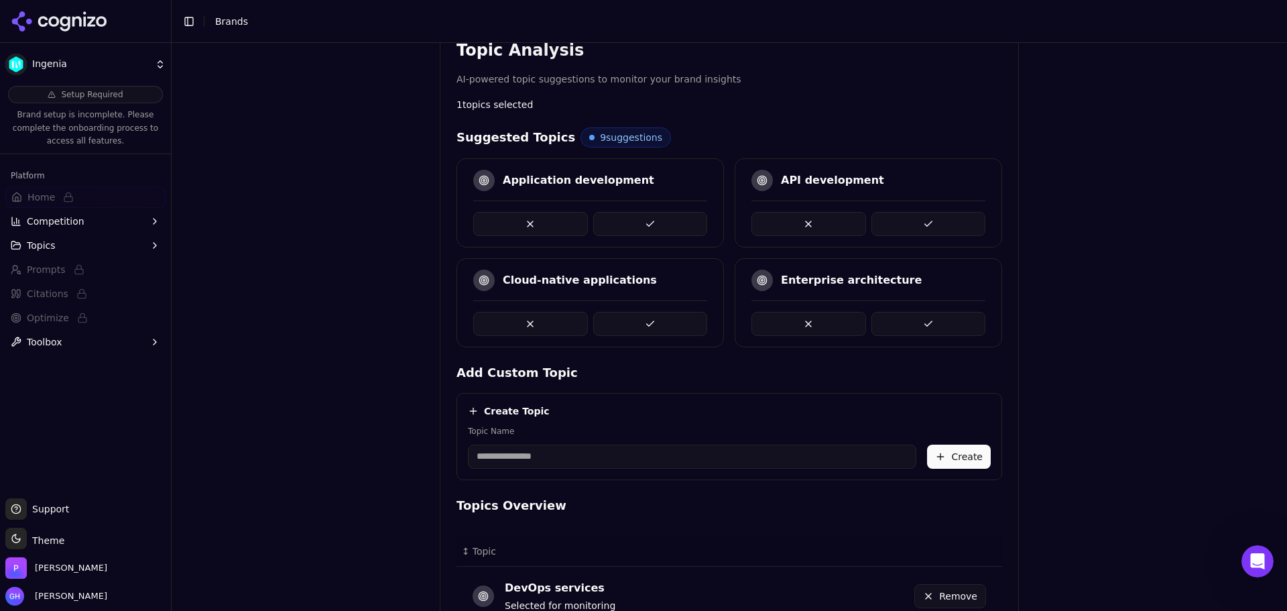
click at [634, 219] on button at bounding box center [650, 224] width 115 height 24
click at [905, 334] on div "Digital transformation" at bounding box center [868, 302] width 267 height 89
click at [904, 324] on button at bounding box center [928, 324] width 115 height 24
click at [562, 454] on input "Topic Name" at bounding box center [692, 456] width 448 height 24
type input "*"
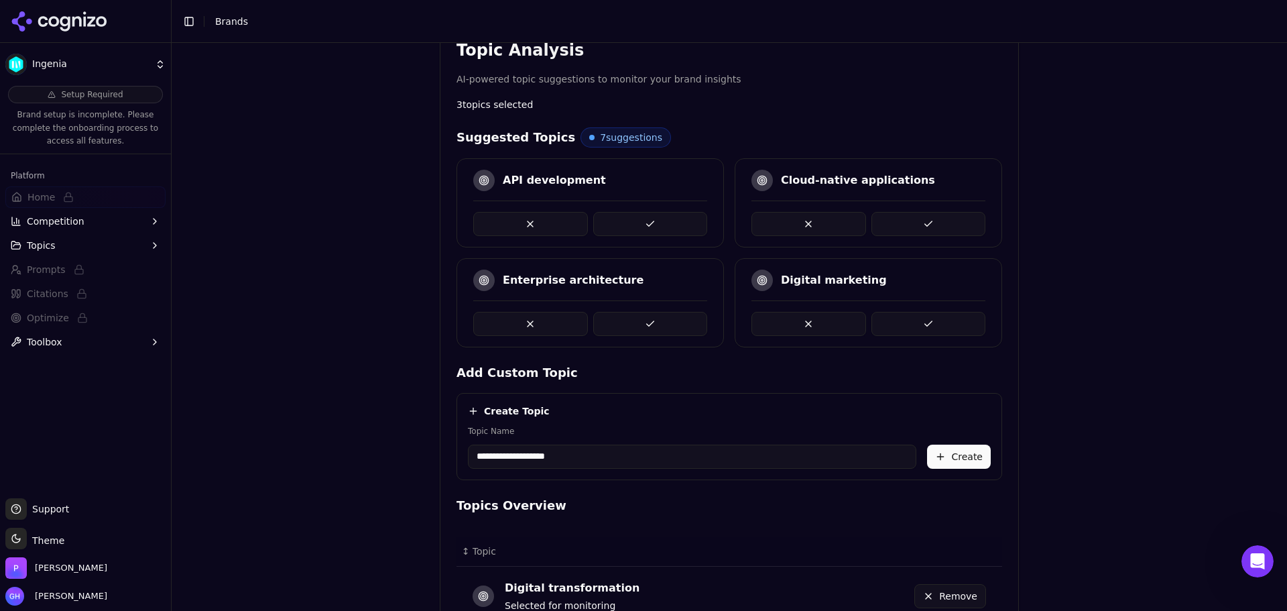
type input "**********"
click at [959, 454] on button "Create" at bounding box center [959, 456] width 64 height 24
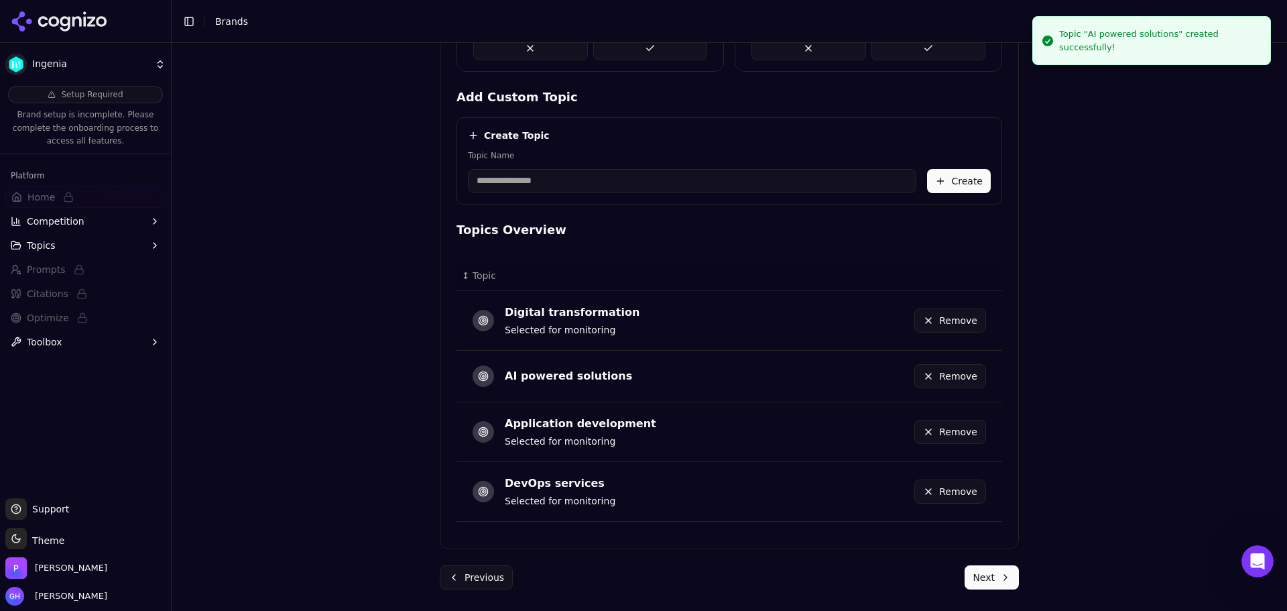
click at [989, 575] on button "Next" at bounding box center [992, 577] width 54 height 24
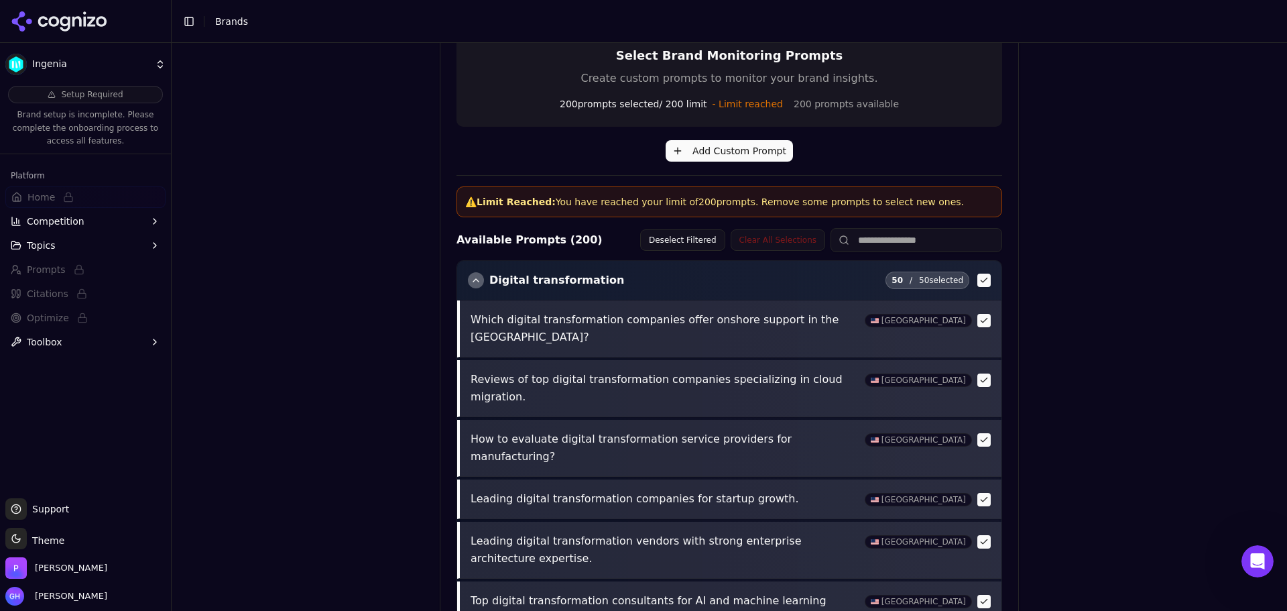
scroll to position [515, 0]
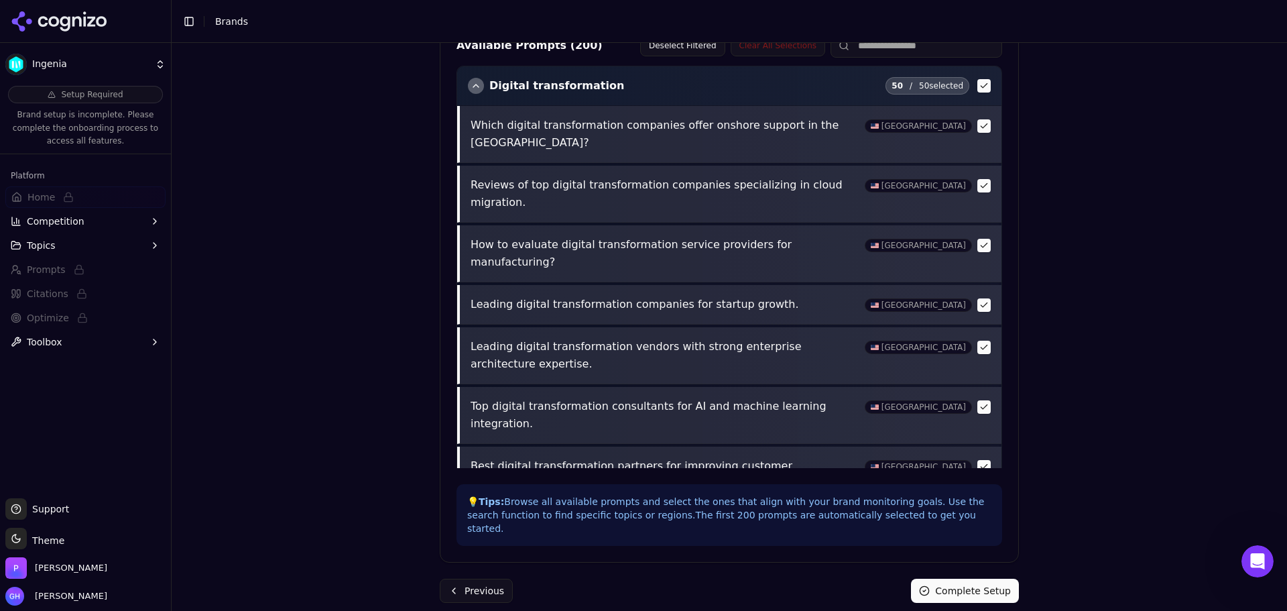
click at [981, 593] on div "Brand Onboarding Let's set up your brand monitoring in a few simple steps Step …" at bounding box center [729, 76] width 601 height 1096
click at [977, 578] on button "Complete Setup" at bounding box center [965, 590] width 108 height 24
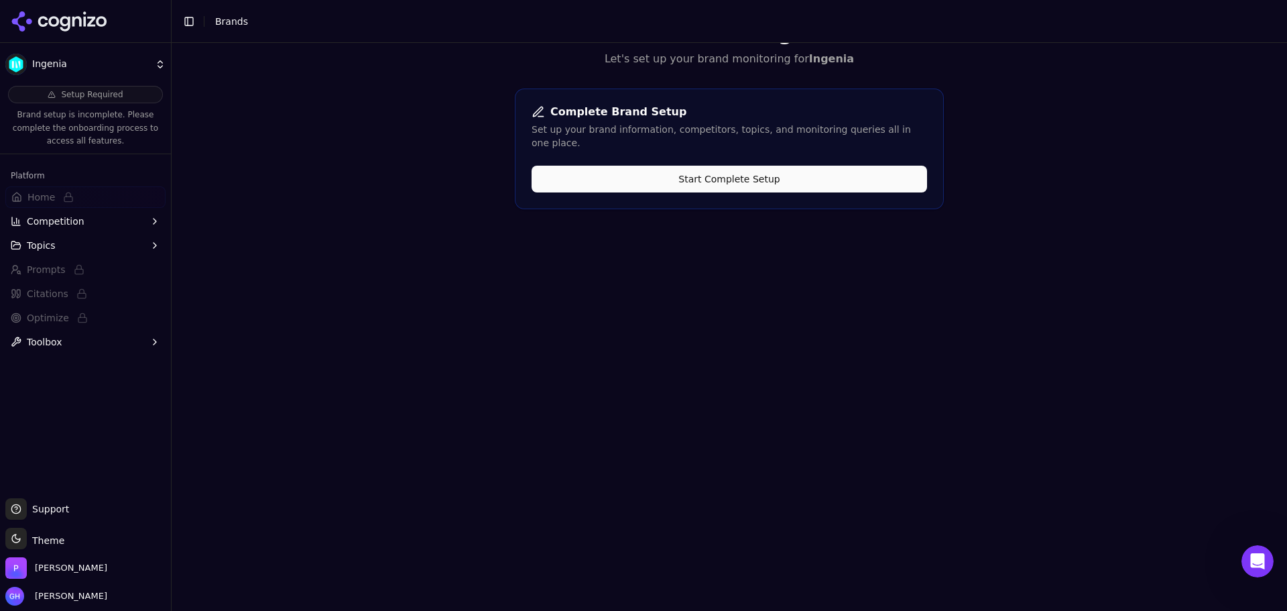
scroll to position [0, 0]
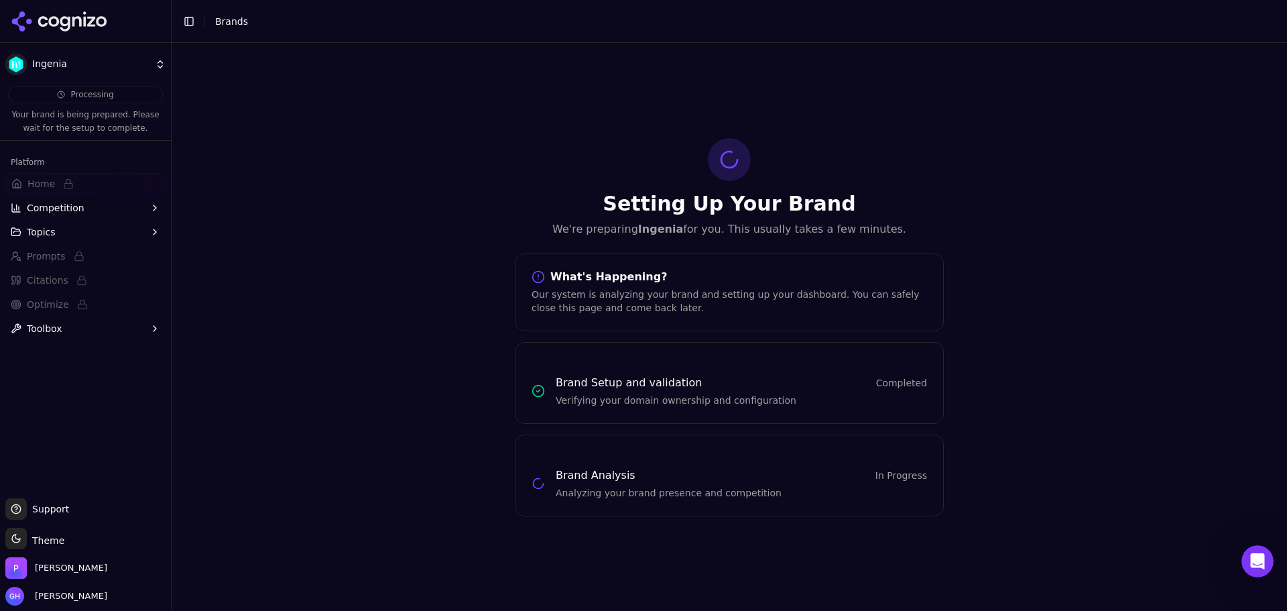
click at [75, 65] on html "Ingenia Processing Your brand is being prepared. Please wait for the setup to c…" at bounding box center [643, 305] width 1287 height 611
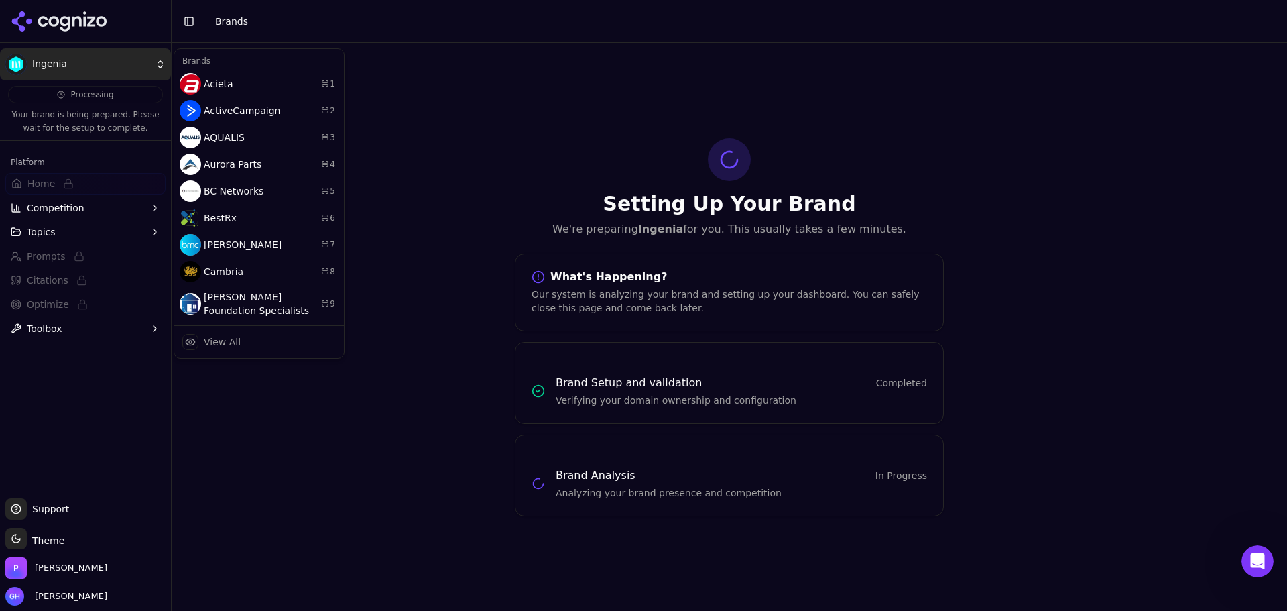
click at [74, 13] on html "Ingenia Processing Your brand is being prepared. Please wait for the setup to c…" at bounding box center [643, 305] width 1287 height 611
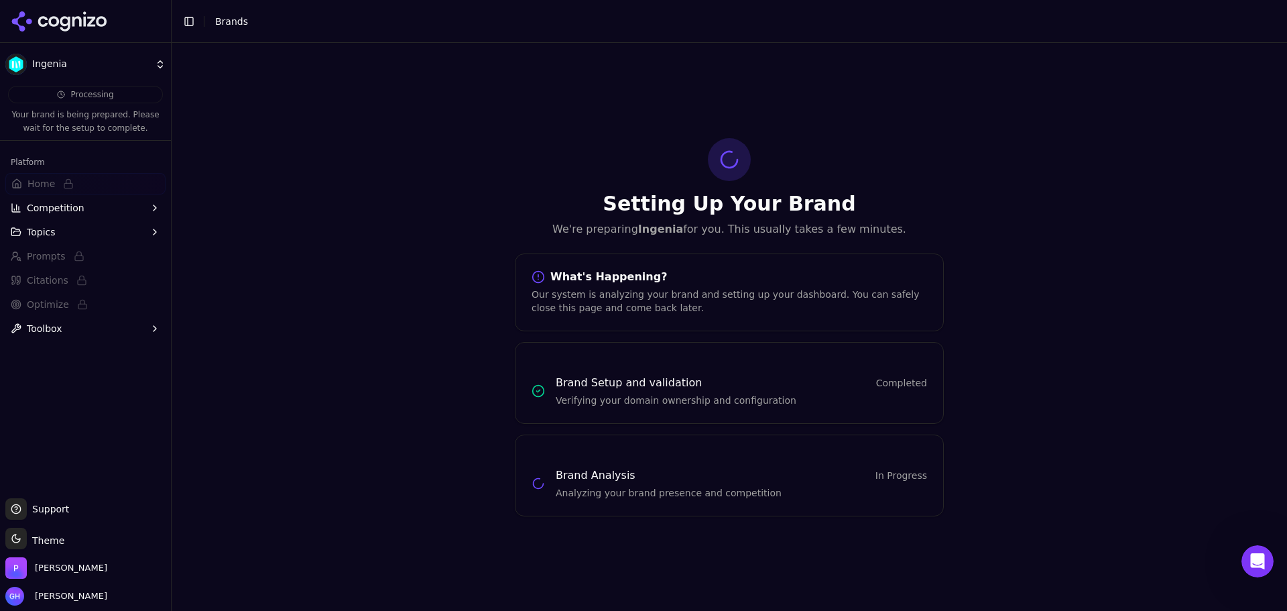
click at [56, 22] on icon at bounding box center [59, 21] width 97 height 20
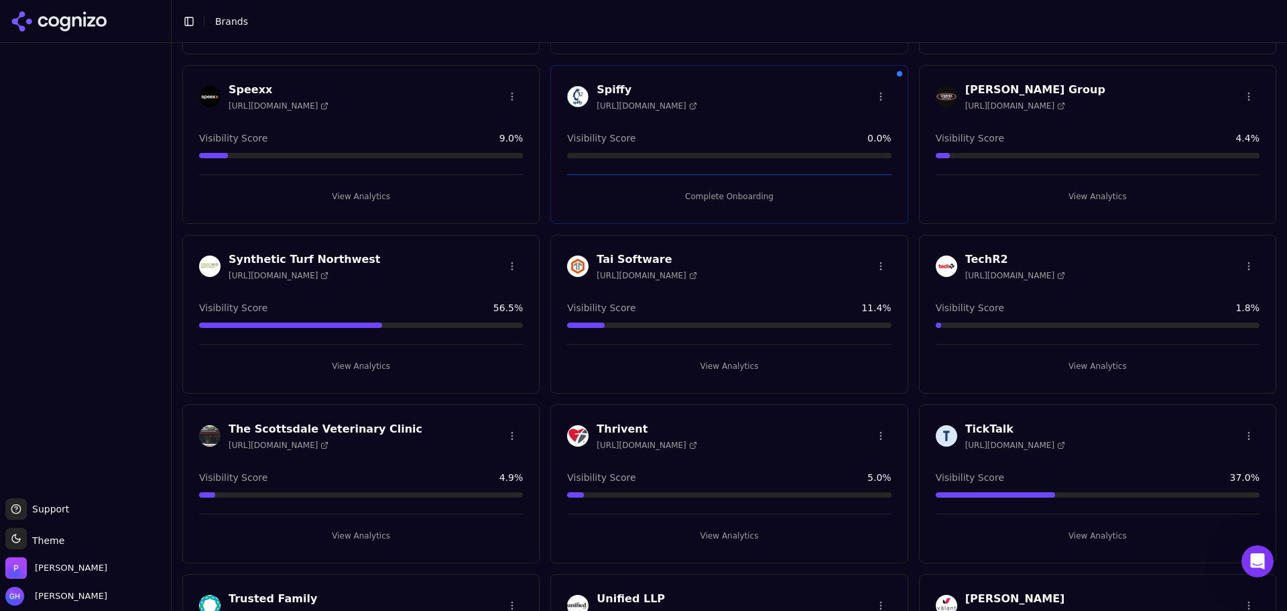
scroll to position [4592, 0]
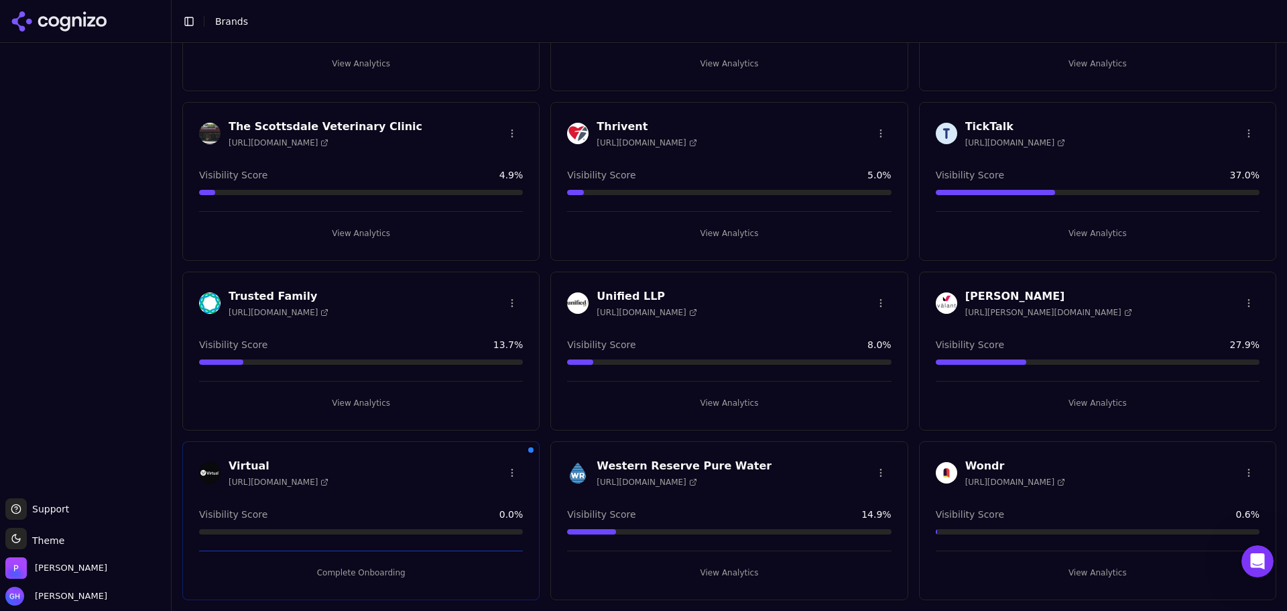
click at [380, 577] on button "Complete Onboarding" at bounding box center [361, 572] width 324 height 21
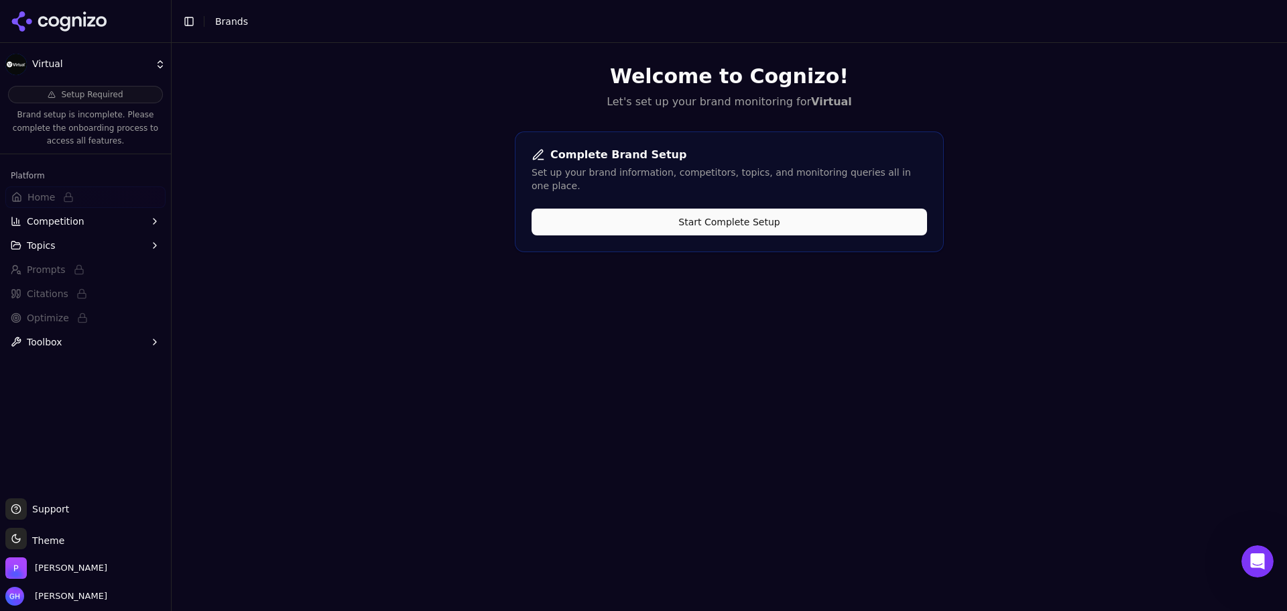
click at [746, 208] on button "Start Complete Setup" at bounding box center [729, 221] width 395 height 27
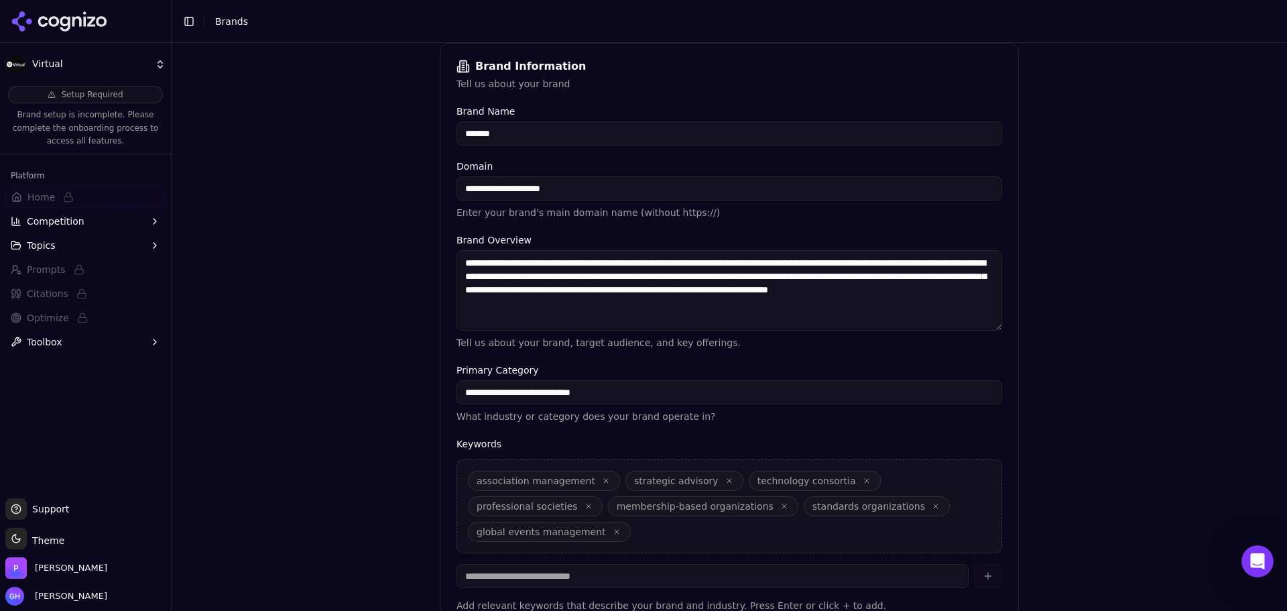
scroll to position [255, 0]
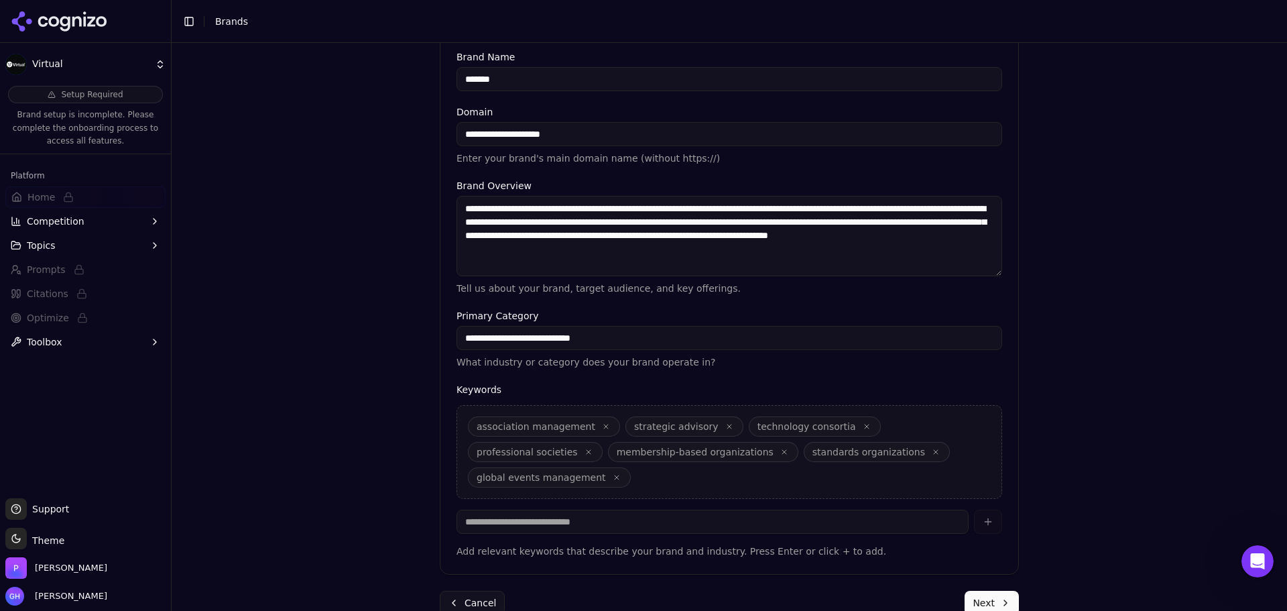
click at [1005, 591] on button "Next" at bounding box center [992, 603] width 54 height 24
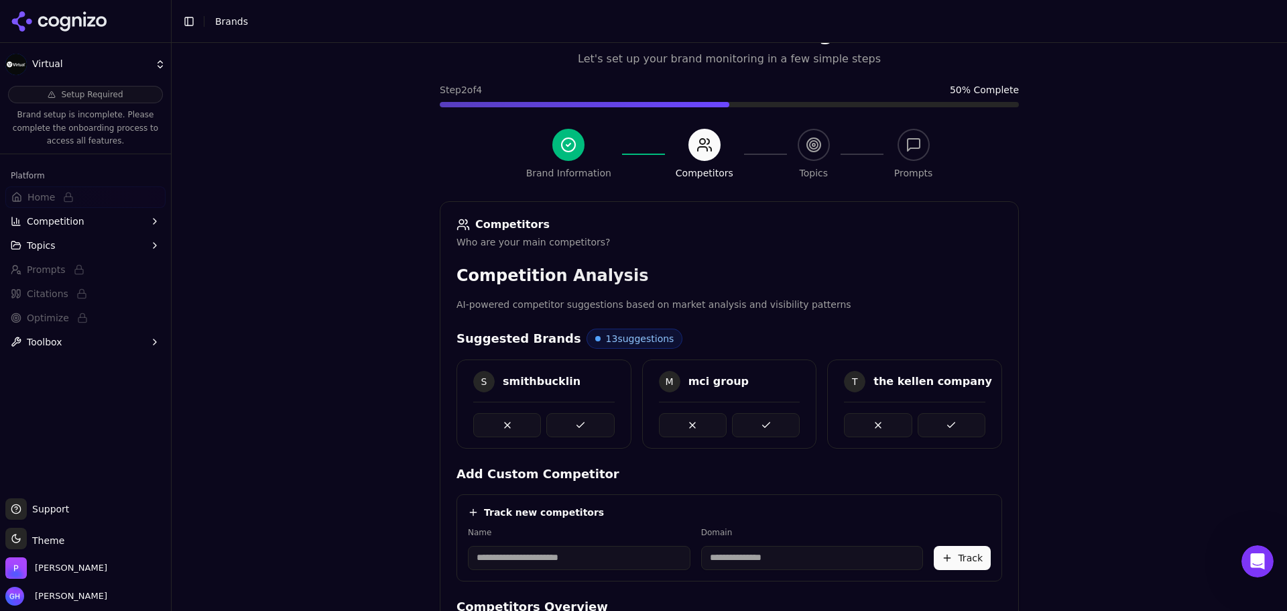
scroll to position [253, 0]
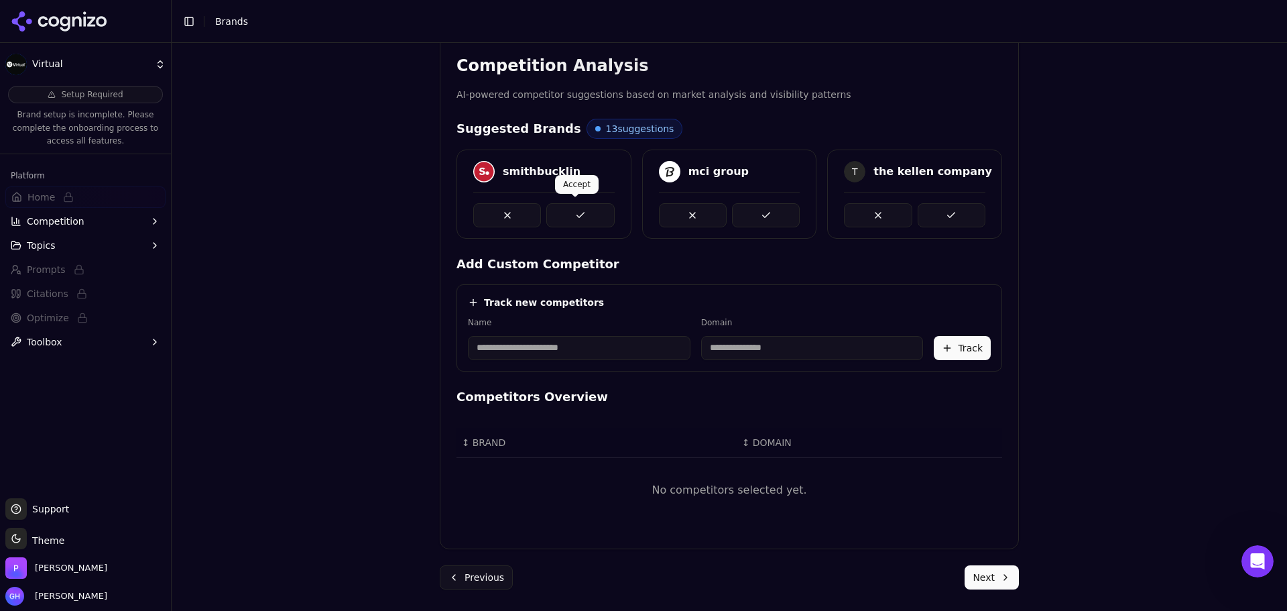
click at [569, 215] on button at bounding box center [580, 215] width 68 height 24
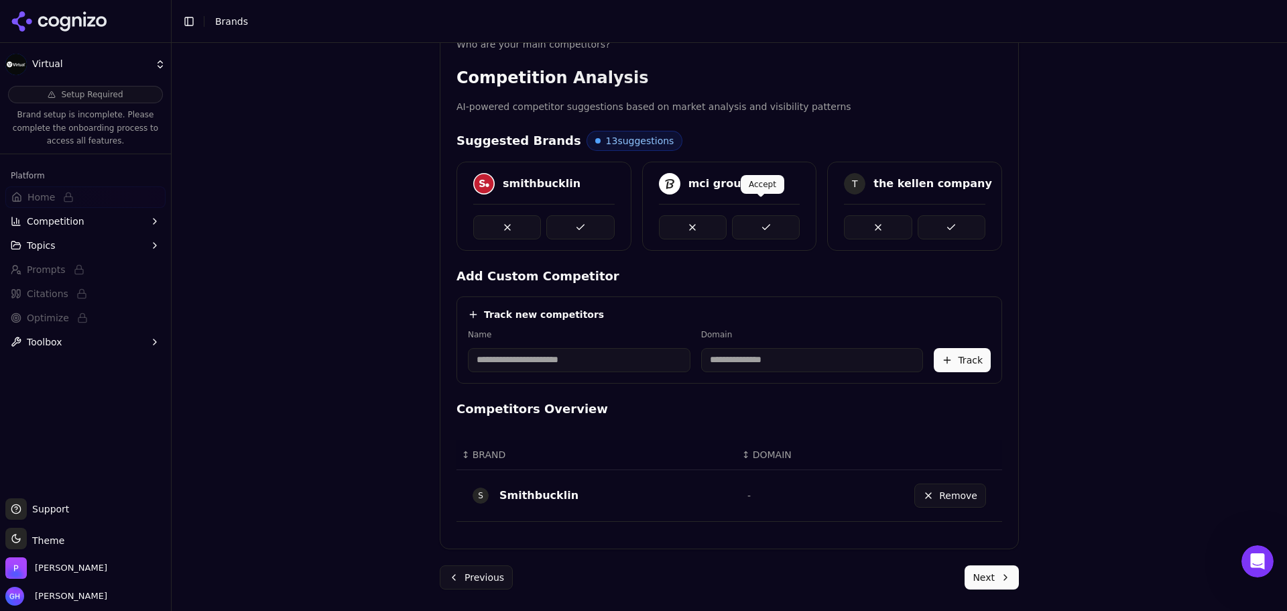
scroll to position [241, 0]
click at [571, 225] on button at bounding box center [580, 227] width 68 height 24
click at [766, 215] on button at bounding box center [766, 227] width 68 height 24
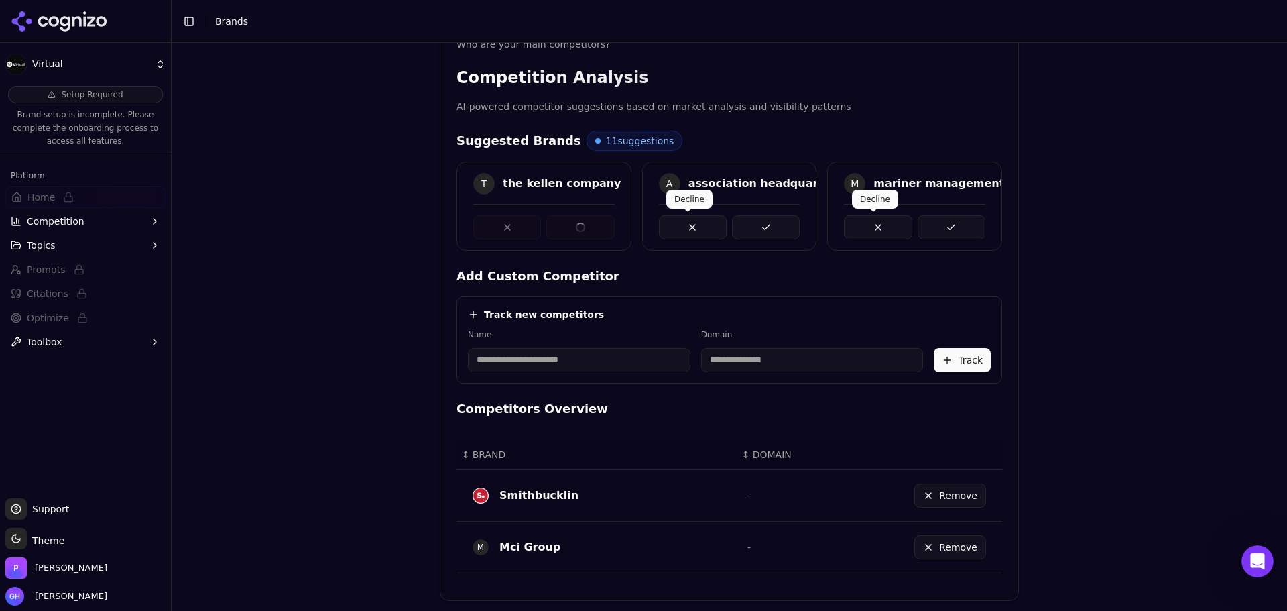
click at [939, 215] on button at bounding box center [952, 227] width 68 height 24
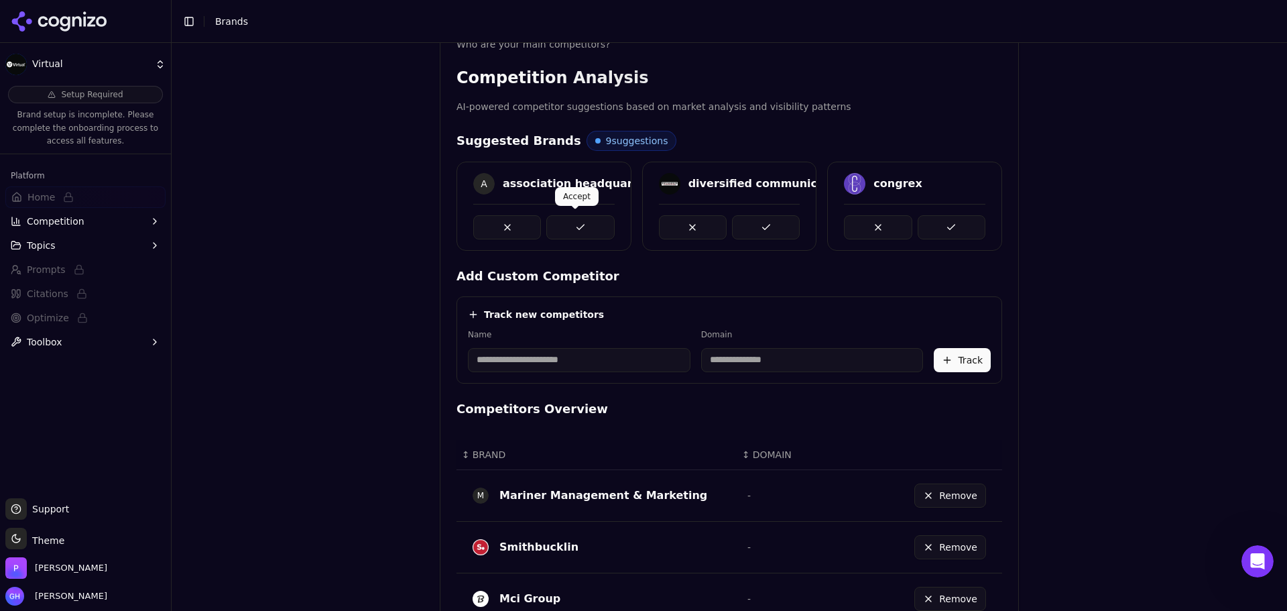
click at [572, 222] on button at bounding box center [580, 227] width 68 height 24
click at [755, 221] on button at bounding box center [766, 227] width 68 height 24
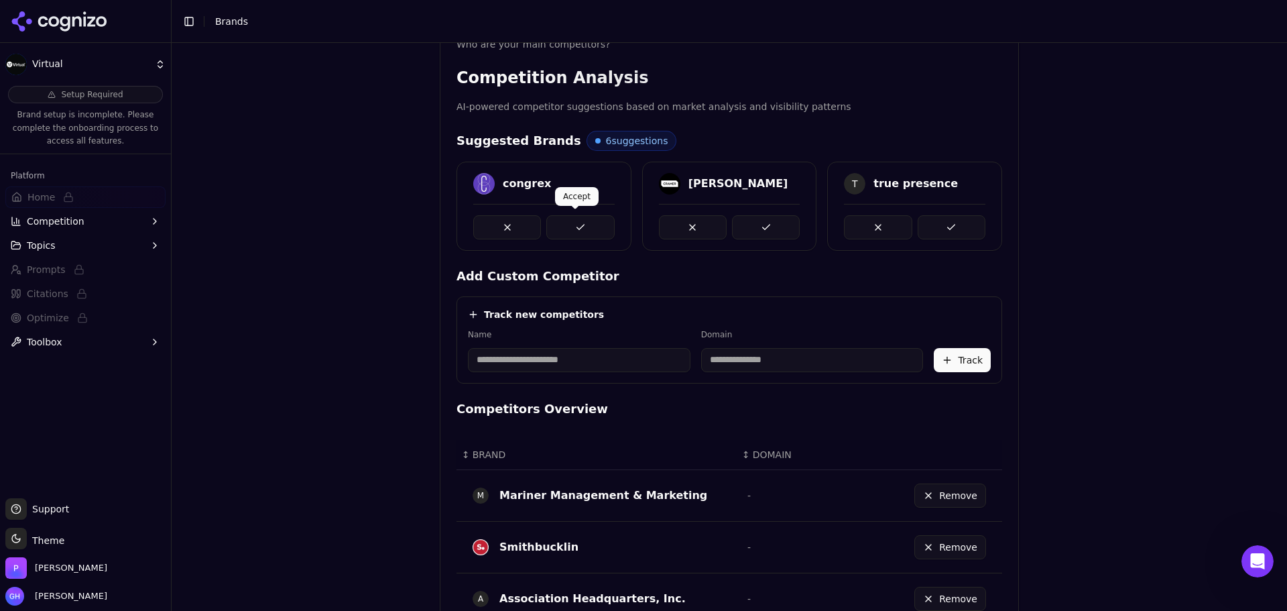
click at [550, 229] on button at bounding box center [580, 227] width 68 height 24
click at [766, 229] on button at bounding box center [766, 227] width 68 height 24
click at [558, 223] on button at bounding box center [580, 227] width 68 height 24
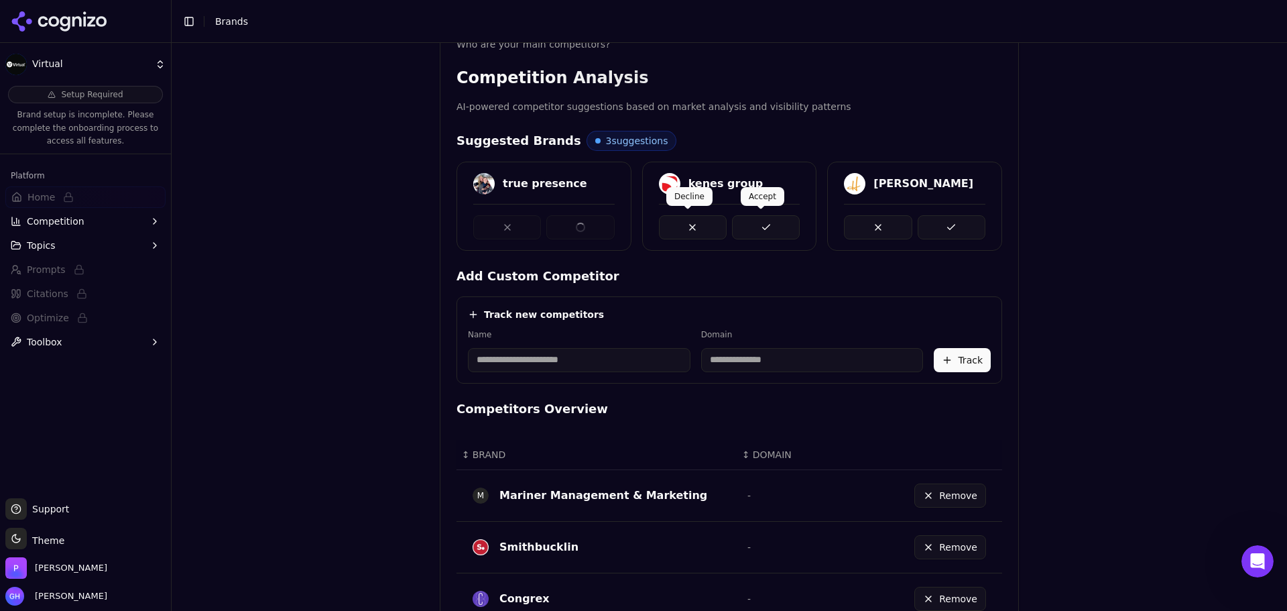
click at [764, 222] on button at bounding box center [766, 227] width 68 height 24
click at [949, 221] on button at bounding box center [952, 227] width 68 height 24
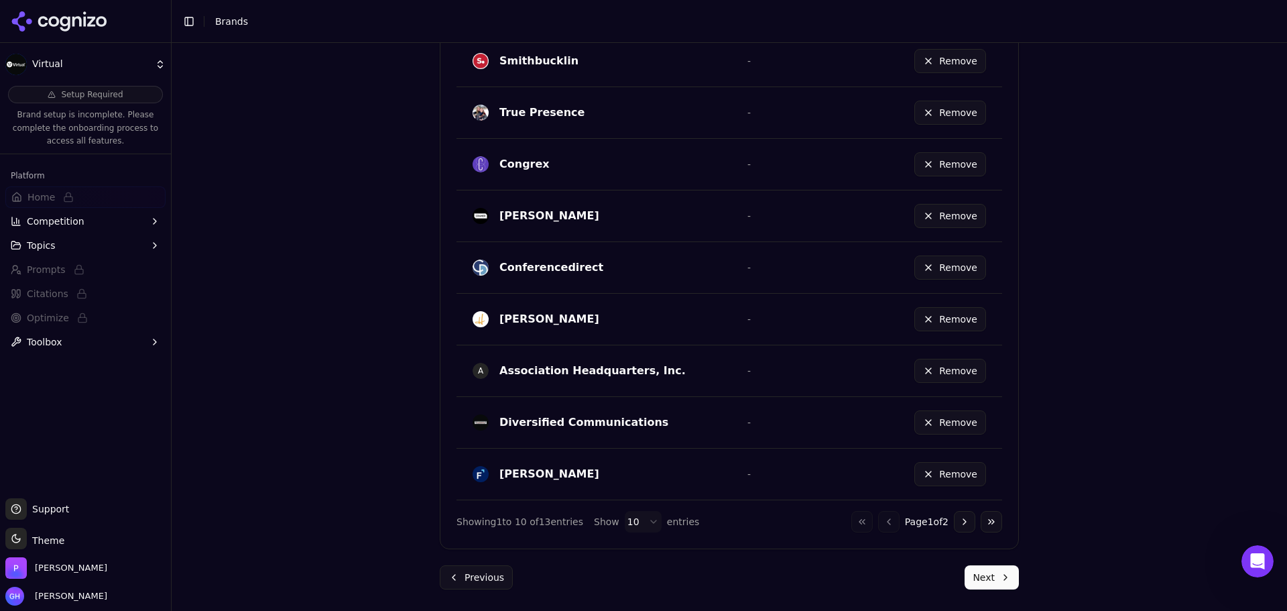
click at [987, 568] on button "Next" at bounding box center [992, 577] width 54 height 24
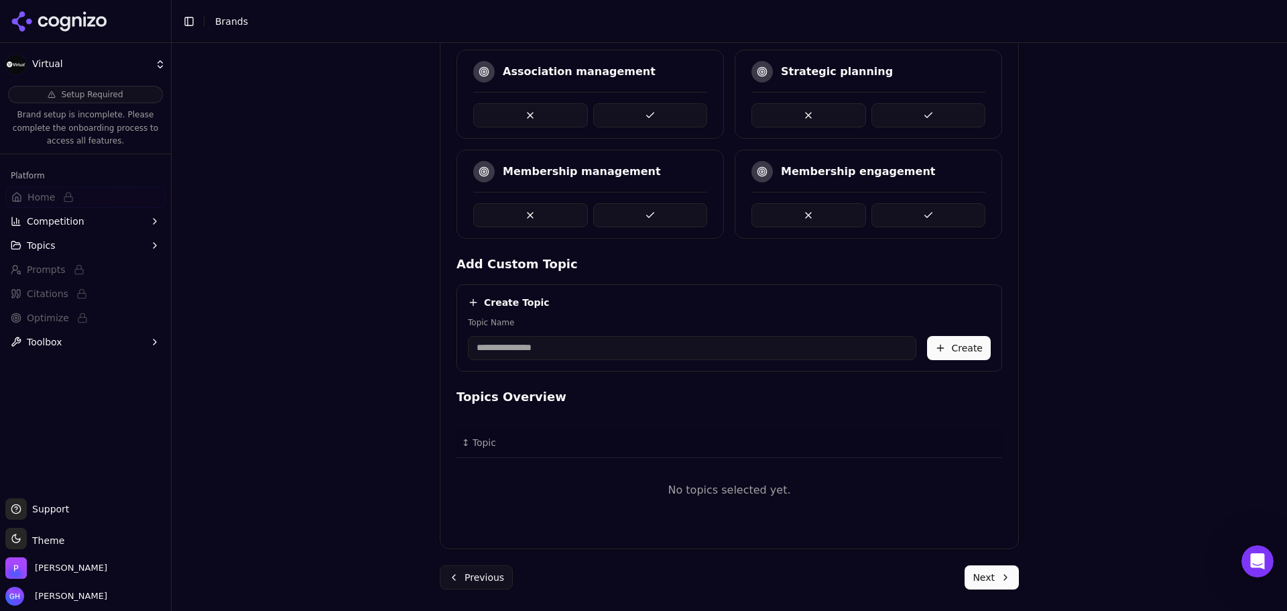
scroll to position [243, 0]
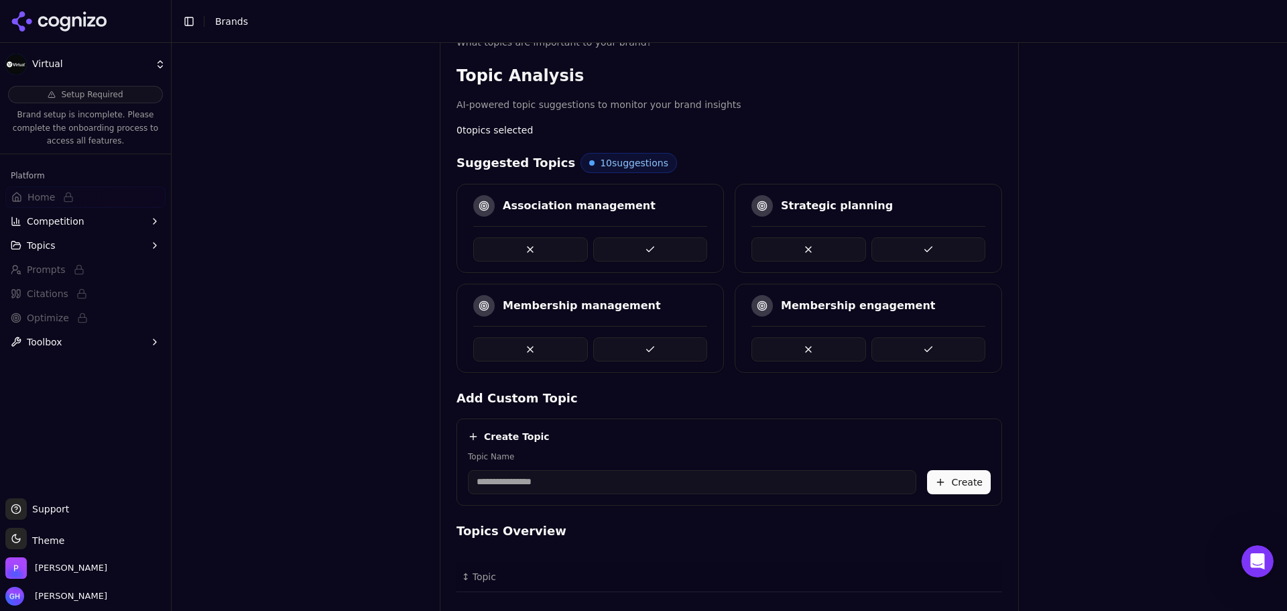
click at [637, 248] on button at bounding box center [650, 249] width 115 height 24
click at [894, 237] on button at bounding box center [928, 249] width 115 height 24
click at [896, 240] on button at bounding box center [928, 249] width 115 height 24
click at [649, 354] on button at bounding box center [650, 349] width 115 height 24
click at [647, 348] on button at bounding box center [650, 349] width 115 height 24
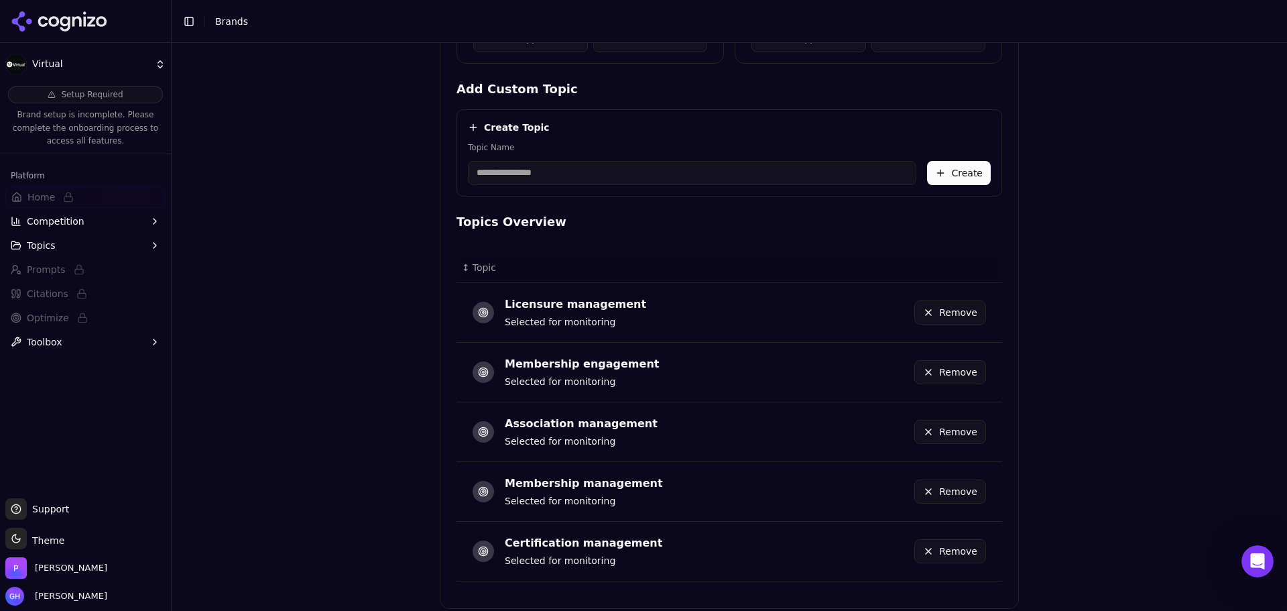
scroll to position [611, 0]
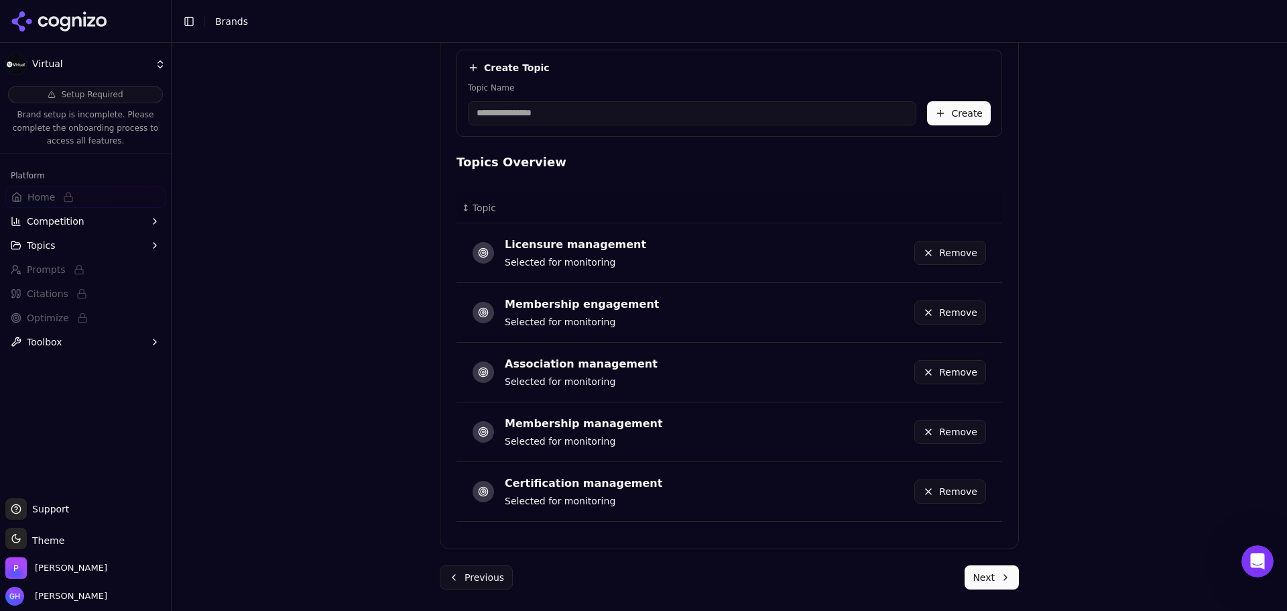
click at [952, 310] on button "Remove" at bounding box center [950, 312] width 72 height 24
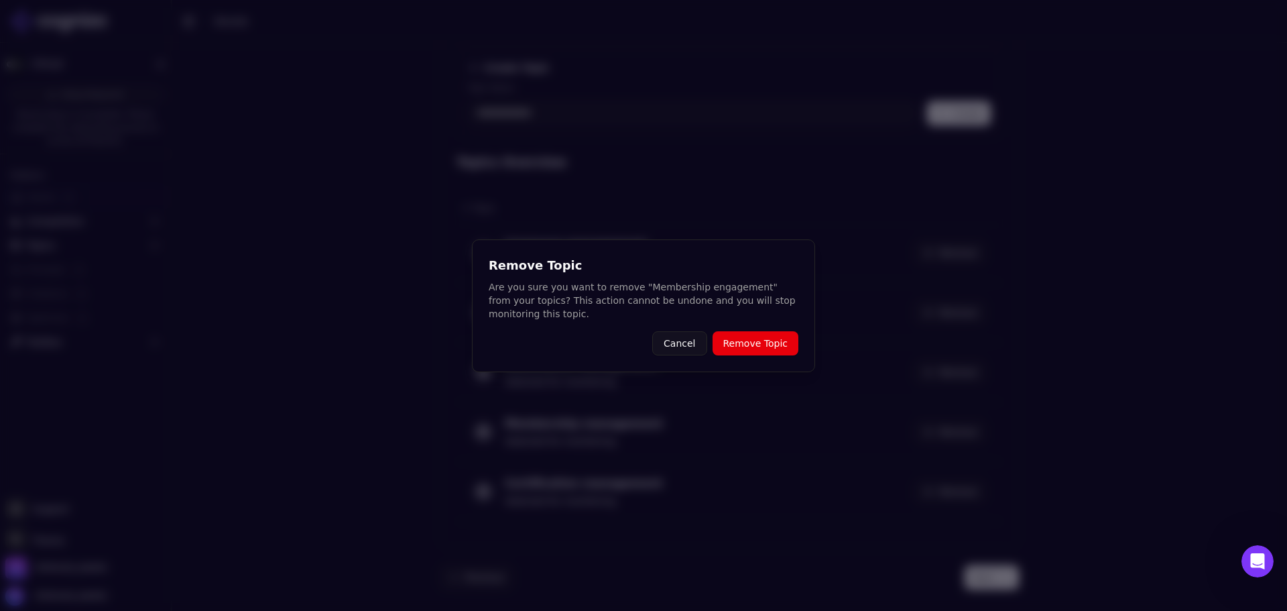
click at [775, 342] on button "Remove Topic" at bounding box center [756, 343] width 86 height 24
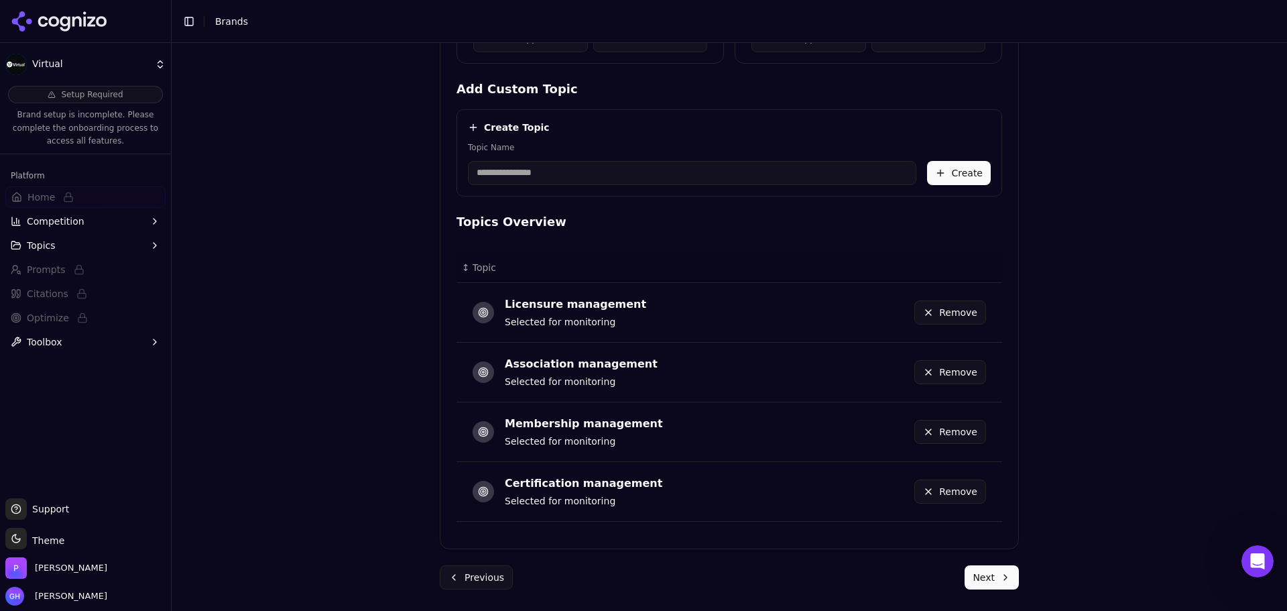
click at [1002, 576] on button "Next" at bounding box center [992, 577] width 54 height 24
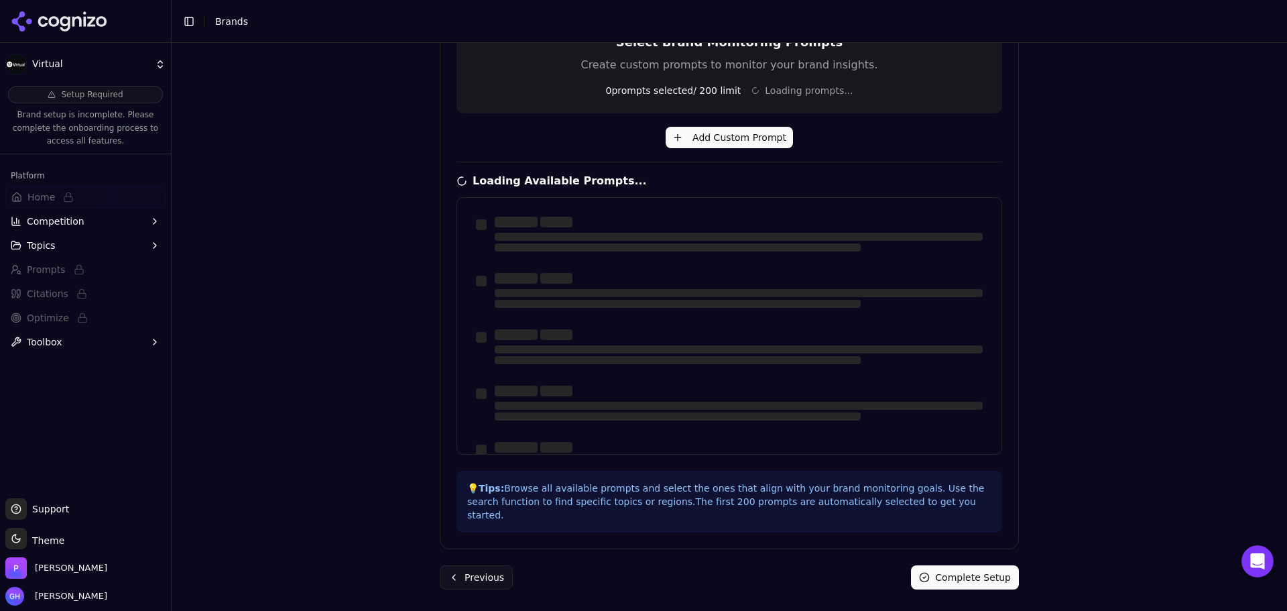
scroll to position [320, 0]
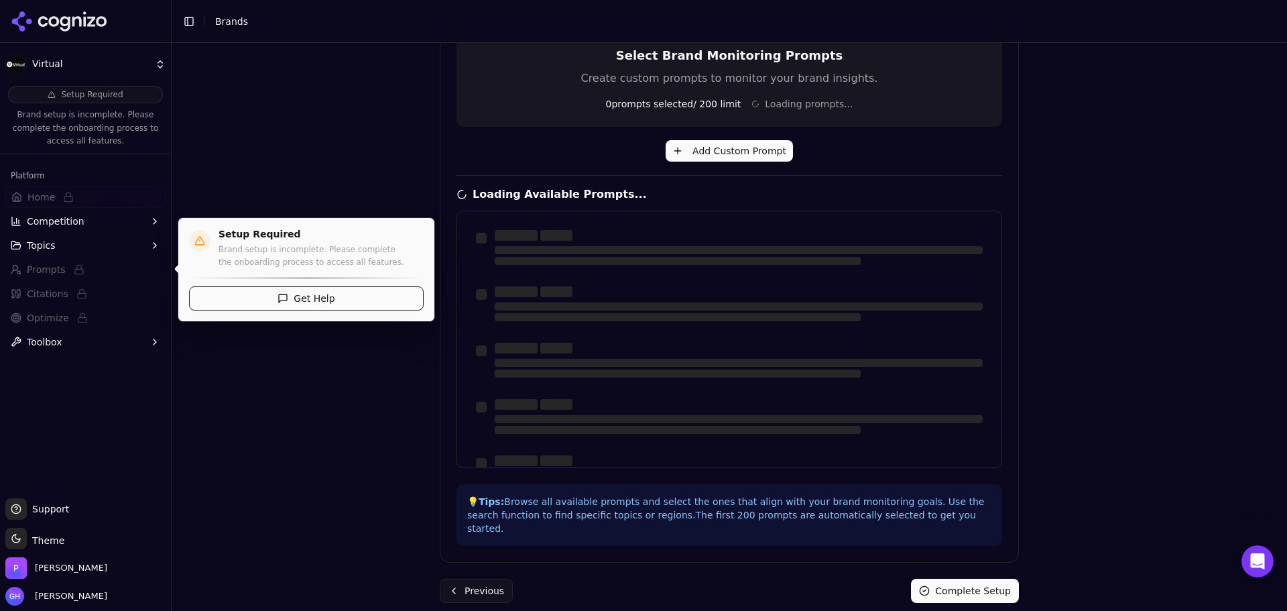
click at [1166, 524] on div "Brand Onboarding Let's set up your brand monitoring in a few simple steps Step …" at bounding box center [729, 327] width 1115 height 568
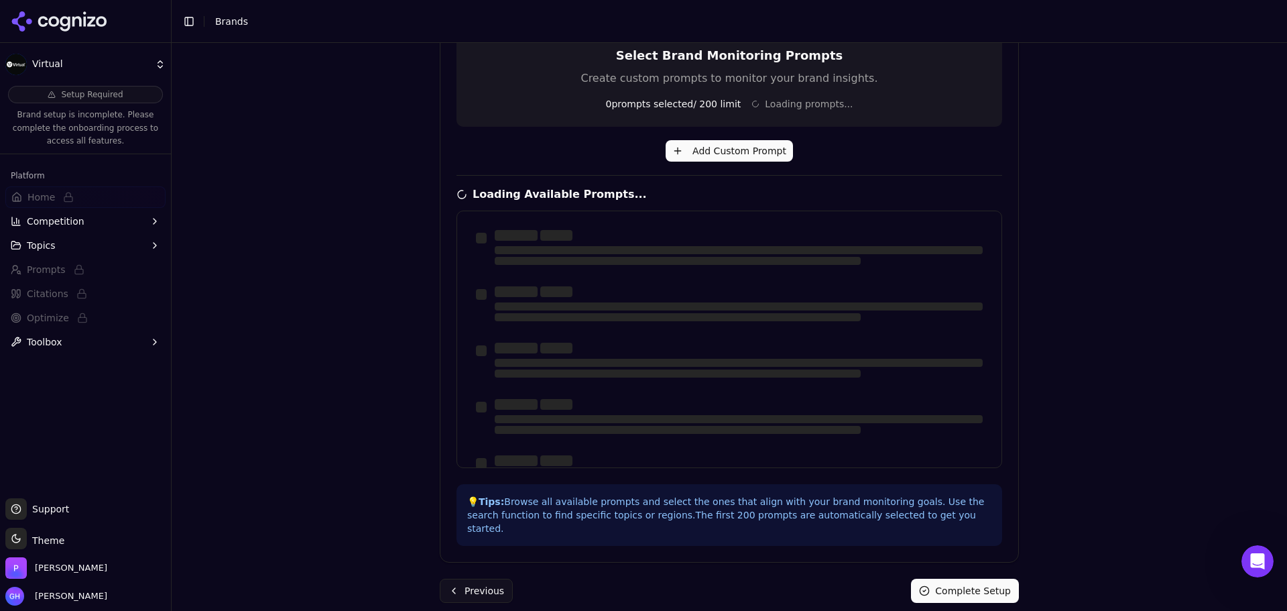
drag, startPoint x: 1273, startPoint y: 363, endPoint x: 1278, endPoint y: 428, distance: 64.5
click at [1276, 414] on div "Brand Onboarding Let's set up your brand monitoring in a few simple steps Step …" at bounding box center [729, 327] width 1115 height 568
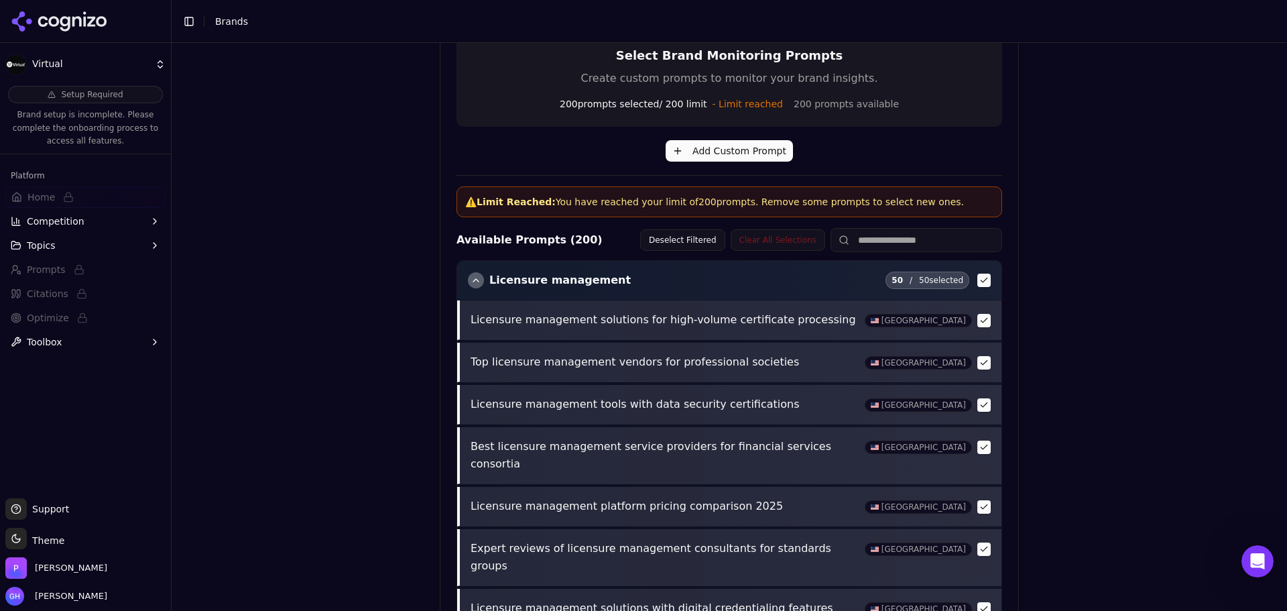
scroll to position [515, 0]
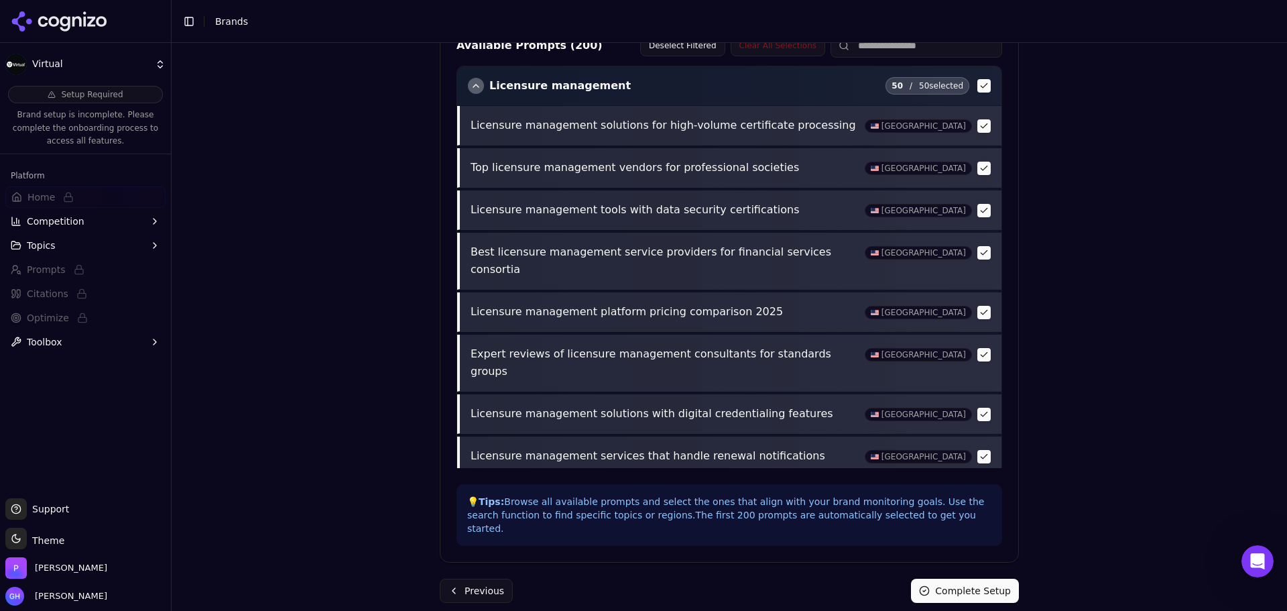
drag, startPoint x: 983, startPoint y: 583, endPoint x: 973, endPoint y: 569, distance: 17.2
click at [983, 583] on button "Complete Setup" at bounding box center [965, 590] width 108 height 24
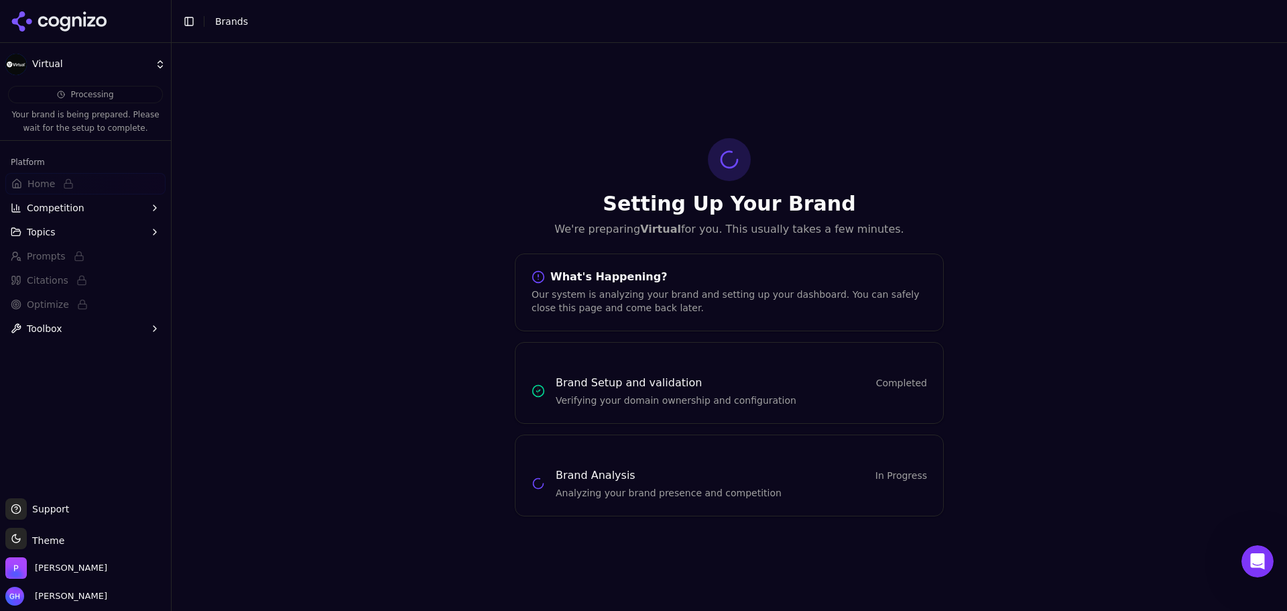
scroll to position [0, 0]
click at [93, 15] on icon at bounding box center [59, 21] width 97 height 20
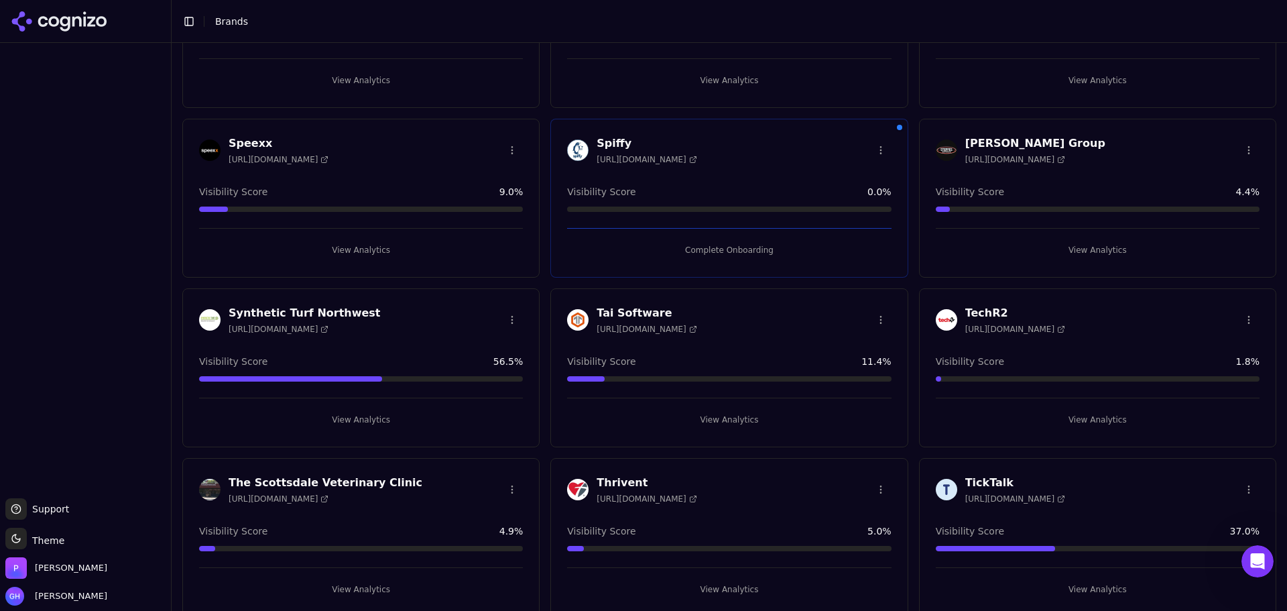
scroll to position [4287, 0]
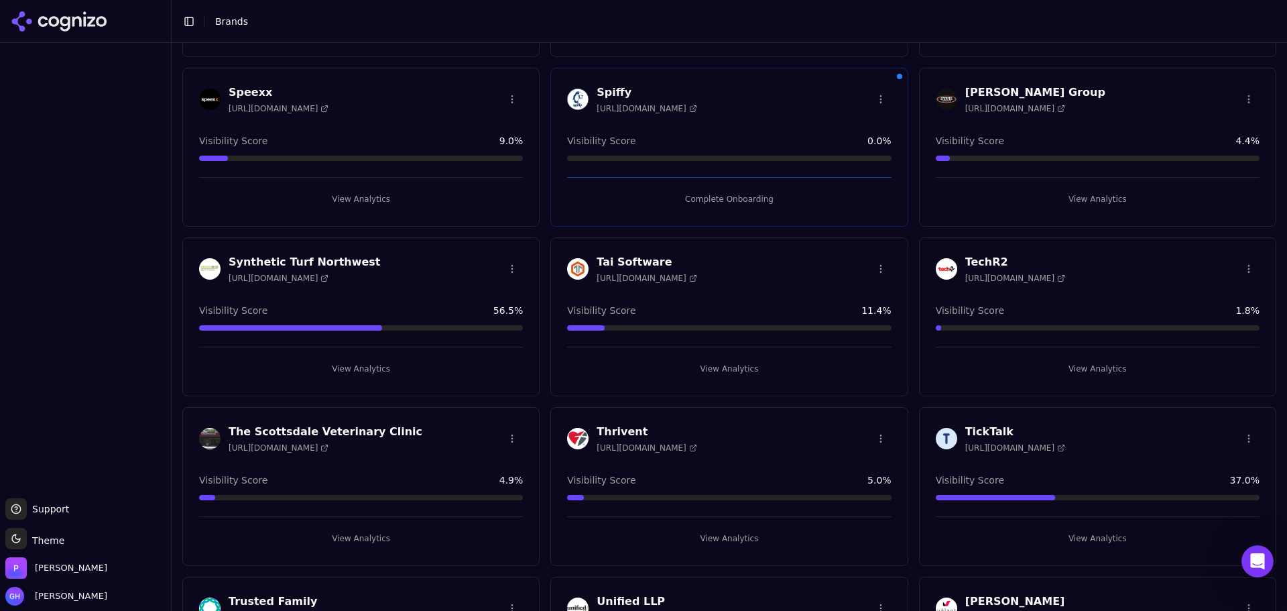
click at [685, 196] on button "Complete Onboarding" at bounding box center [729, 198] width 324 height 21
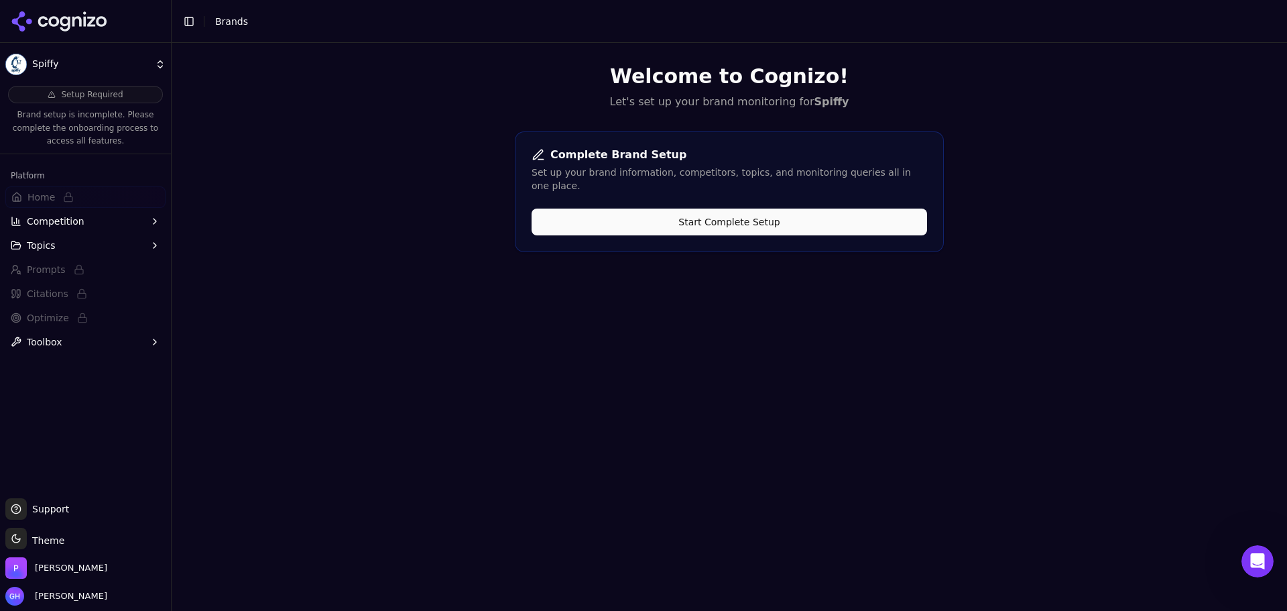
click at [680, 215] on button "Start Complete Setup" at bounding box center [729, 221] width 395 height 27
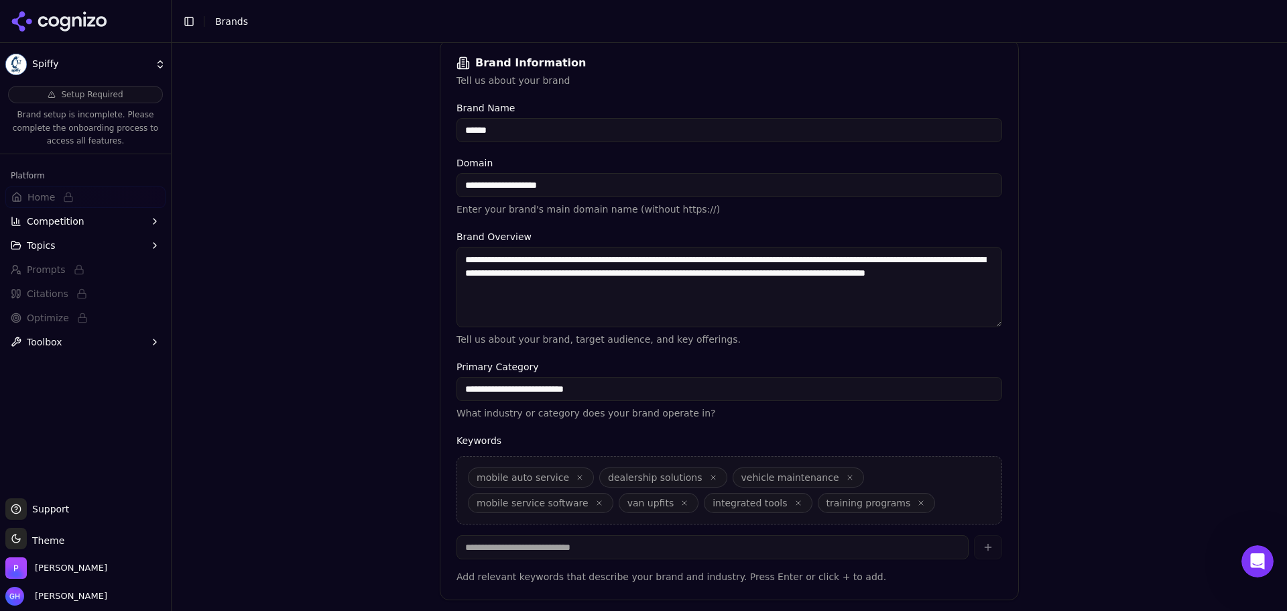
scroll to position [255, 0]
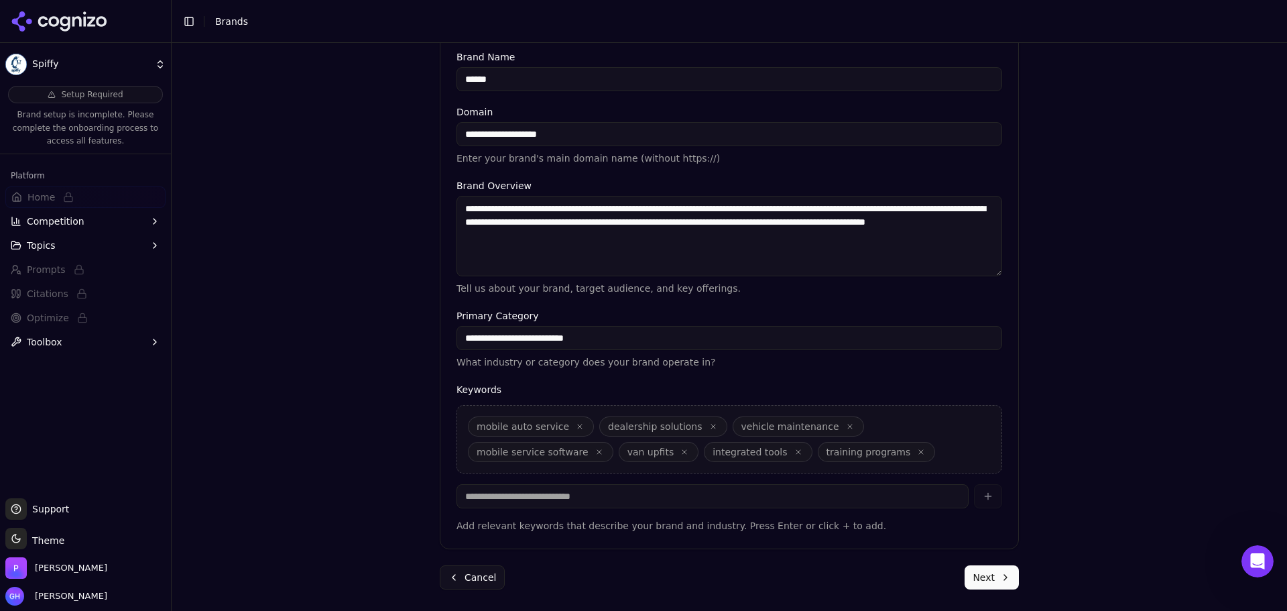
click at [997, 572] on button "Next" at bounding box center [992, 577] width 54 height 24
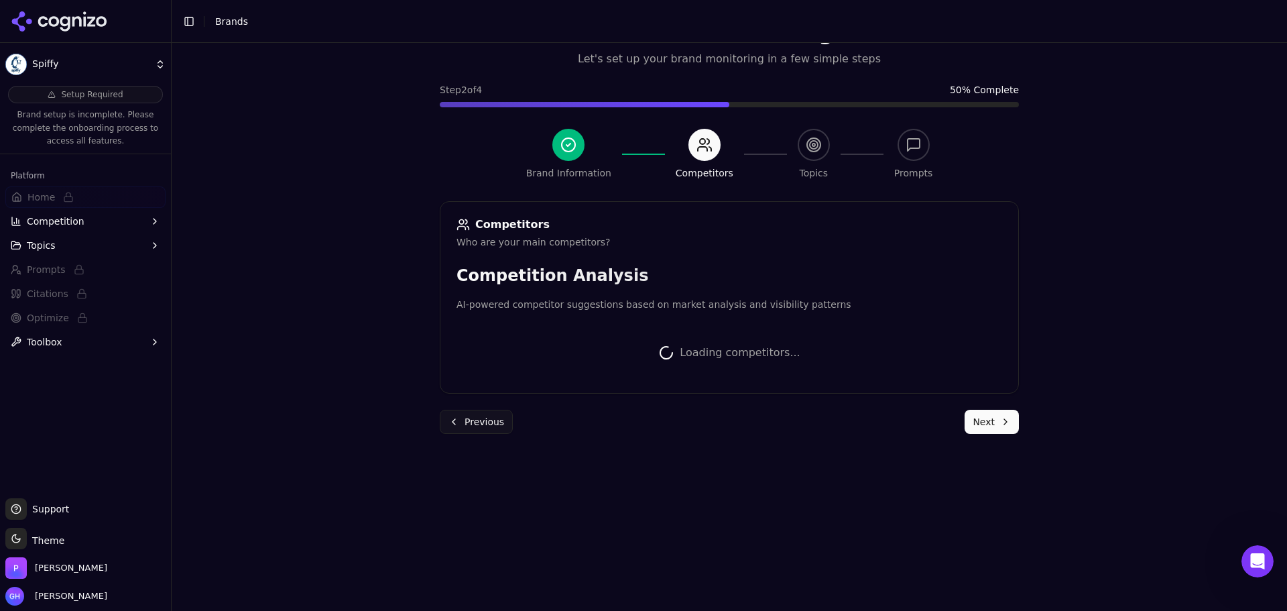
scroll to position [253, 0]
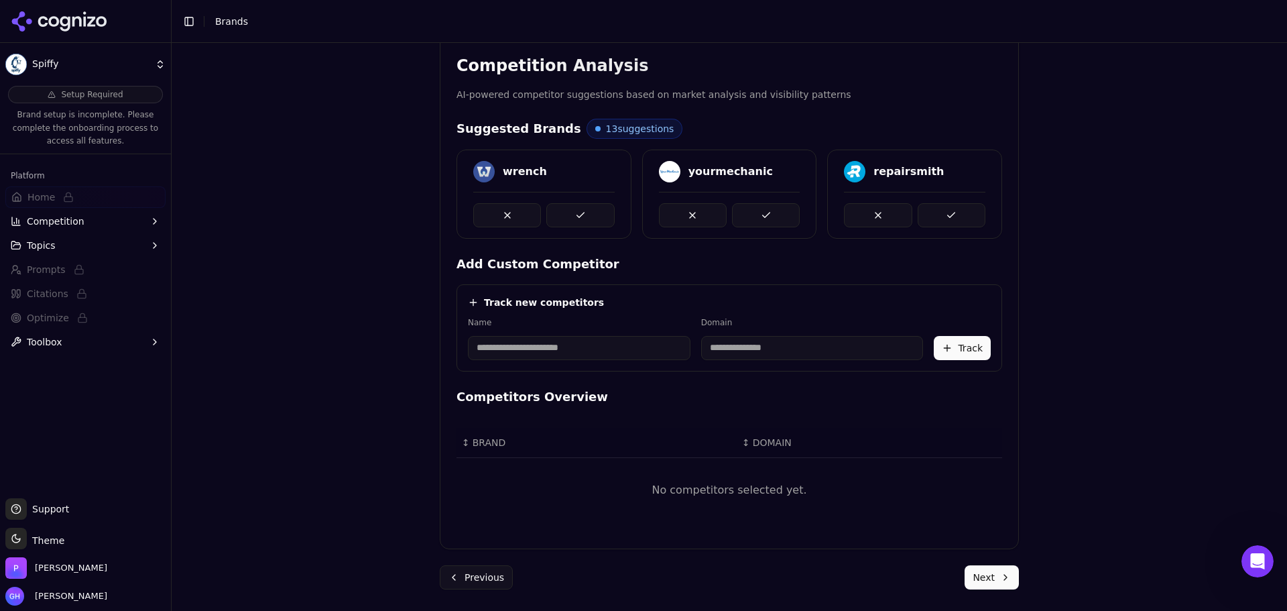
click at [510, 354] on input at bounding box center [579, 348] width 223 height 24
type input "******"
click at [644, 288] on div "Track new competitors Name ****** Domain C Curbee Track" at bounding box center [729, 327] width 546 height 87
type input "**********"
click at [963, 348] on button "Track" at bounding box center [962, 348] width 57 height 24
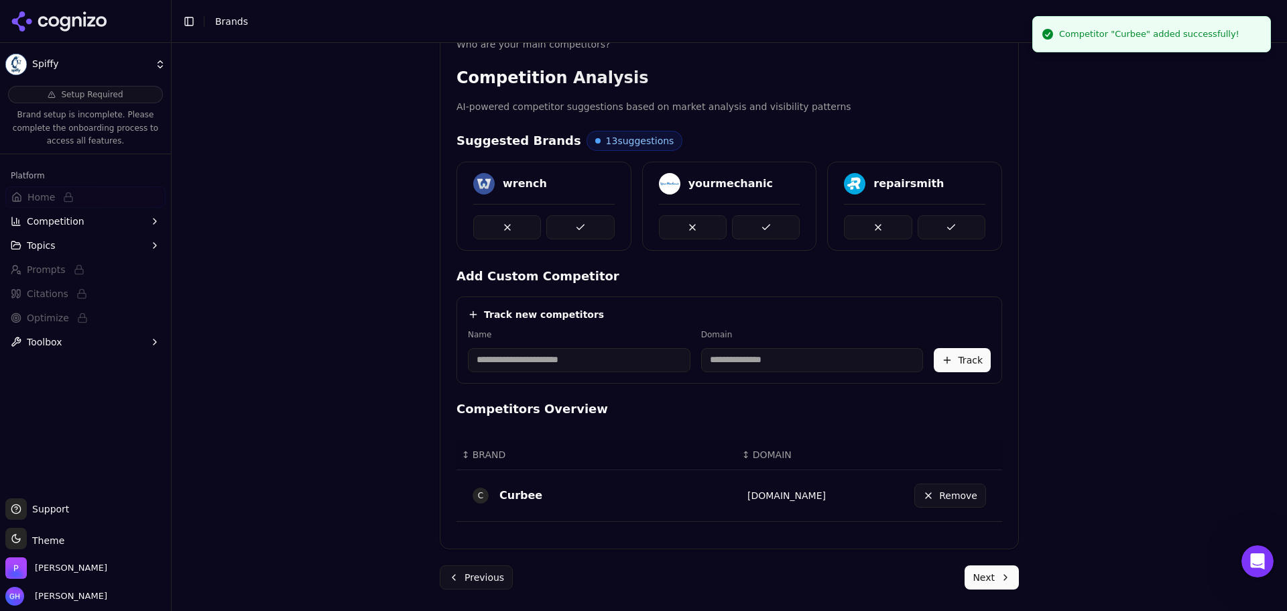
scroll to position [241, 0]
click at [597, 357] on input at bounding box center [579, 360] width 223 height 24
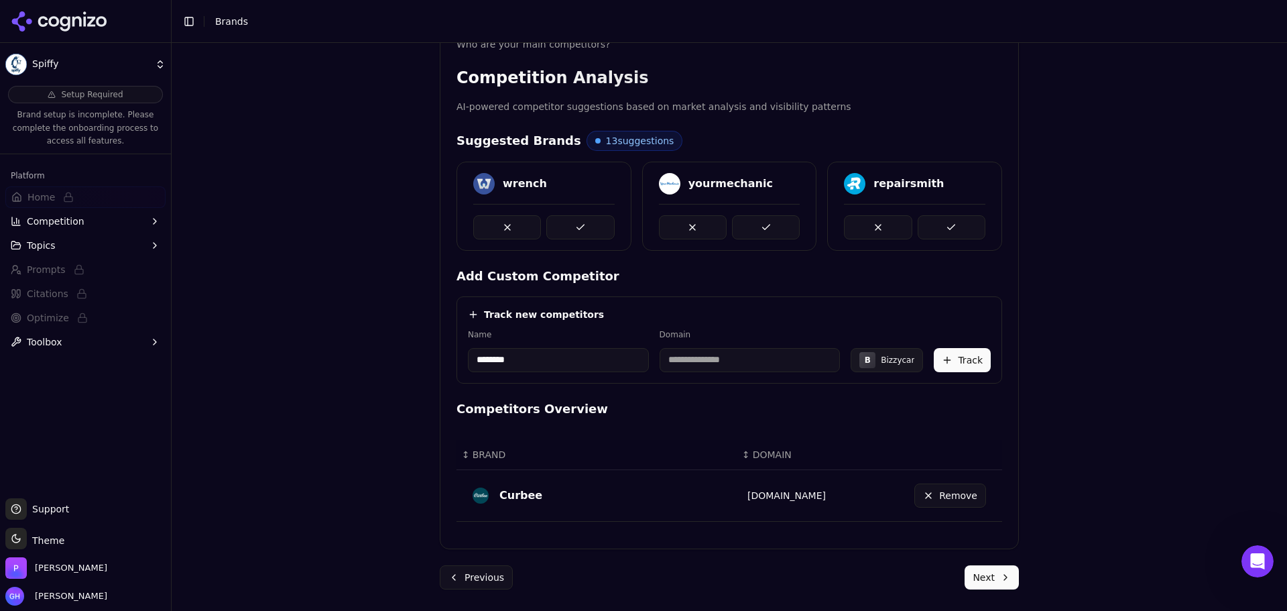
type input "********"
click at [624, 321] on div "Track new competitors Name ******** Domain B Bizzycar Track" at bounding box center [729, 339] width 546 height 87
type input "**********"
click at [948, 357] on button "Track" at bounding box center [962, 360] width 57 height 24
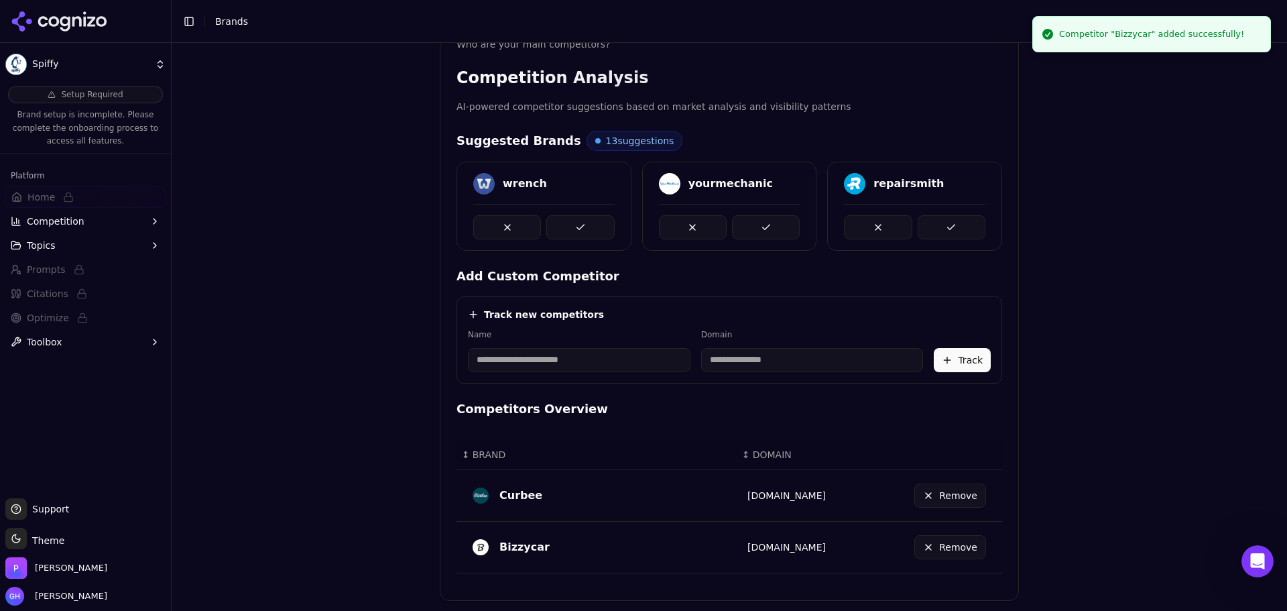
click at [525, 367] on input at bounding box center [579, 360] width 223 height 24
type input "*******"
click at [609, 308] on div "Track new competitors" at bounding box center [729, 314] width 523 height 13
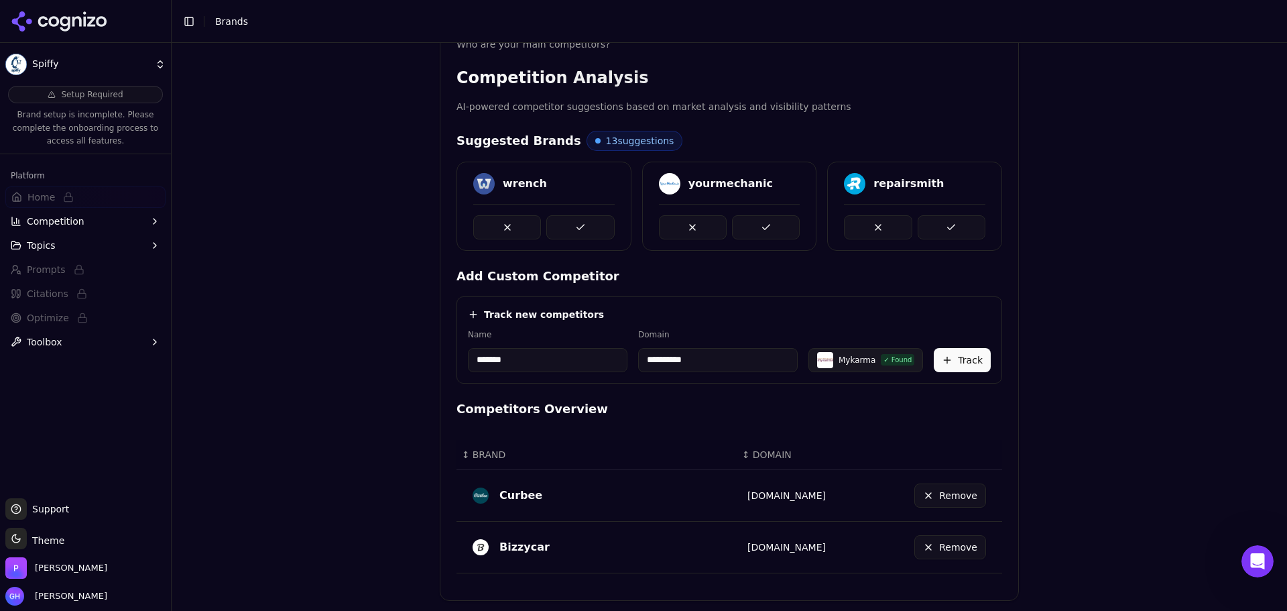
drag, startPoint x: 734, startPoint y: 361, endPoint x: 627, endPoint y: 361, distance: 107.3
click at [627, 361] on div "**********" at bounding box center [729, 350] width 523 height 43
type input "**********"
click at [500, 363] on input "*******" at bounding box center [546, 360] width 157 height 24
click at [493, 360] on input "*******" at bounding box center [546, 360] width 157 height 24
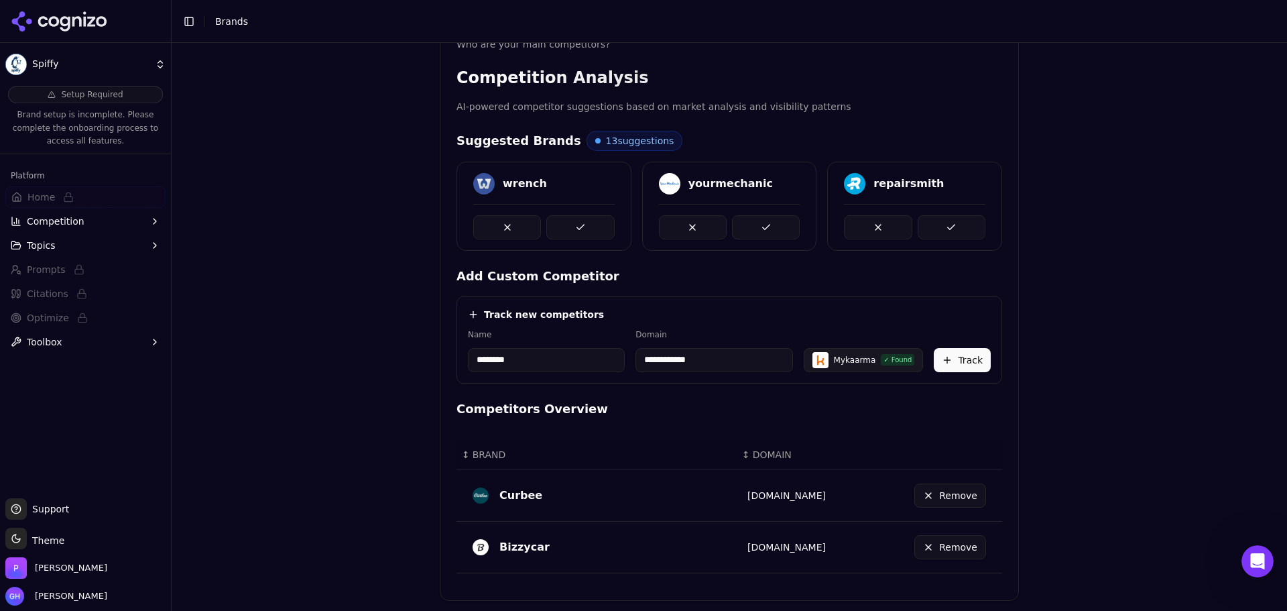
drag, startPoint x: 491, startPoint y: 359, endPoint x: 453, endPoint y: 361, distance: 37.6
click at [456, 361] on div "**********" at bounding box center [729, 339] width 546 height 87
type input "********"
click at [659, 314] on div "Track new competitors" at bounding box center [729, 314] width 523 height 13
click at [965, 354] on button "Track" at bounding box center [962, 360] width 57 height 24
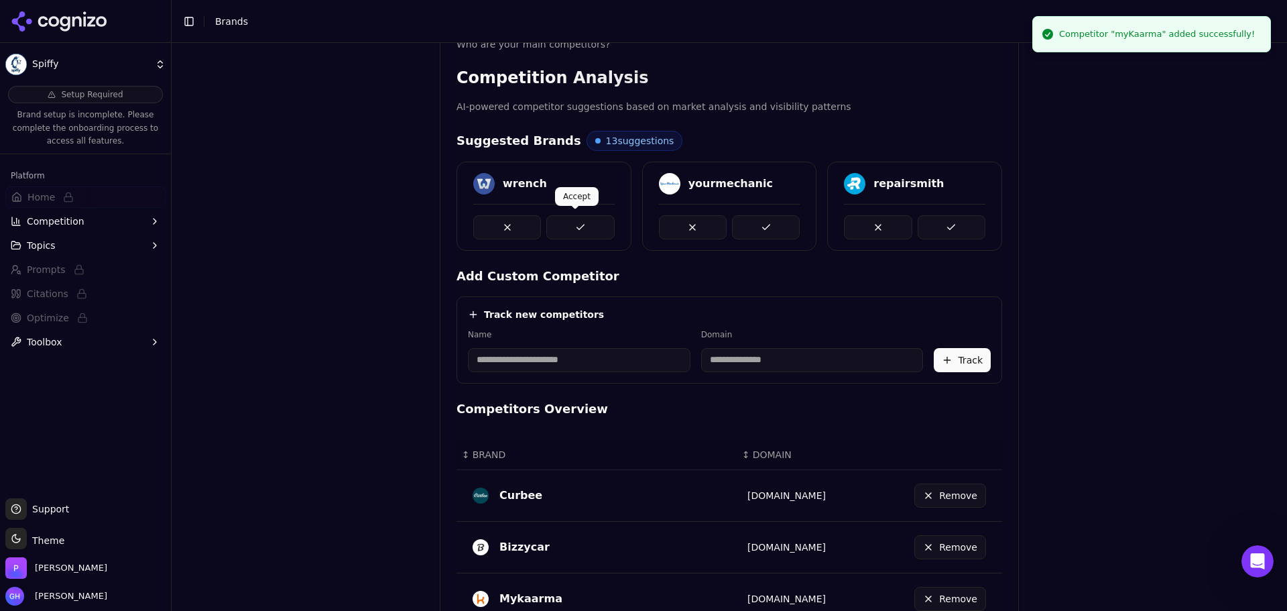
click at [572, 224] on button at bounding box center [580, 227] width 68 height 24
click at [780, 219] on button at bounding box center [766, 227] width 68 height 24
click at [949, 216] on button at bounding box center [952, 227] width 68 height 24
click at [582, 231] on button at bounding box center [580, 227] width 68 height 24
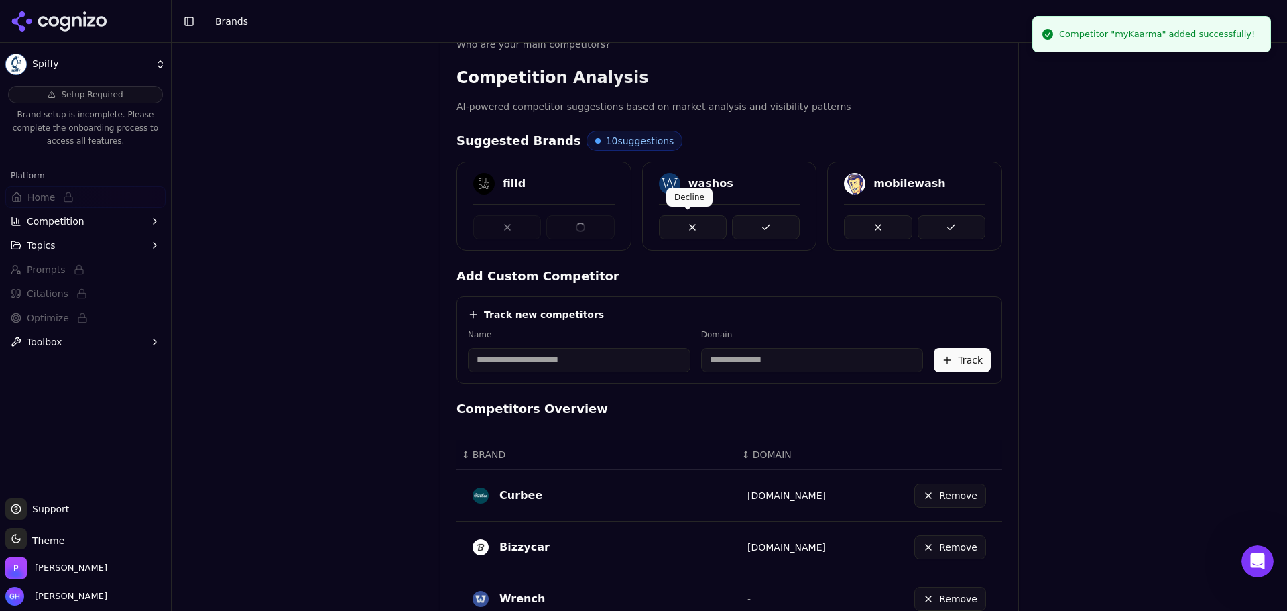
click at [768, 217] on button at bounding box center [766, 227] width 68 height 24
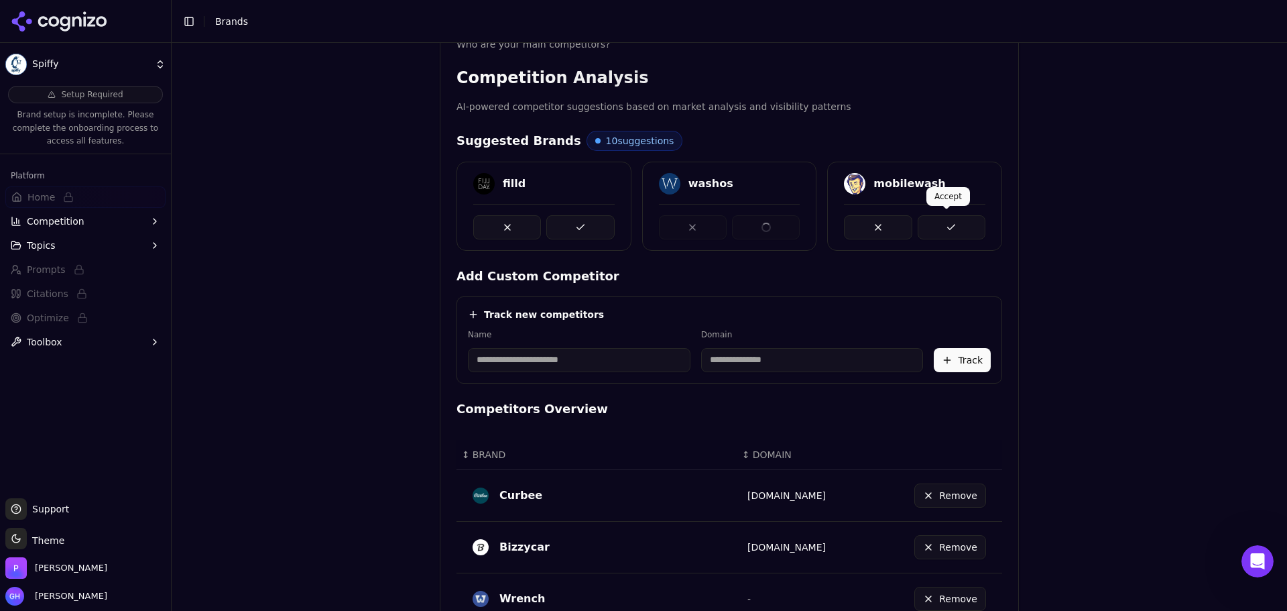
click at [928, 217] on button at bounding box center [952, 227] width 68 height 24
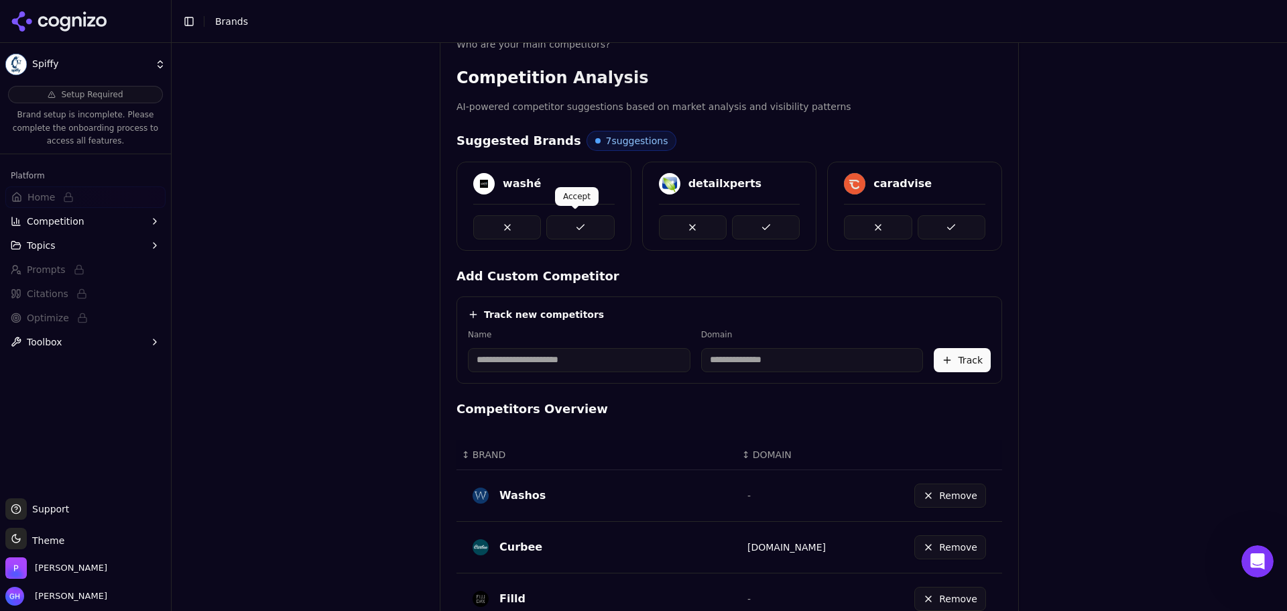
click at [571, 226] on button at bounding box center [580, 227] width 68 height 24
click at [753, 225] on button at bounding box center [766, 227] width 68 height 24
click at [946, 221] on button at bounding box center [952, 227] width 68 height 24
click at [582, 220] on button at bounding box center [580, 227] width 68 height 24
click at [758, 224] on button at bounding box center [766, 227] width 68 height 24
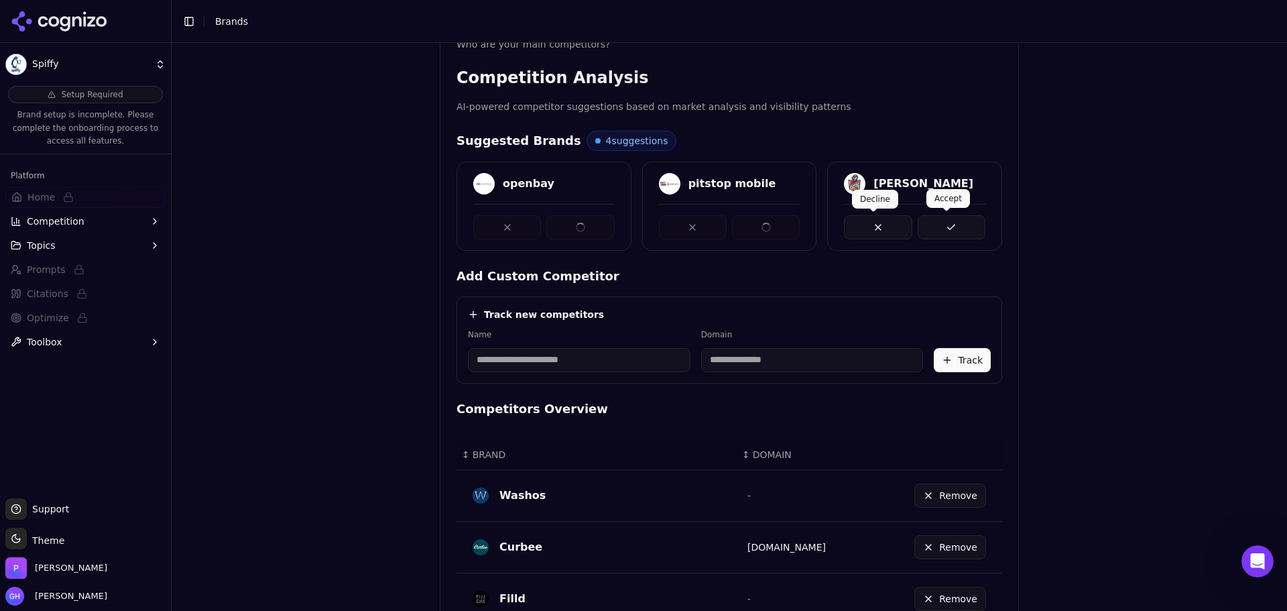
click at [921, 220] on button at bounding box center [952, 227] width 68 height 24
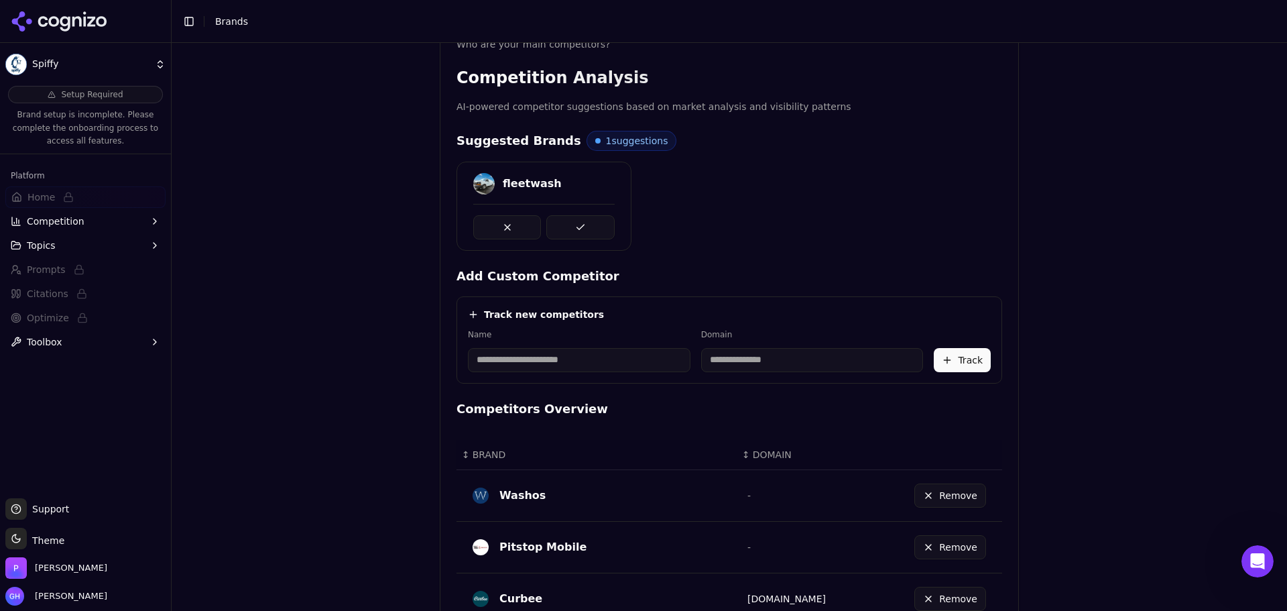
click at [576, 231] on button at bounding box center [580, 227] width 68 height 24
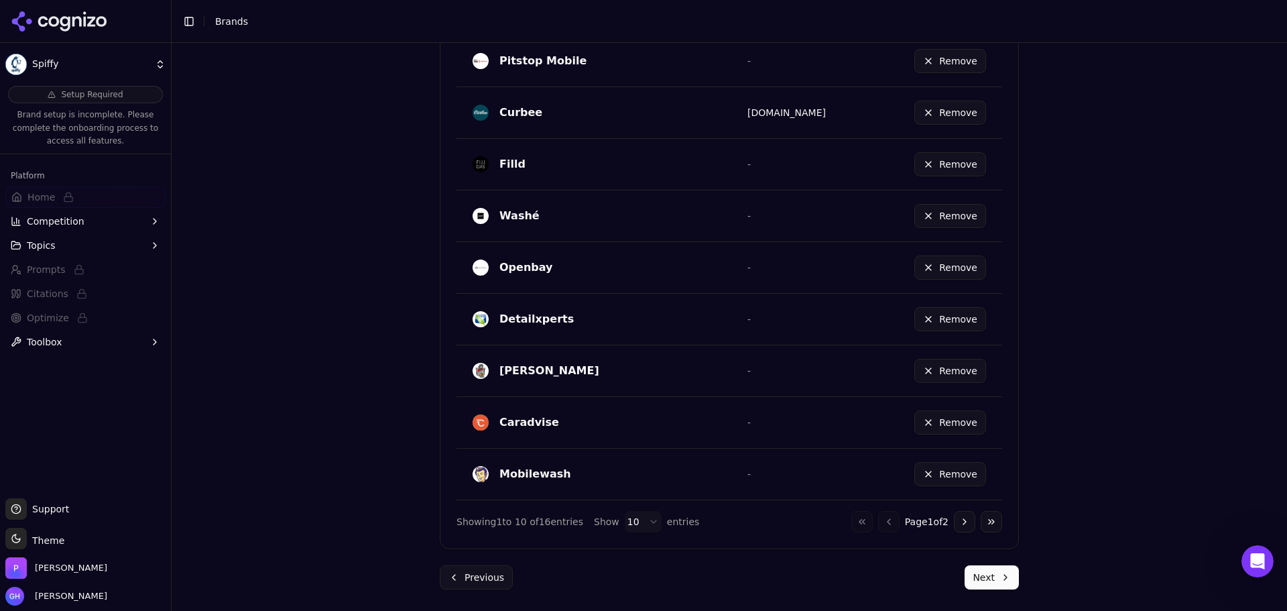
click at [979, 572] on button "Next" at bounding box center [992, 577] width 54 height 24
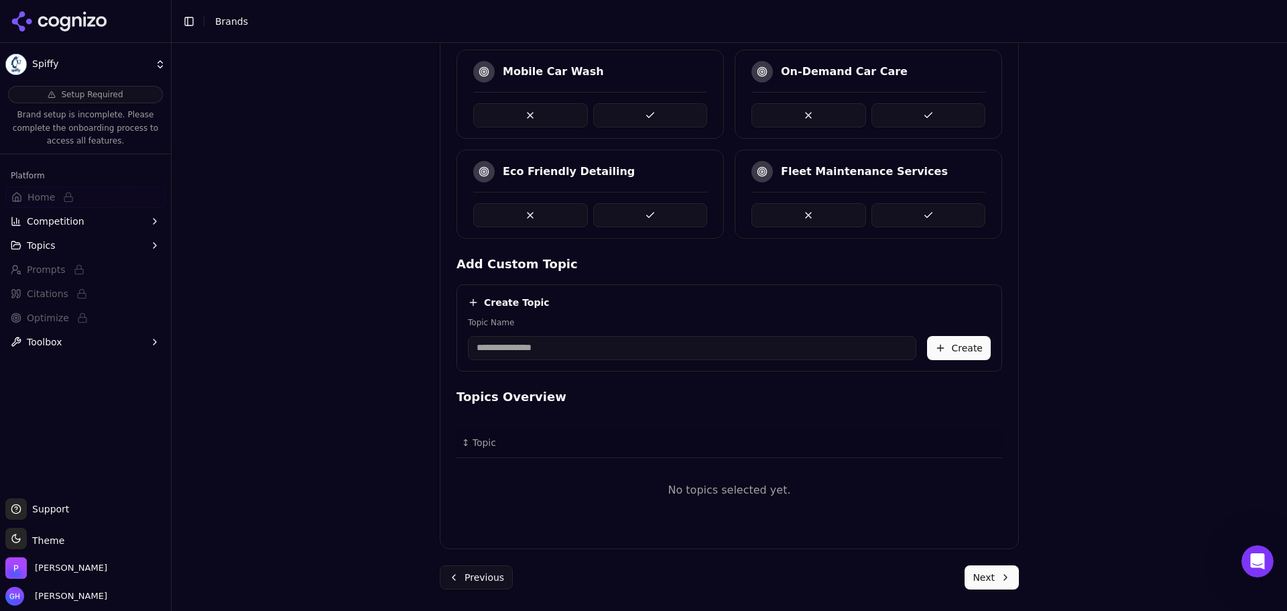
scroll to position [310, 0]
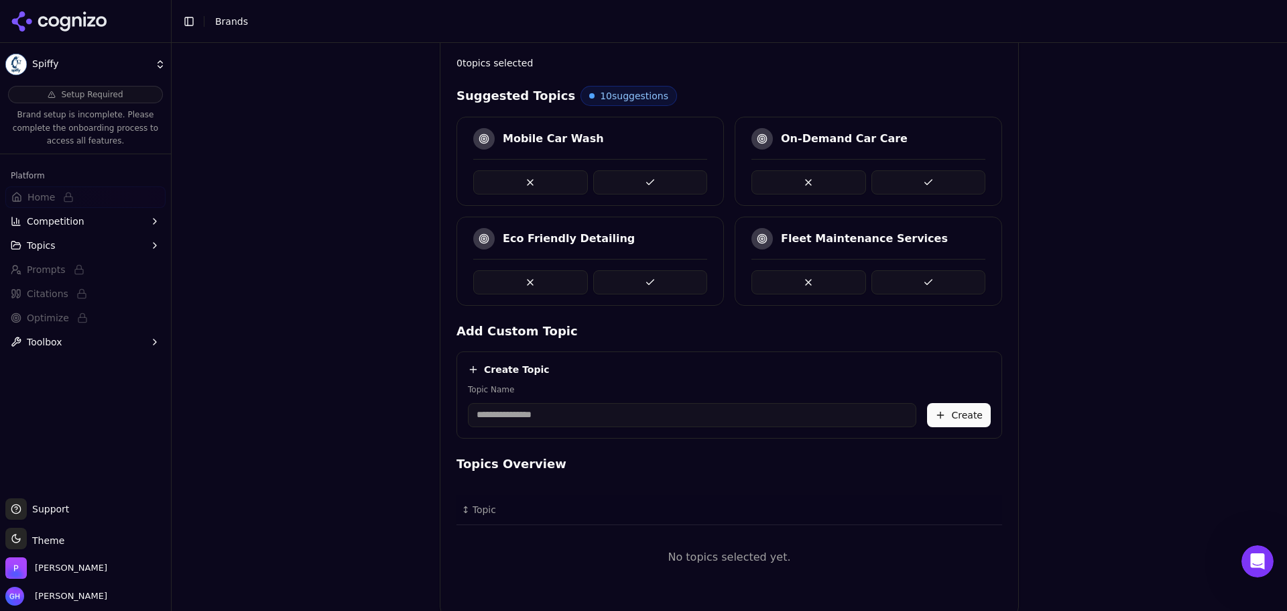
click at [1103, 359] on div "Brand Onboarding Let's set up your brand monitoring in a few simple steps Step …" at bounding box center [729, 327] width 1115 height 568
click at [546, 424] on input "Topic Name" at bounding box center [692, 415] width 448 height 24
type input "**********"
click at [957, 422] on button "Create" at bounding box center [959, 415] width 64 height 24
click at [622, 175] on button at bounding box center [650, 182] width 115 height 24
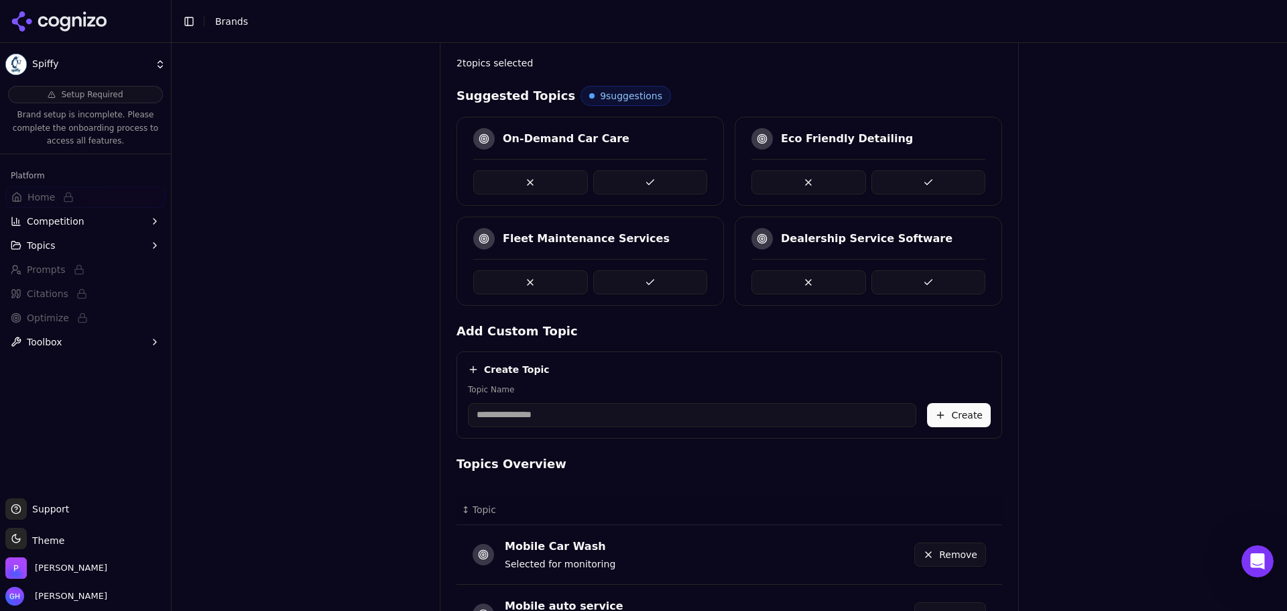
click at [645, 274] on button at bounding box center [650, 282] width 115 height 24
click at [914, 291] on button at bounding box center [928, 282] width 115 height 24
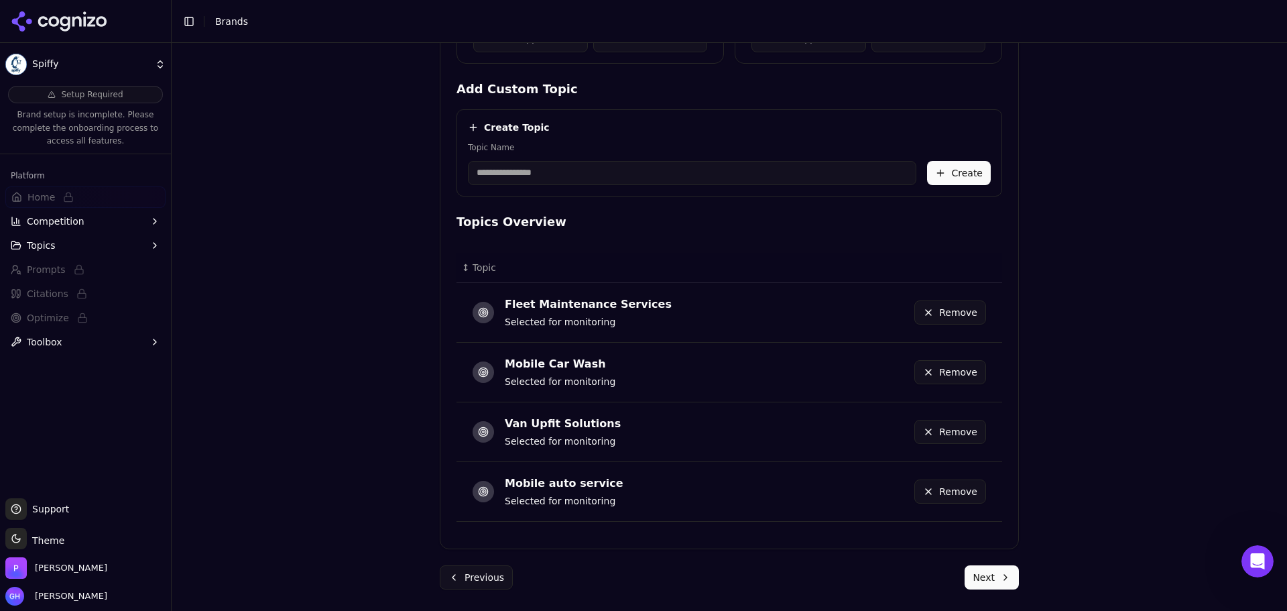
click at [997, 573] on button "Next" at bounding box center [992, 577] width 54 height 24
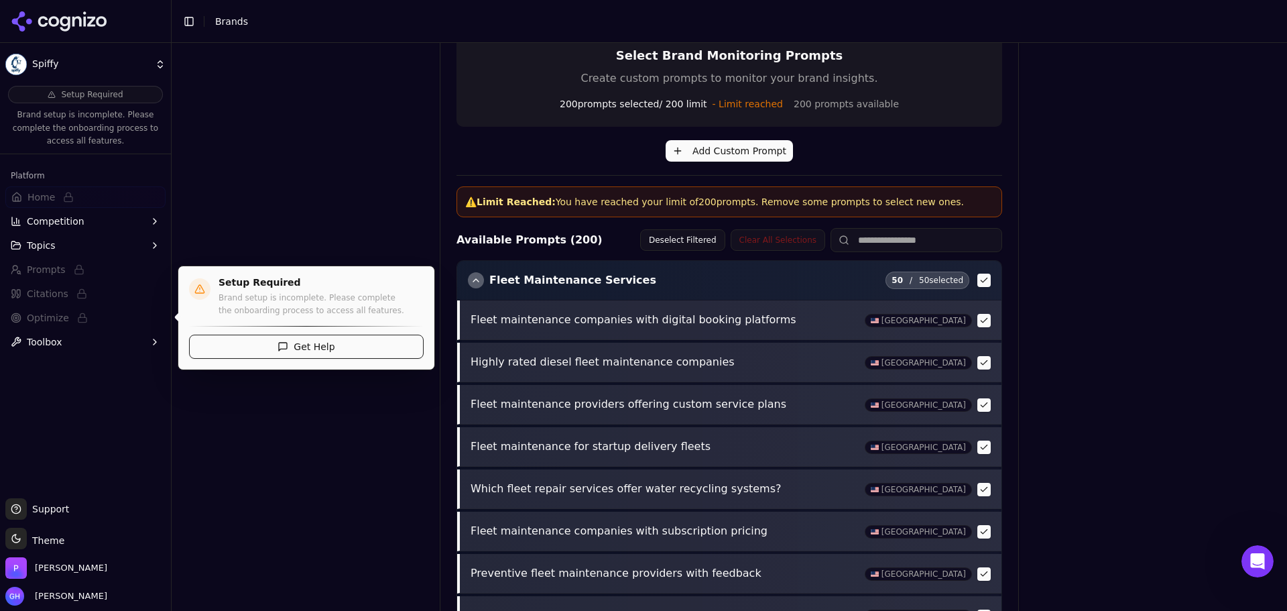
scroll to position [515, 0]
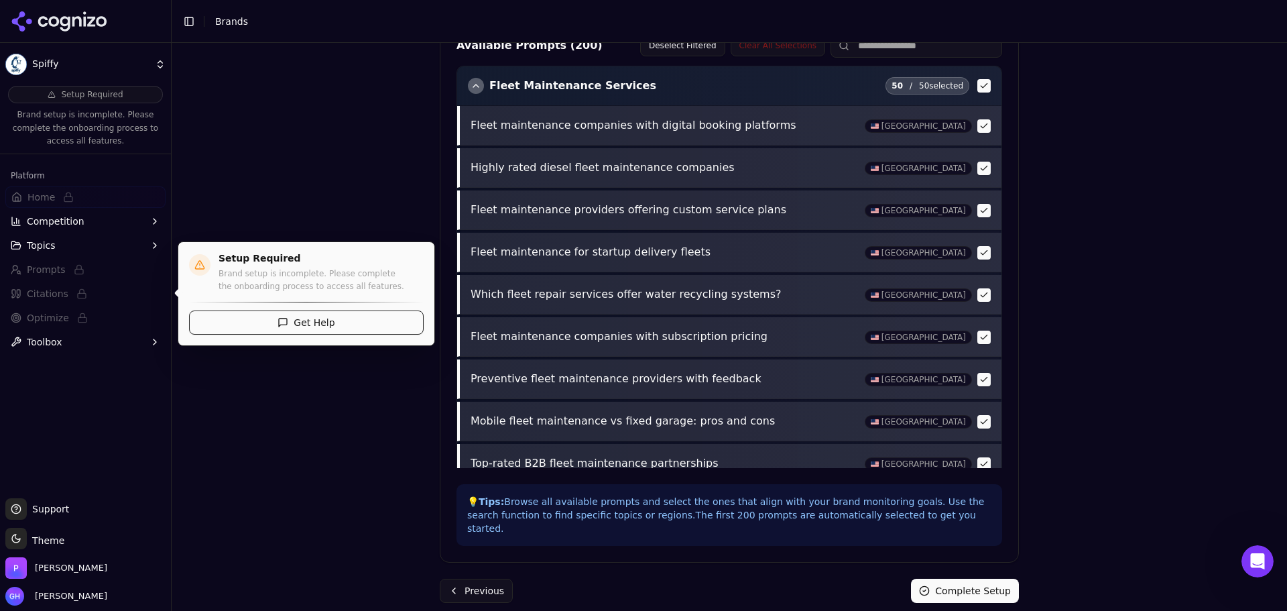
click at [945, 578] on button "Complete Setup" at bounding box center [965, 590] width 108 height 24
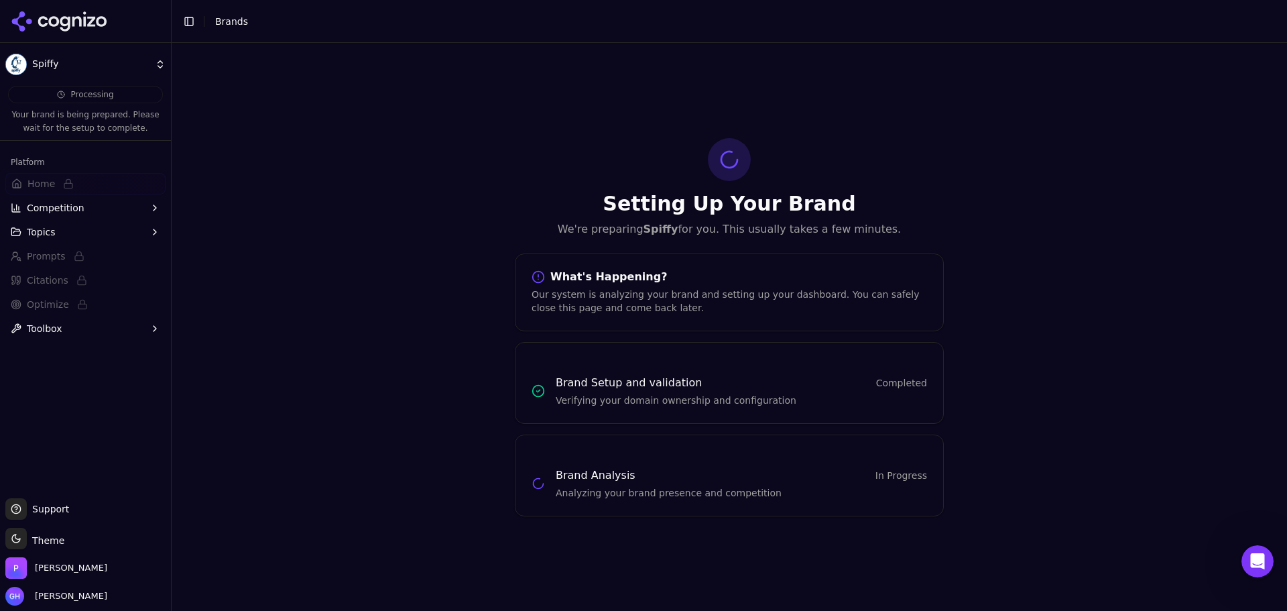
scroll to position [88, 0]
